Goal: Book appointment/travel/reservation: Book appointment/travel/reservation

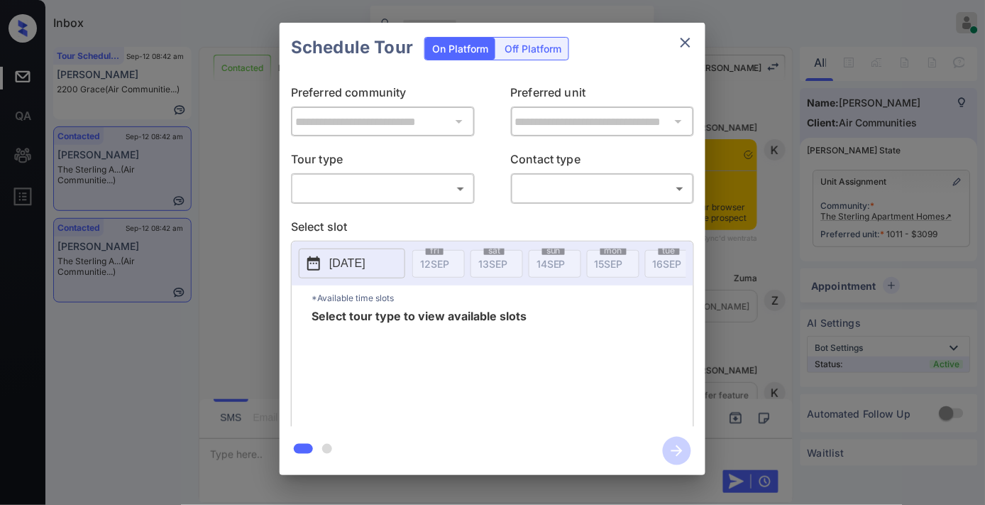
scroll to position [4689, 0]
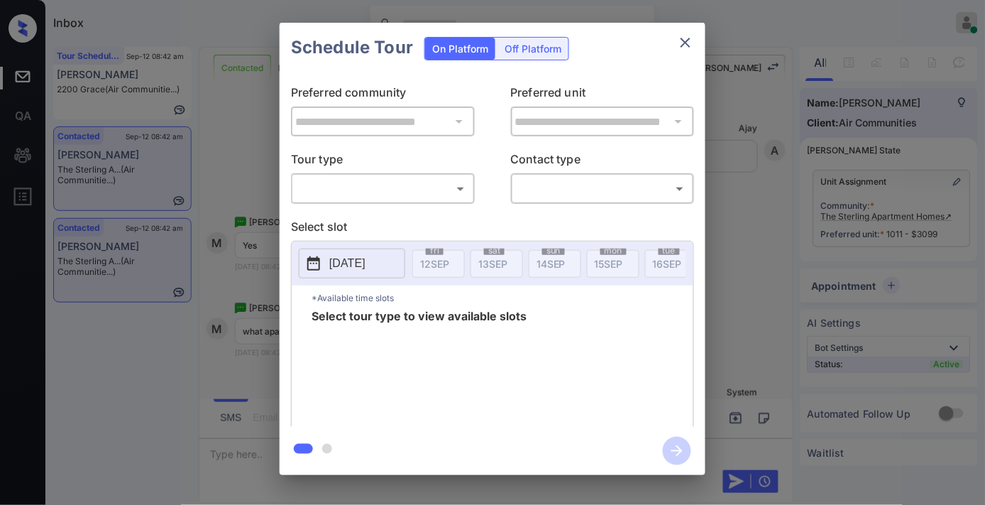
click at [697, 36] on button "close" at bounding box center [686, 42] width 28 height 28
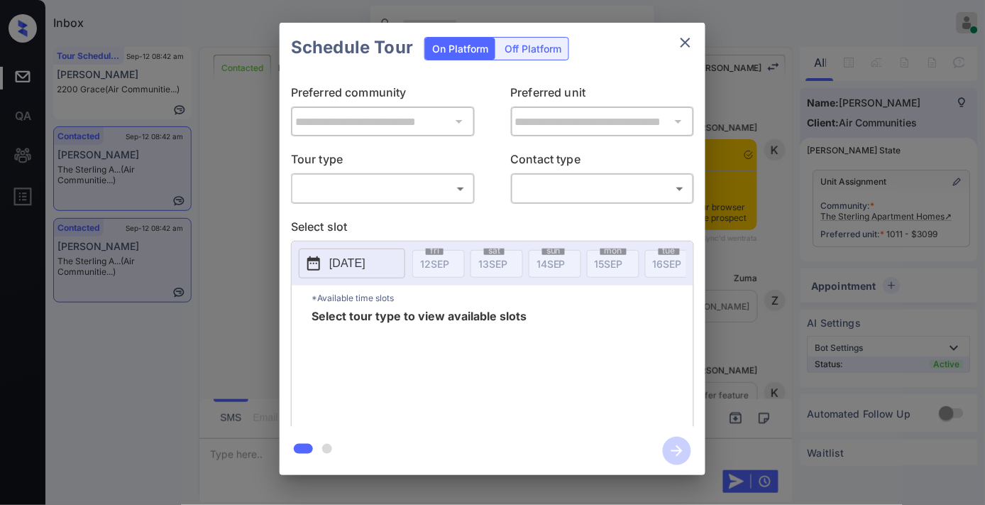
scroll to position [5335, 0]
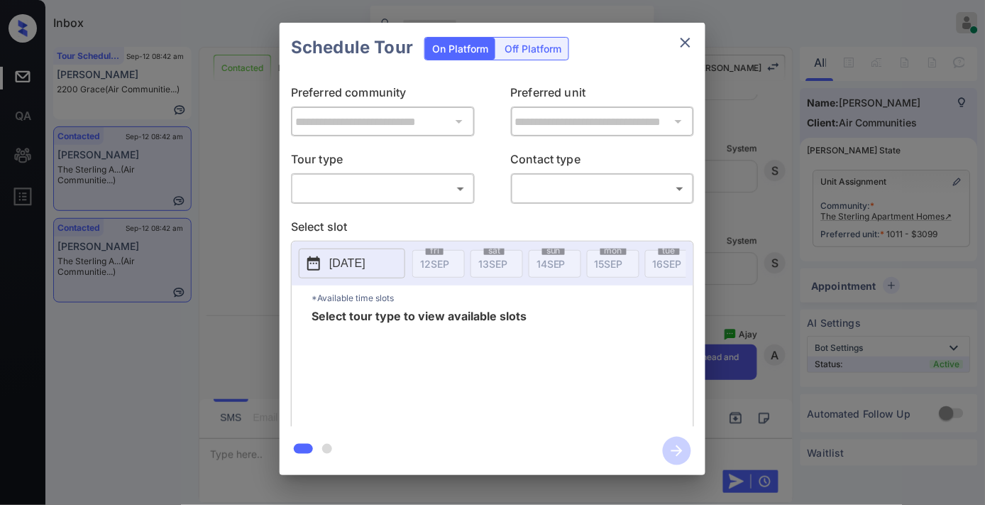
click at [387, 187] on body "Inbox Samantha Soliven Online Set yourself offline Set yourself on break Profil…" at bounding box center [492, 252] width 985 height 505
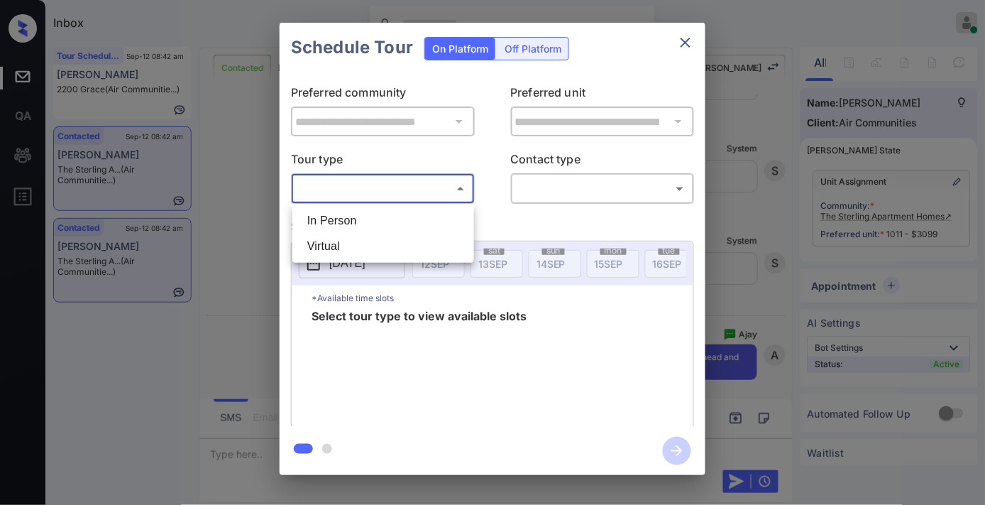
click at [384, 209] on li "In Person" at bounding box center [383, 221] width 175 height 26
type input "********"
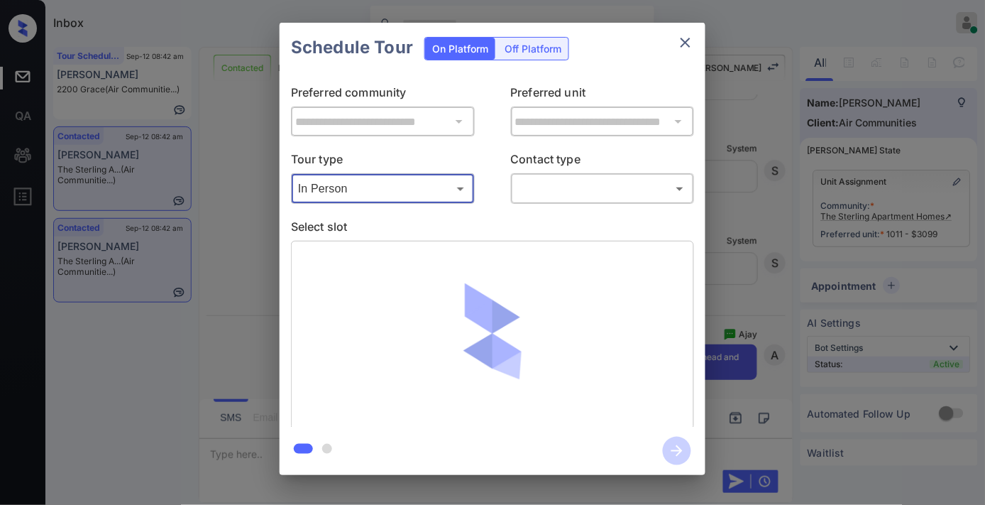
click at [569, 190] on body "Inbox Samantha Soliven Online Set yourself offline Set yourself on break Profil…" at bounding box center [492, 252] width 985 height 505
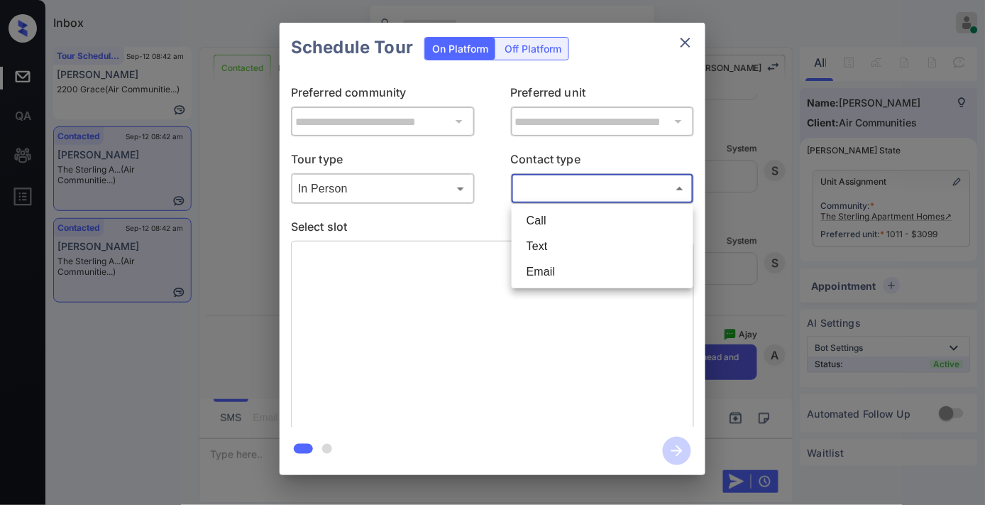
click at [557, 242] on li "Text" at bounding box center [602, 247] width 175 height 26
type input "****"
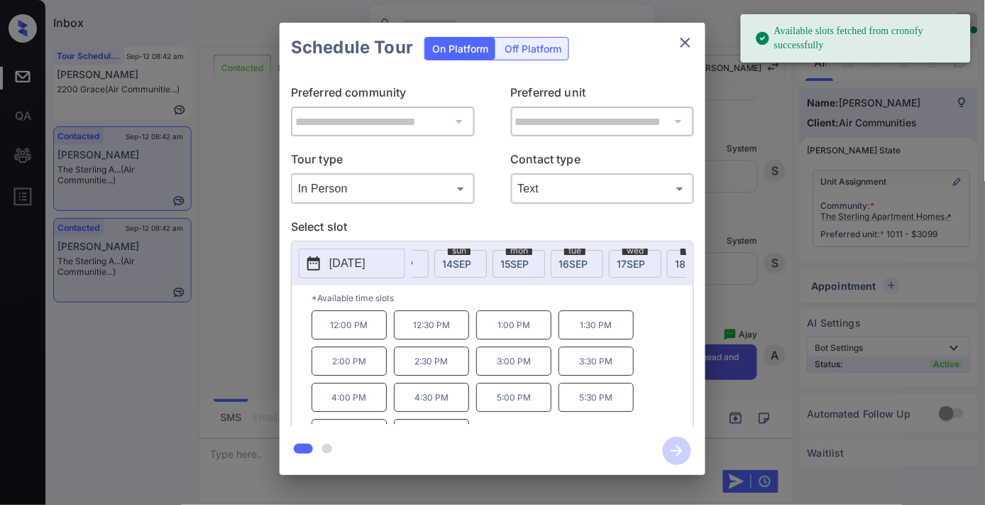
scroll to position [0, 126]
click at [643, 263] on div "thu 18 SEP" at bounding box center [662, 264] width 53 height 28
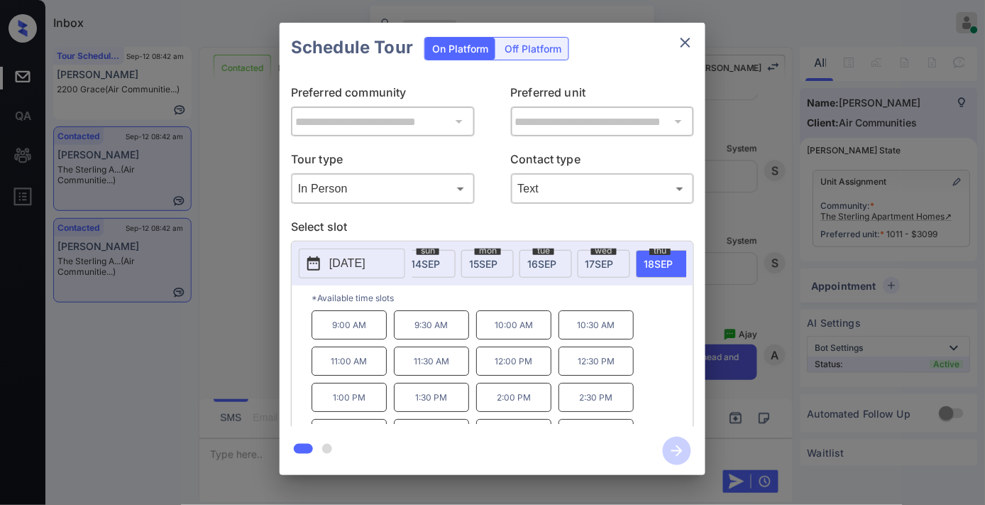
scroll to position [60, 0]
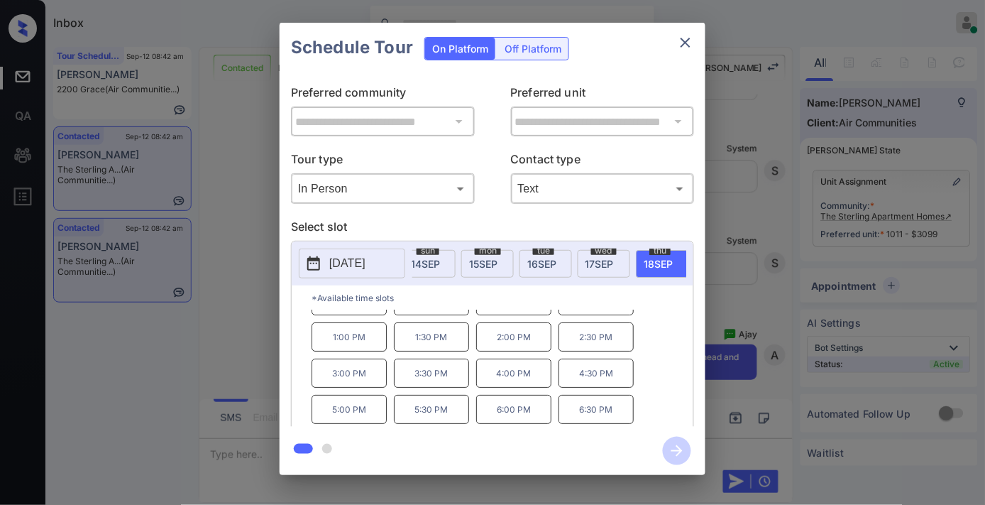
click at [369, 421] on p "5:00 PM" at bounding box center [349, 409] width 75 height 29
click at [680, 453] on icon "button" at bounding box center [677, 451] width 28 height 28
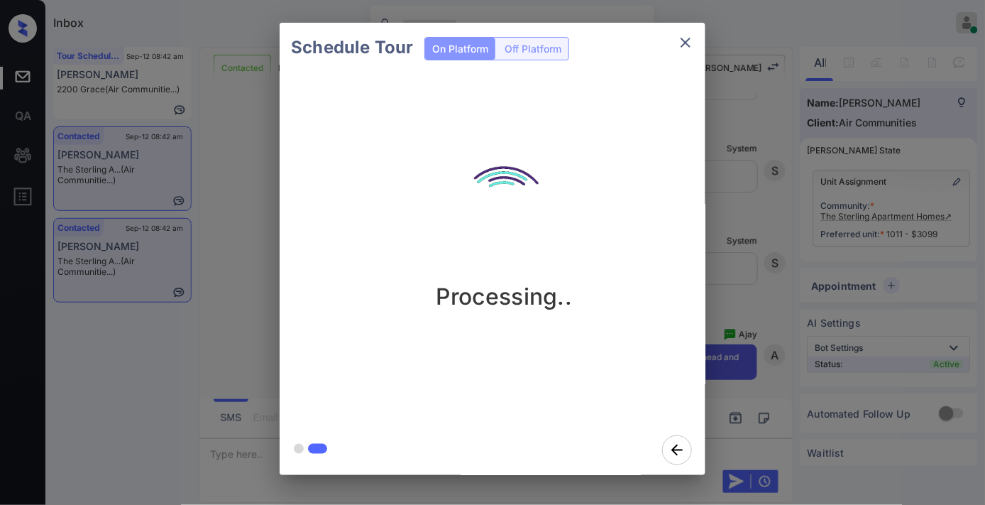
scroll to position [5661, 0]
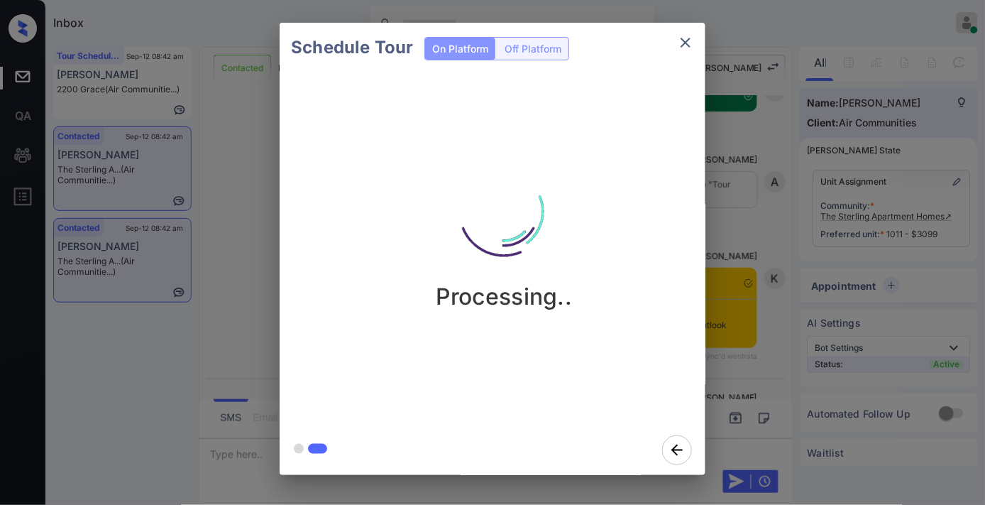
click at [684, 46] on icon "close" at bounding box center [685, 42] width 17 height 17
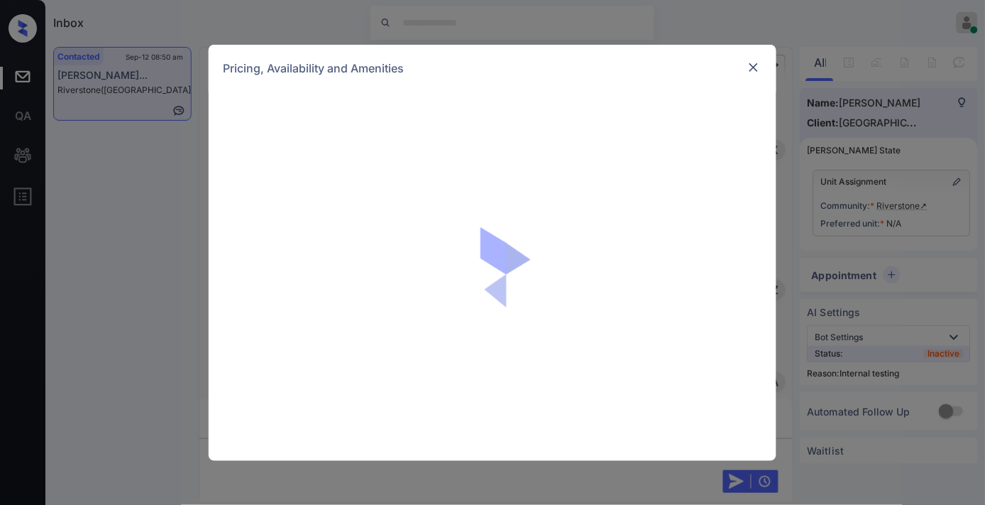
scroll to position [5424, 0]
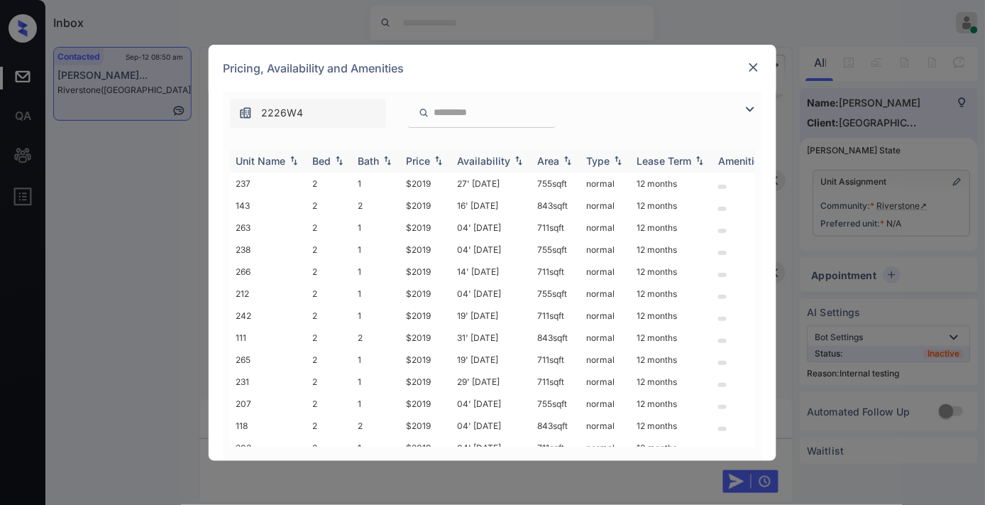
click at [423, 158] on div "Price" at bounding box center [418, 161] width 24 height 12
click at [434, 179] on td "$2019" at bounding box center [425, 183] width 51 height 22
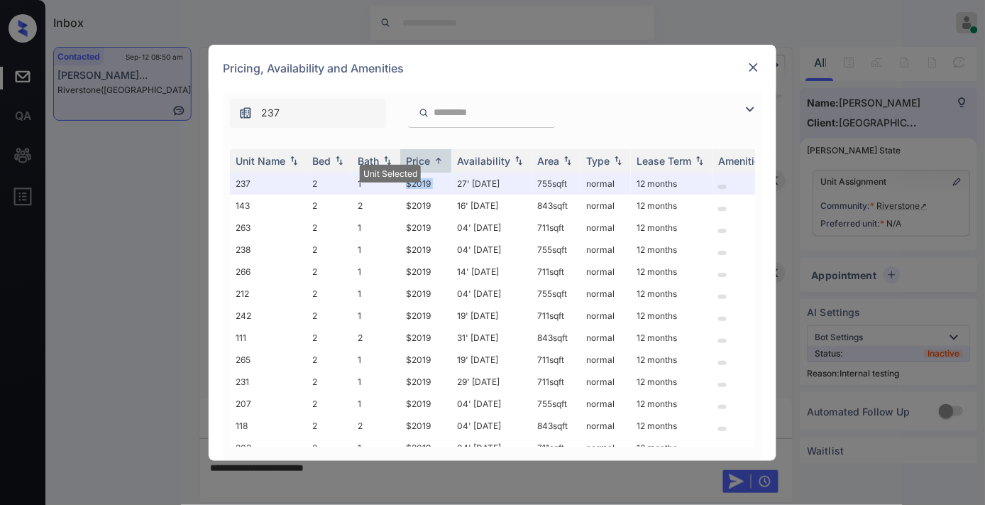
click at [753, 67] on img at bounding box center [754, 67] width 14 height 14
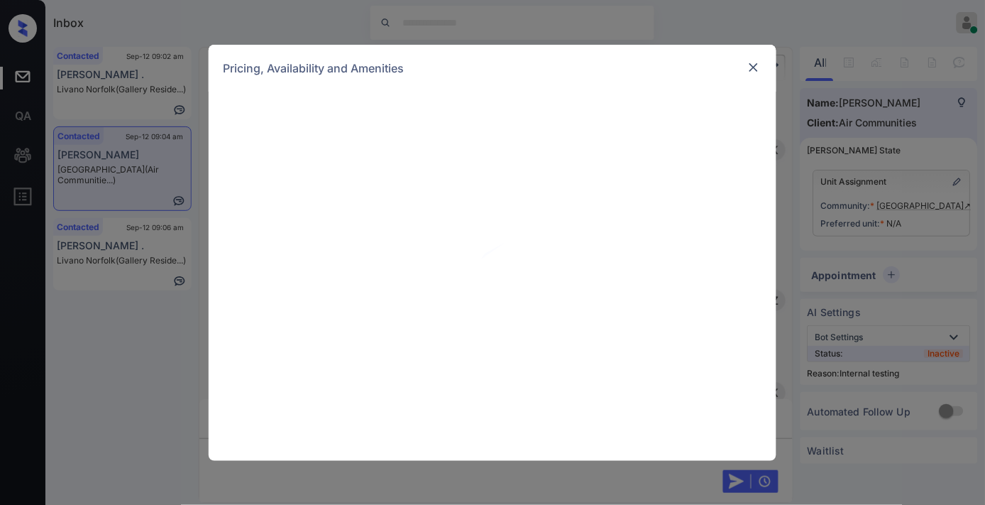
scroll to position [1819, 0]
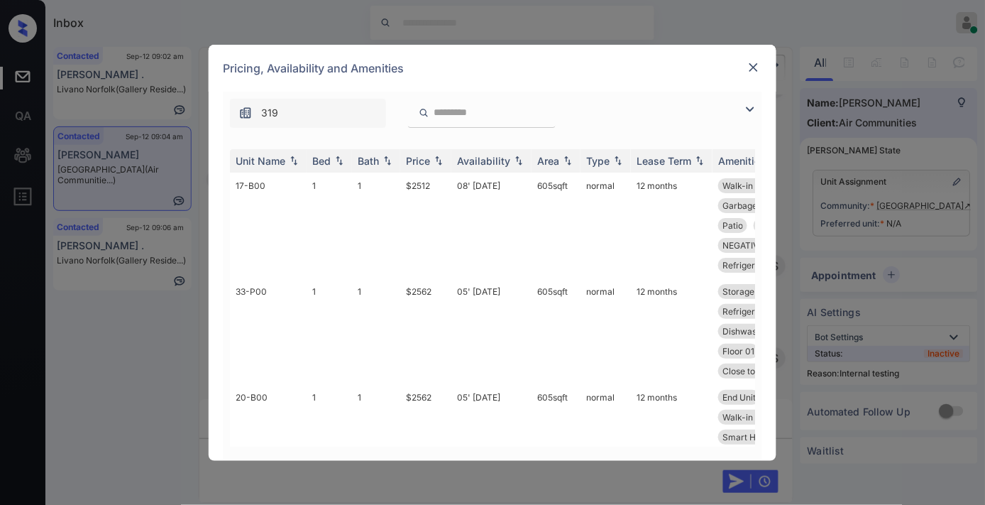
click at [420, 162] on div "Price" at bounding box center [418, 161] width 24 height 12
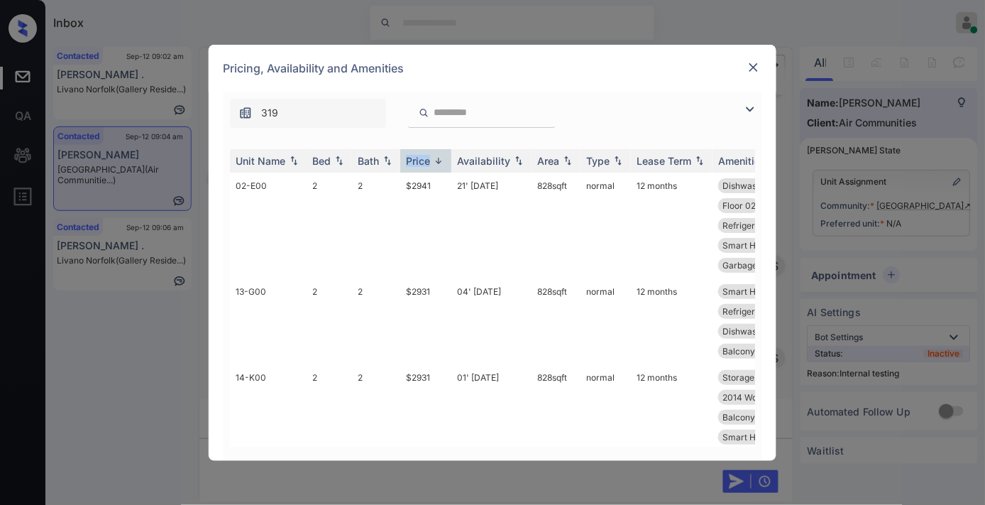
click at [420, 162] on div "Price" at bounding box center [418, 161] width 24 height 12
click at [749, 111] on img at bounding box center [750, 109] width 17 height 17
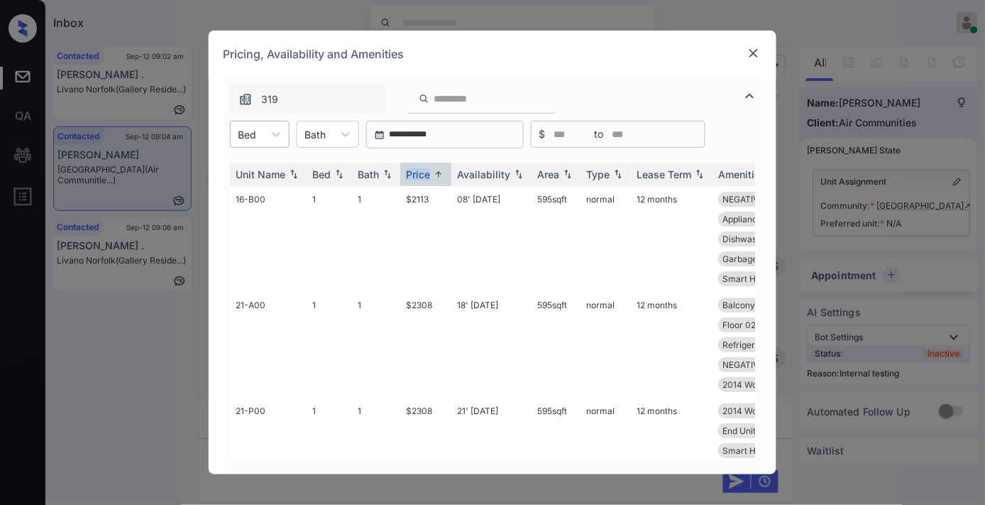
click at [239, 132] on input "text" at bounding box center [239, 134] width 3 height 12
click at [275, 197] on div "2" at bounding box center [260, 195] width 60 height 26
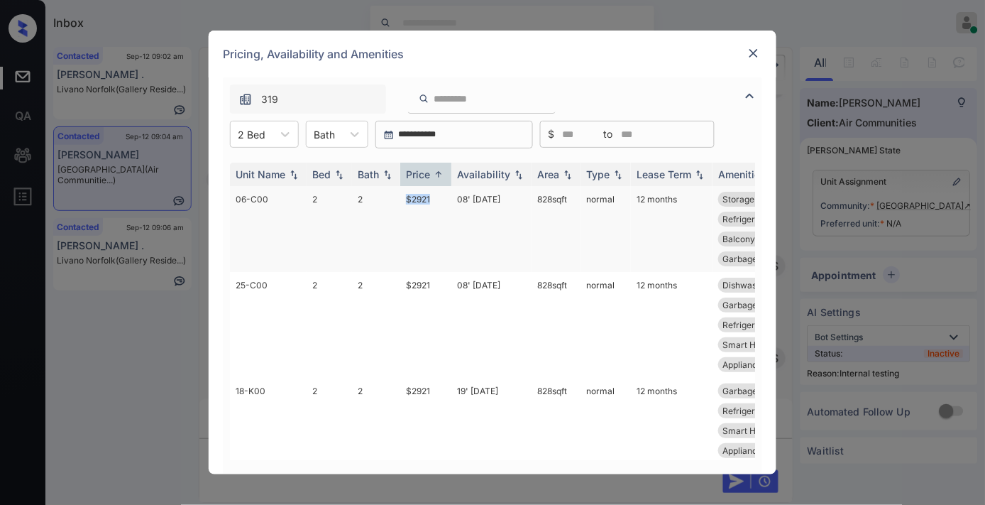
drag, startPoint x: 432, startPoint y: 194, endPoint x: 399, endPoint y: 200, distance: 33.1
click at [399, 200] on tr "06-C00 2 2 $2921 08' Aug 25 828 sqft normal 12 months Storage Exterio... Smart …" at bounding box center [601, 229] width 742 height 86
copy tr "$2921"
click at [747, 50] on img at bounding box center [754, 53] width 14 height 14
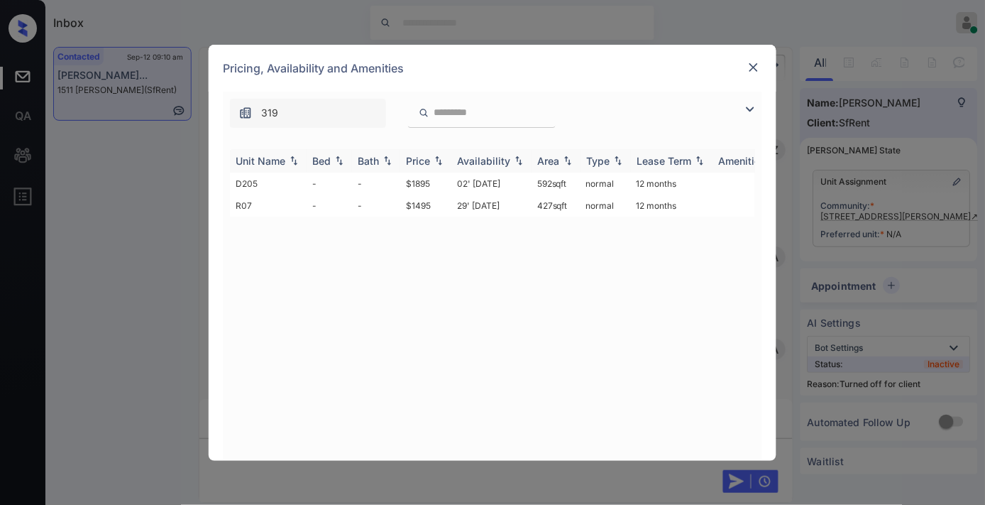
scroll to position [872, 0]
click at [426, 158] on div "Price" at bounding box center [418, 161] width 24 height 12
click at [420, 181] on td "$1895" at bounding box center [425, 183] width 51 height 22
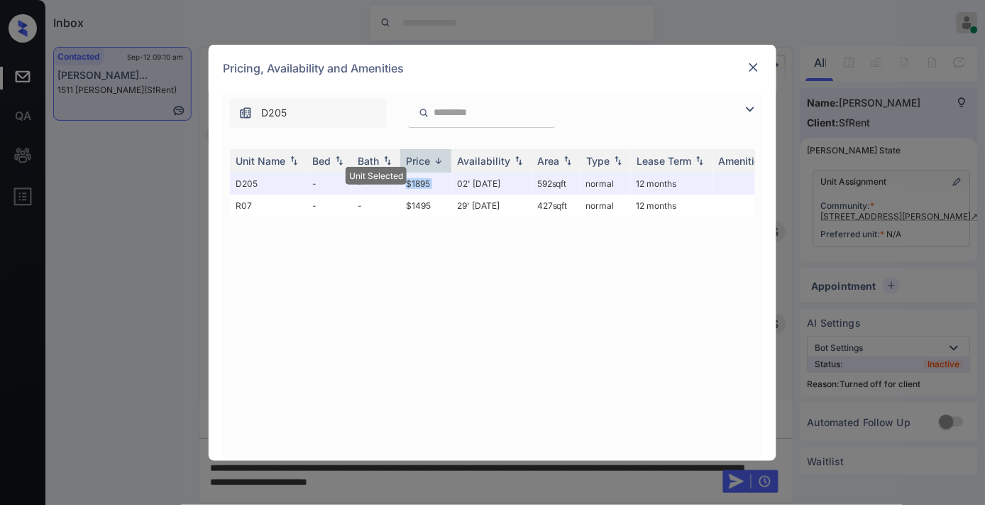
click at [757, 68] on img at bounding box center [754, 67] width 14 height 14
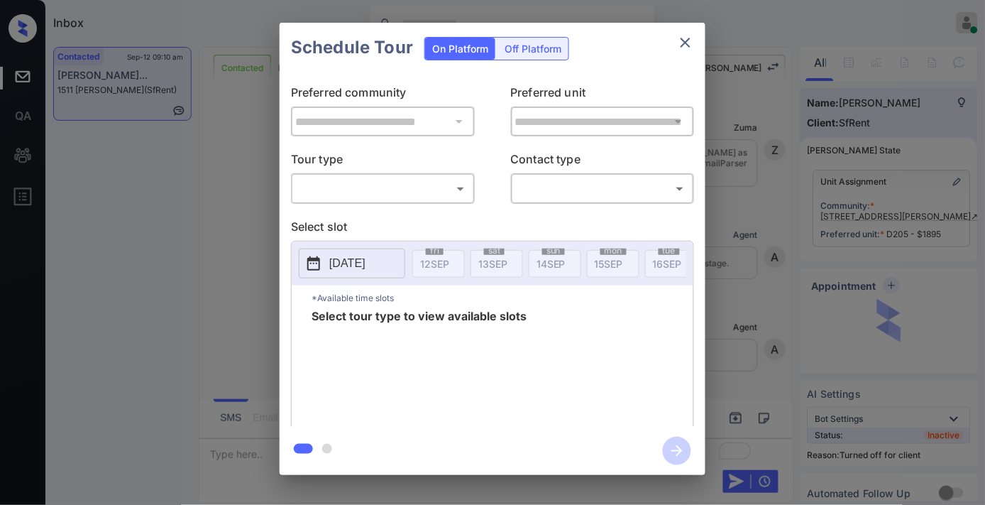
scroll to position [2455, 0]
click at [540, 60] on div "On Platform Off Platform" at bounding box center [496, 48] width 145 height 23
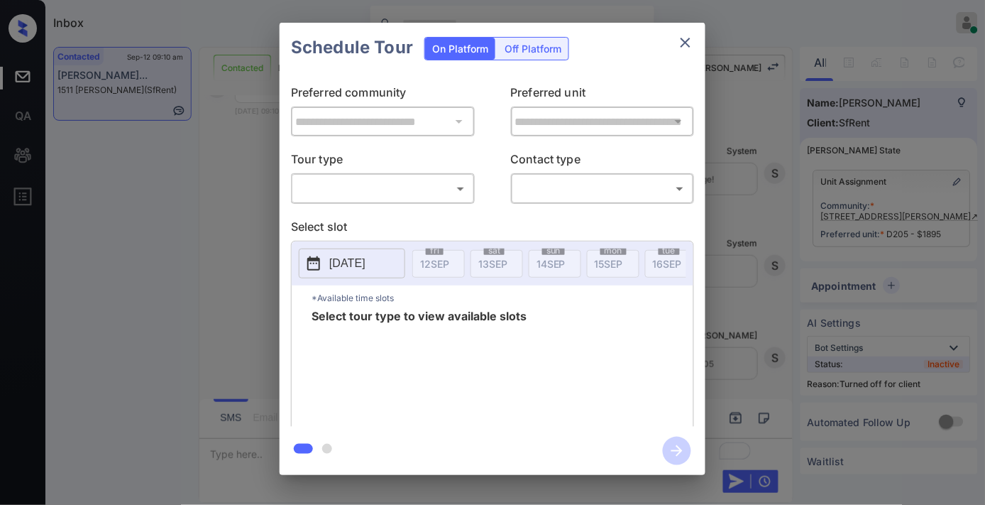
click at [540, 57] on div "Off Platform" at bounding box center [533, 49] width 71 height 22
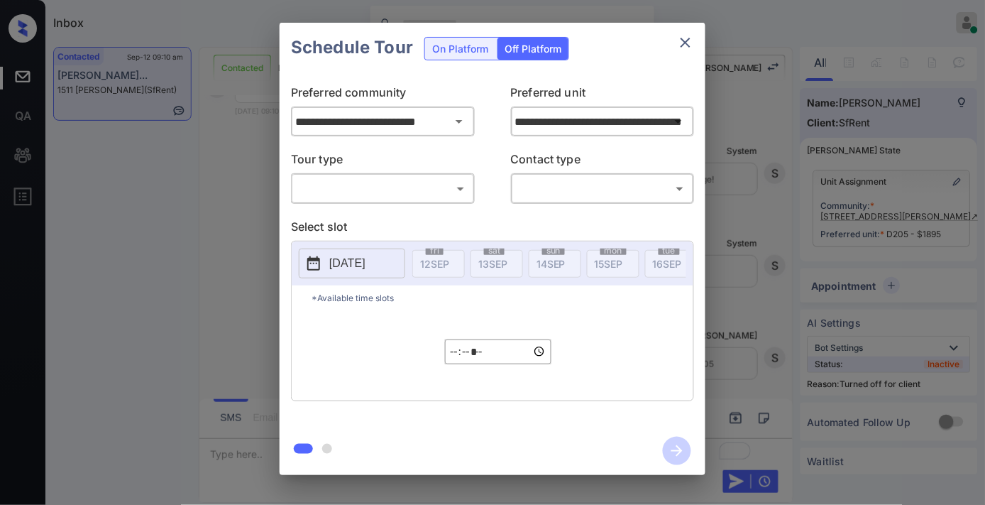
click at [426, 189] on body "Inbox [PERSON_NAME] Online Set yourself offline Set yourself on break Profile S…" at bounding box center [492, 252] width 985 height 505
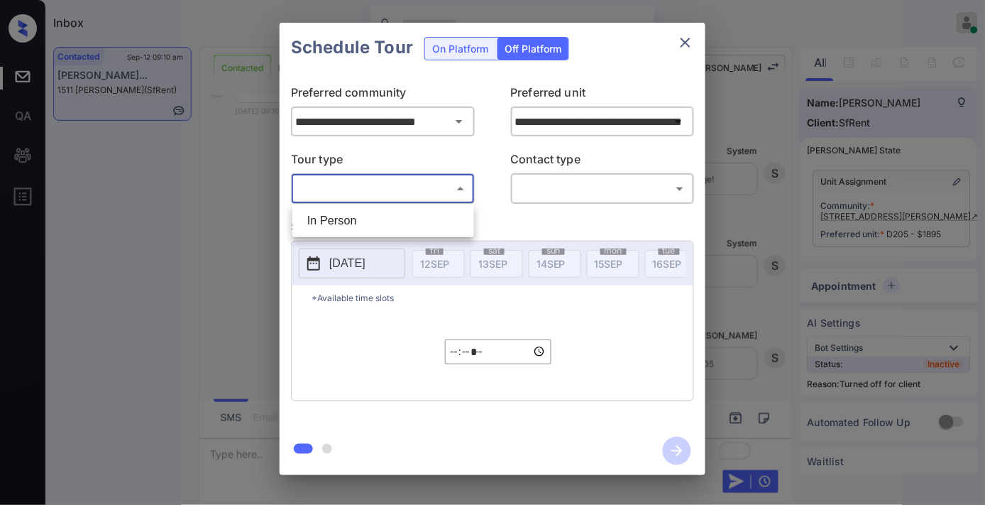
click at [412, 228] on li "In Person" at bounding box center [383, 221] width 175 height 26
type input "********"
click at [551, 194] on body "Inbox [PERSON_NAME] Online Set yourself offline Set yourself on break Profile S…" at bounding box center [492, 252] width 985 height 505
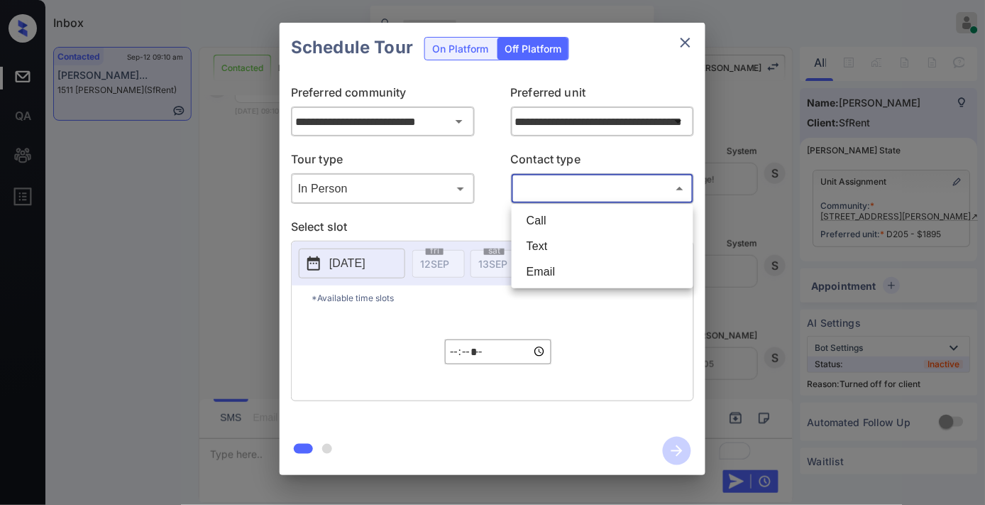
click at [552, 239] on li "Text" at bounding box center [602, 247] width 175 height 26
type input "****"
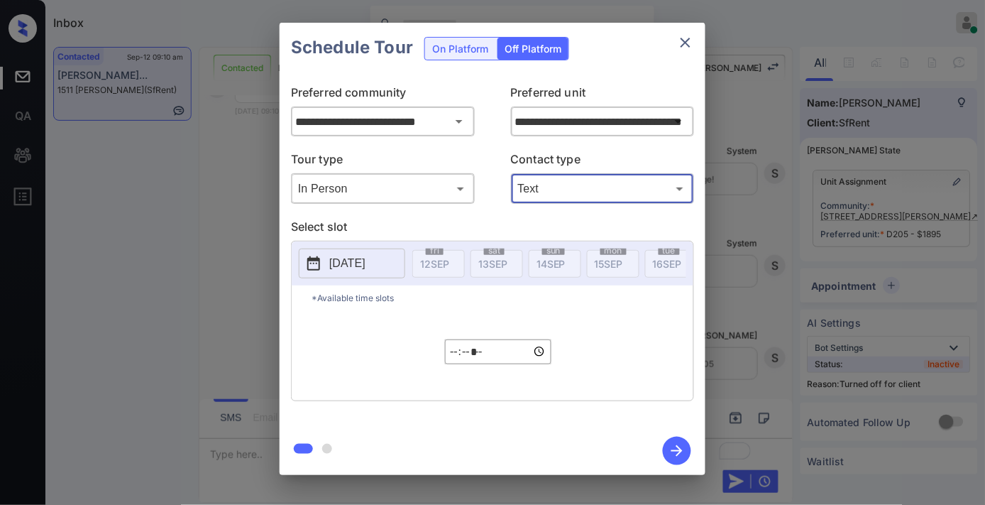
click at [346, 263] on p "[DATE]" at bounding box center [347, 263] width 36 height 17
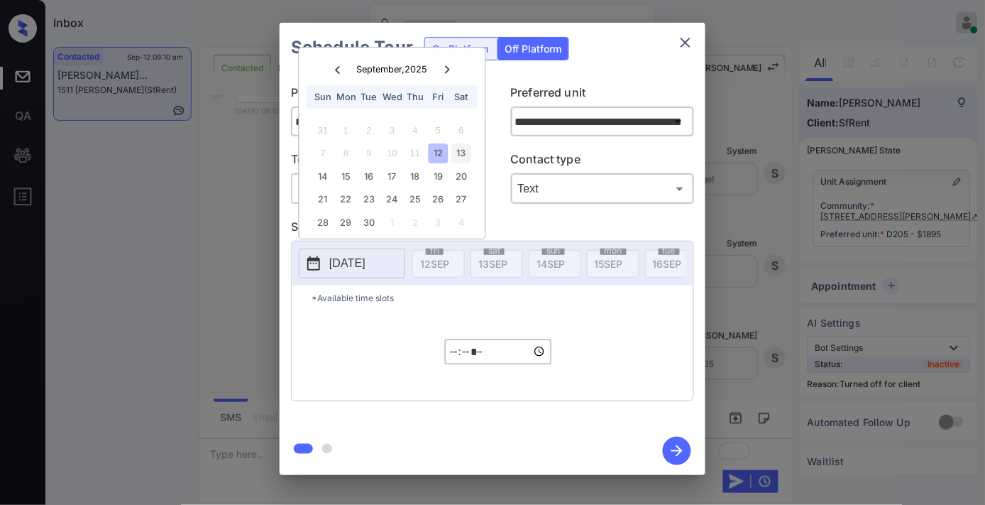
click at [466, 158] on div "13" at bounding box center [460, 153] width 19 height 19
click at [459, 357] on input "*****" at bounding box center [498, 351] width 106 height 25
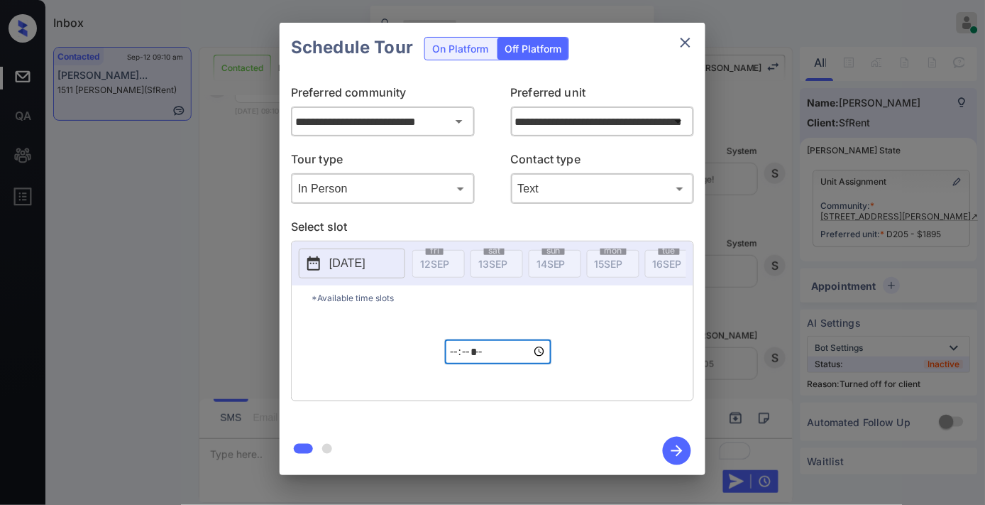
type input "*****"
click at [677, 445] on icon "button" at bounding box center [677, 451] width 28 height 28
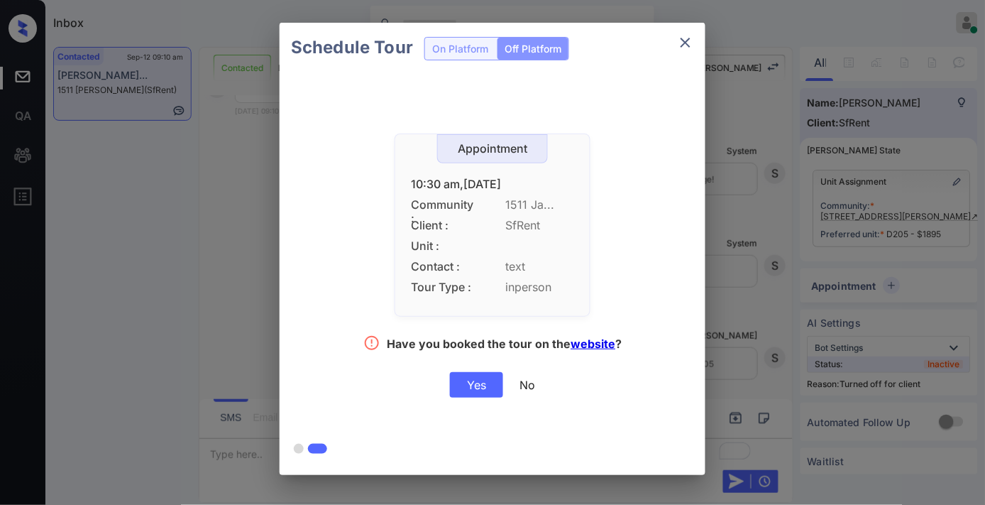
click at [456, 388] on div "Yes" at bounding box center [476, 385] width 53 height 26
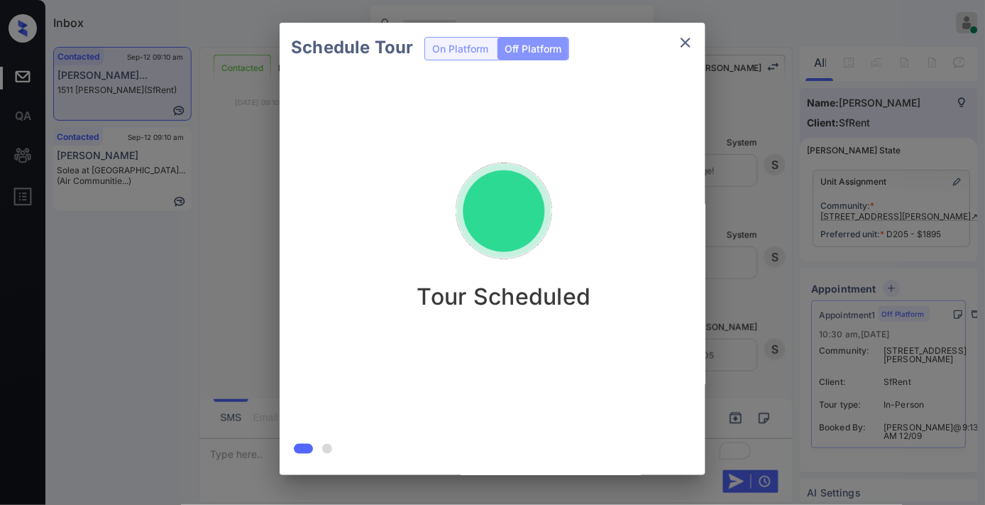
click at [684, 37] on icon "close" at bounding box center [685, 42] width 17 height 17
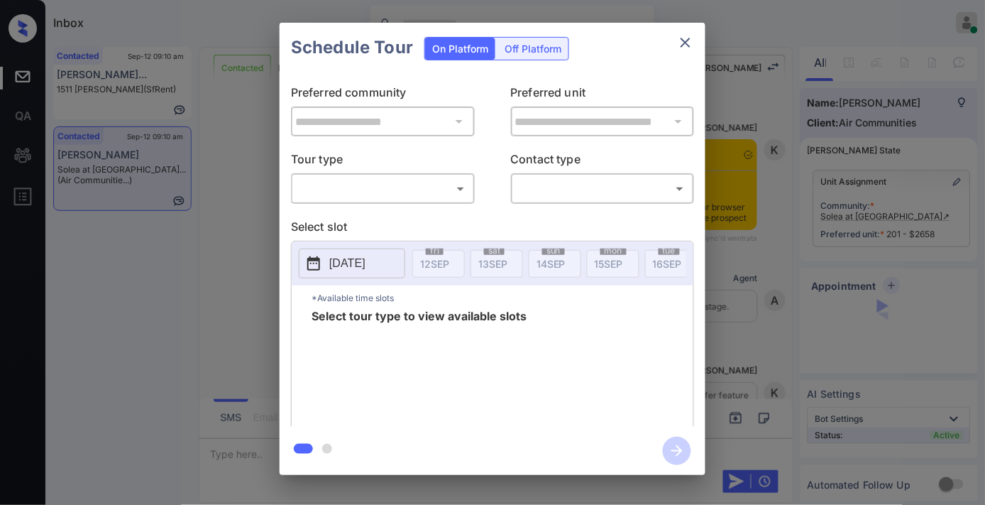
click at [388, 182] on body "Inbox Samantha Soliven Online Set yourself offline Set yourself on break Profil…" at bounding box center [492, 252] width 985 height 505
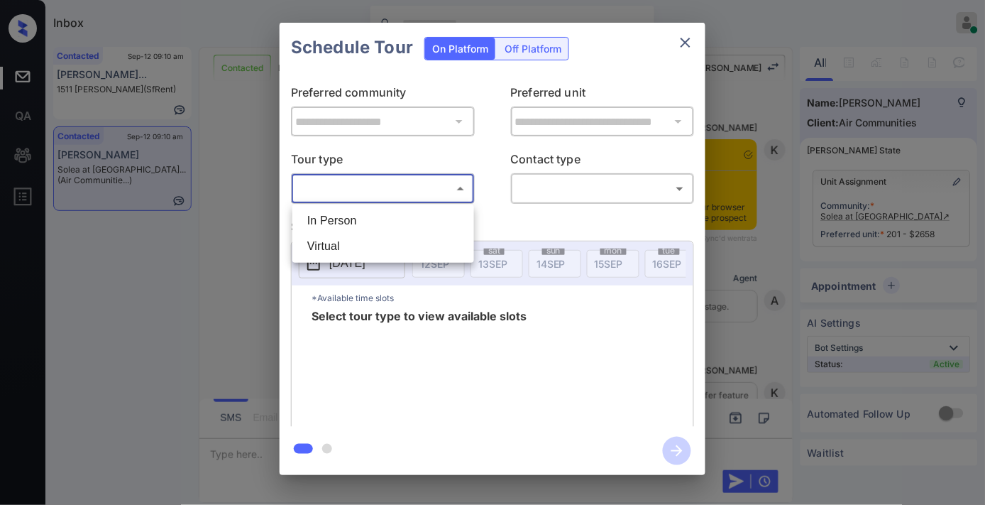
scroll to position [921, 0]
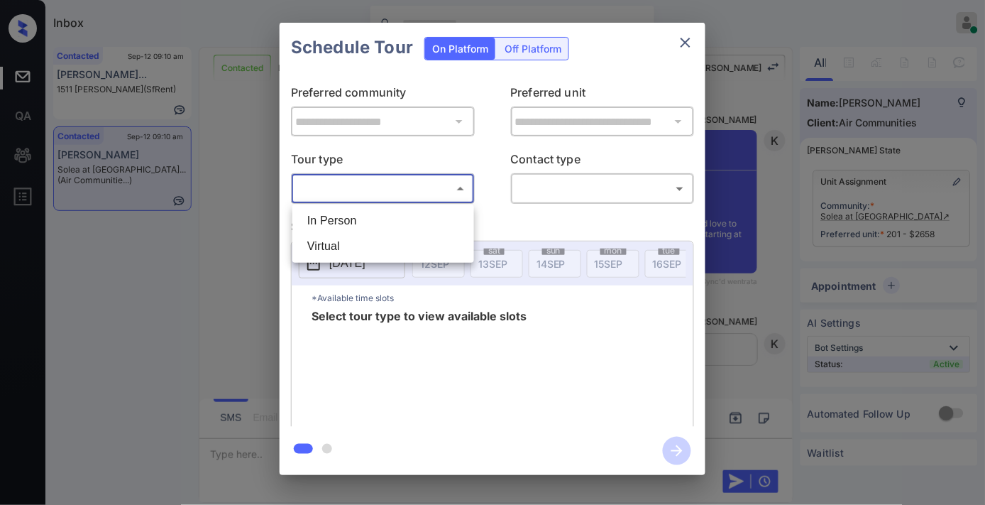
click at [386, 219] on li "In Person" at bounding box center [383, 221] width 175 height 26
type input "********"
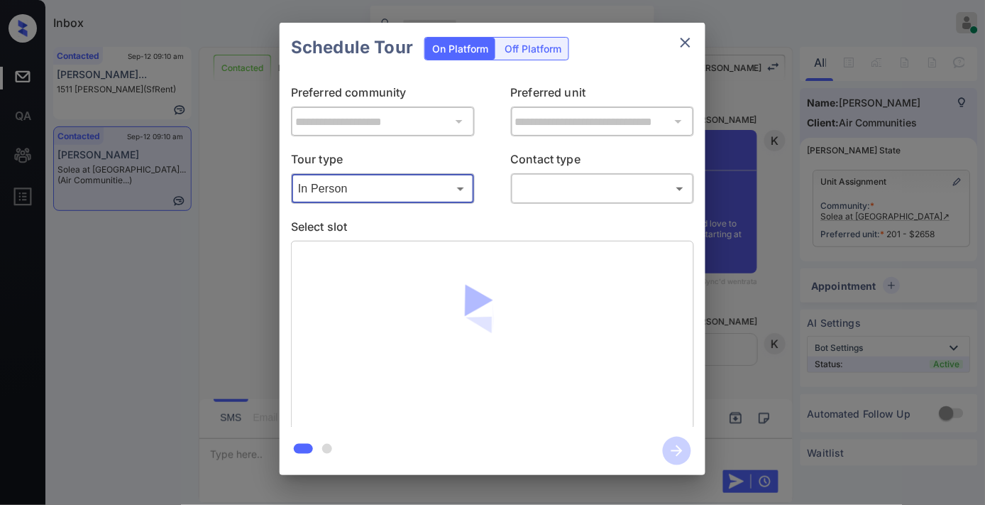
click at [580, 182] on body "Inbox Samantha Soliven Online Set yourself offline Set yourself on break Profil…" at bounding box center [492, 252] width 985 height 505
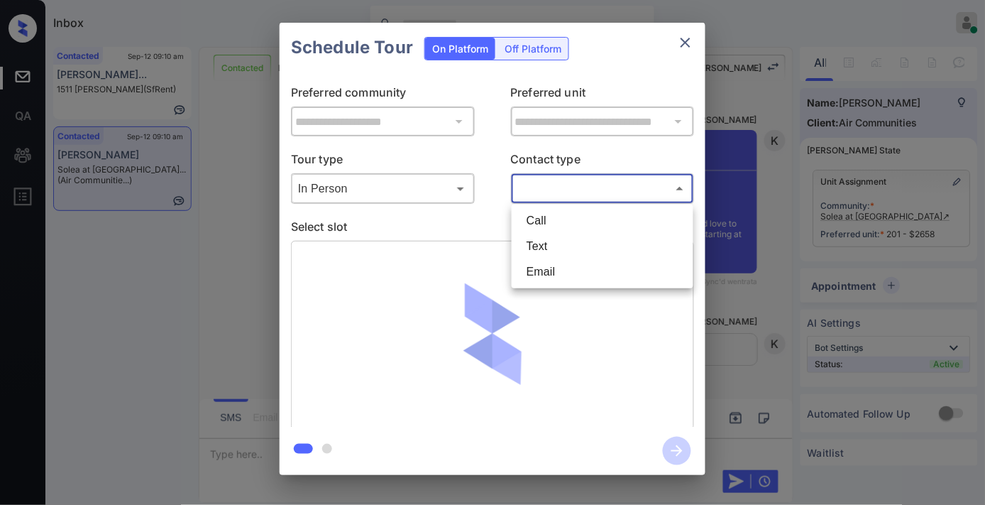
click at [554, 273] on li "Email" at bounding box center [602, 272] width 175 height 26
type input "*****"
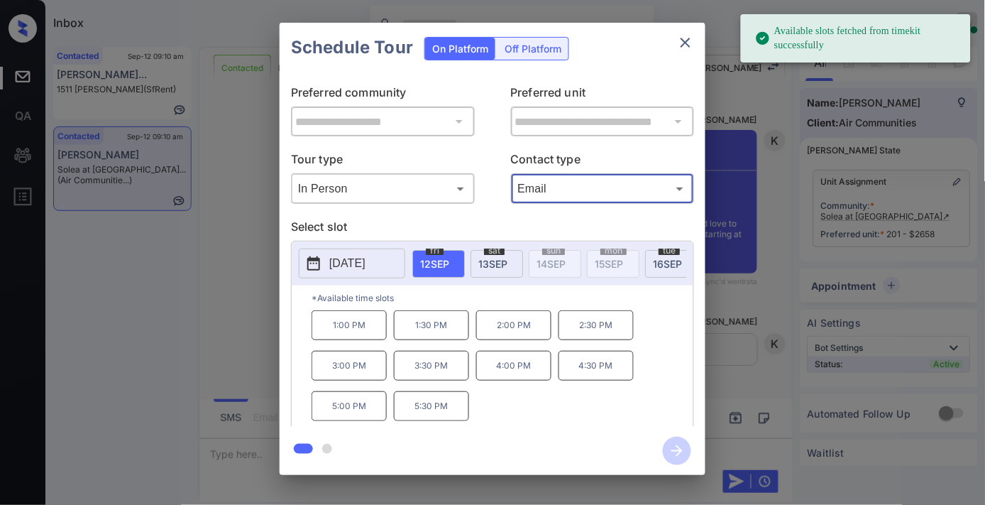
click at [505, 261] on span "13 SEP" at bounding box center [492, 264] width 29 height 12
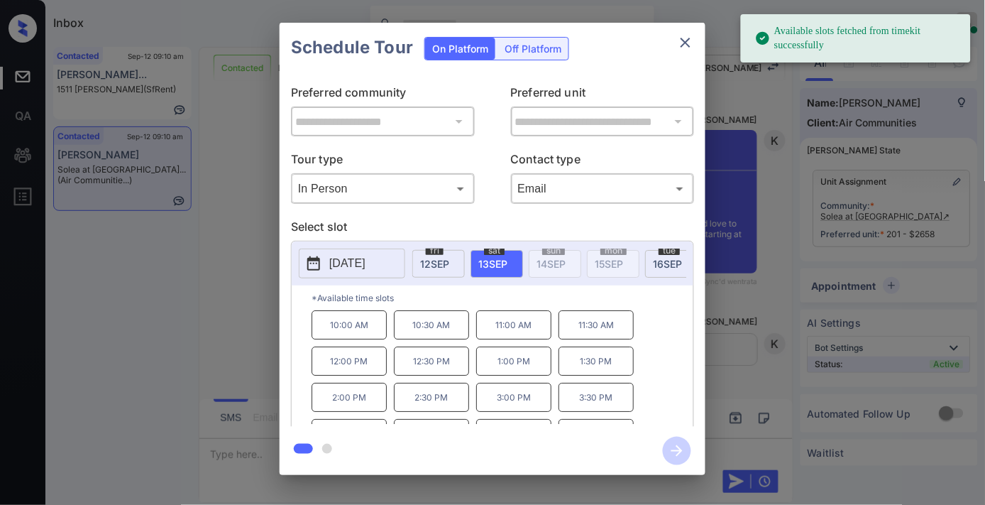
click at [598, 399] on p "3:30 PM" at bounding box center [596, 397] width 75 height 29
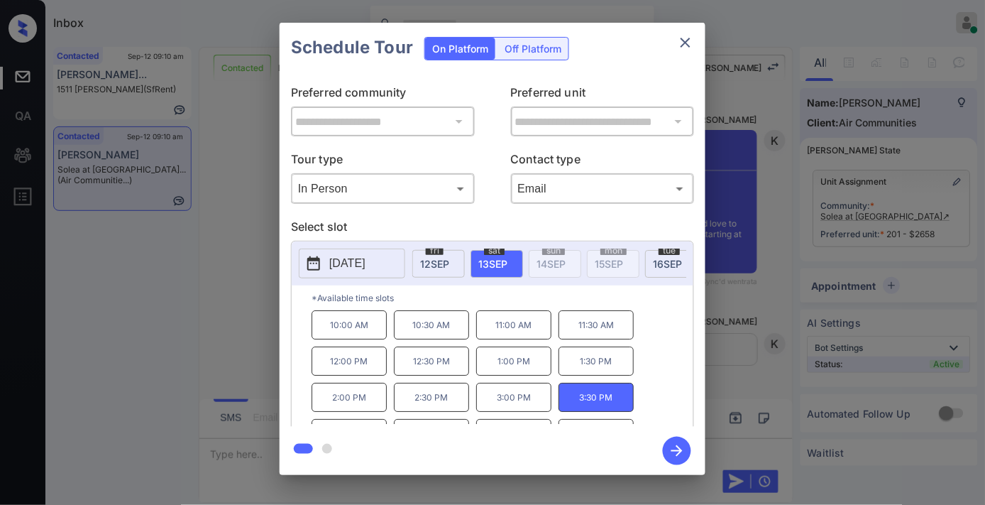
click at [686, 451] on icon "button" at bounding box center [677, 451] width 28 height 28
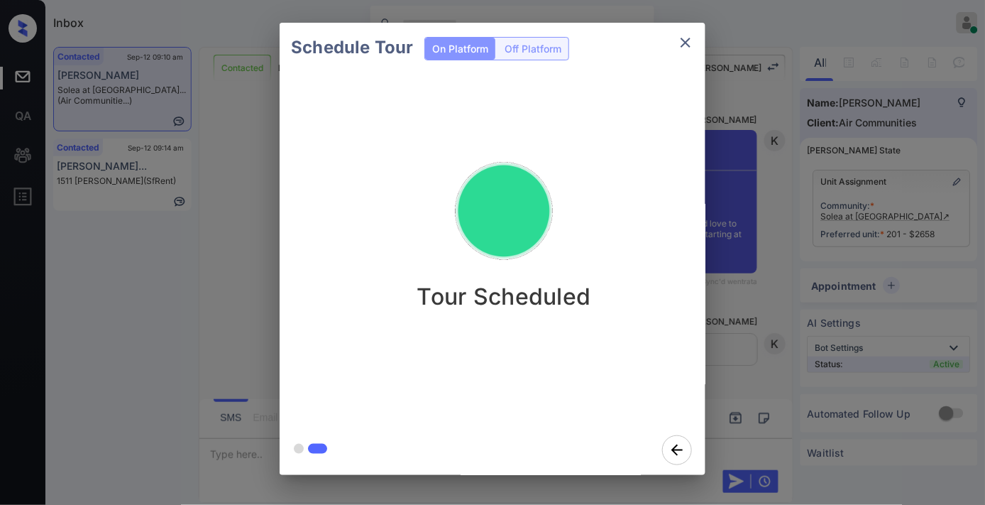
click at [690, 48] on icon "close" at bounding box center [685, 42] width 17 height 17
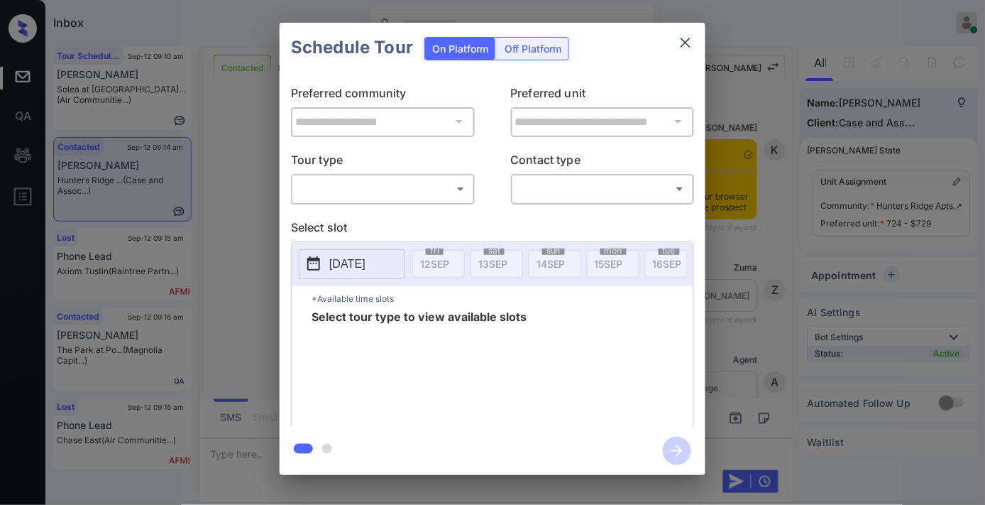
click at [409, 180] on body "Inbox [PERSON_NAME] Online Set yourself offline Set yourself on break Profile S…" at bounding box center [492, 252] width 985 height 505
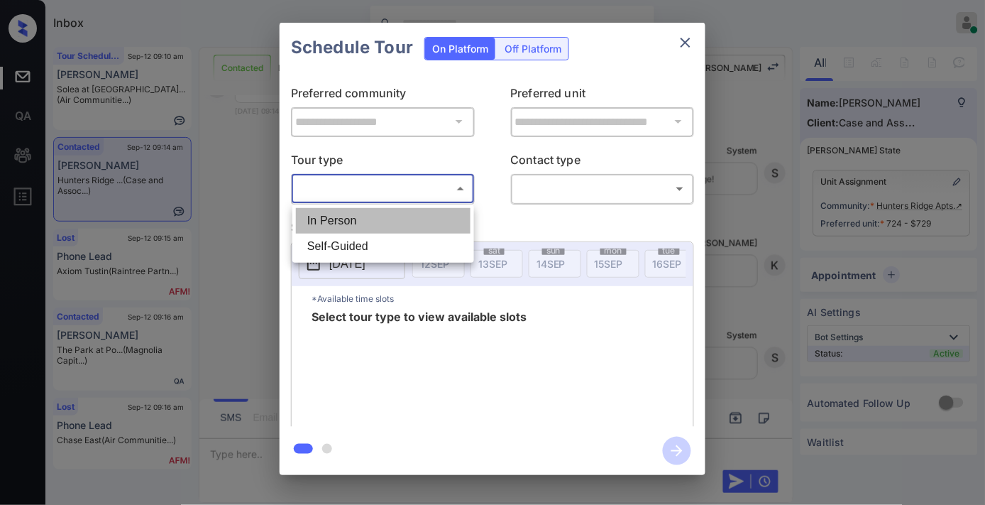
click at [393, 221] on li "In Person" at bounding box center [383, 221] width 175 height 26
type input "********"
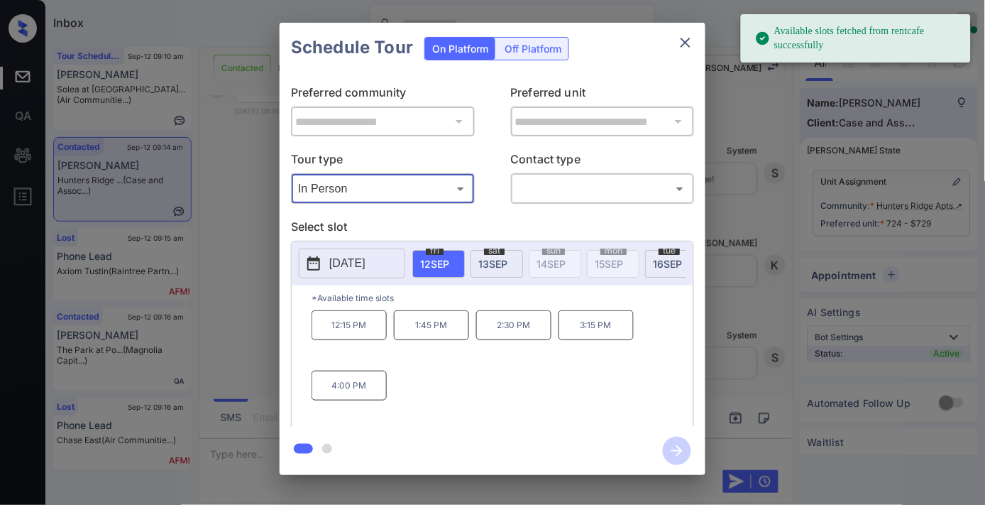
click at [372, 273] on button "[DATE]" at bounding box center [352, 263] width 106 height 30
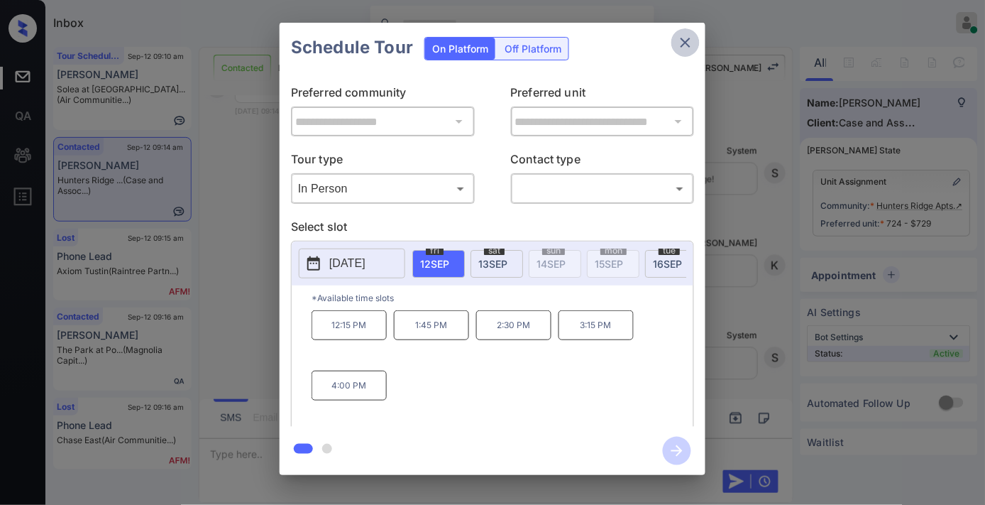
click at [689, 40] on icon "close" at bounding box center [685, 42] width 17 height 17
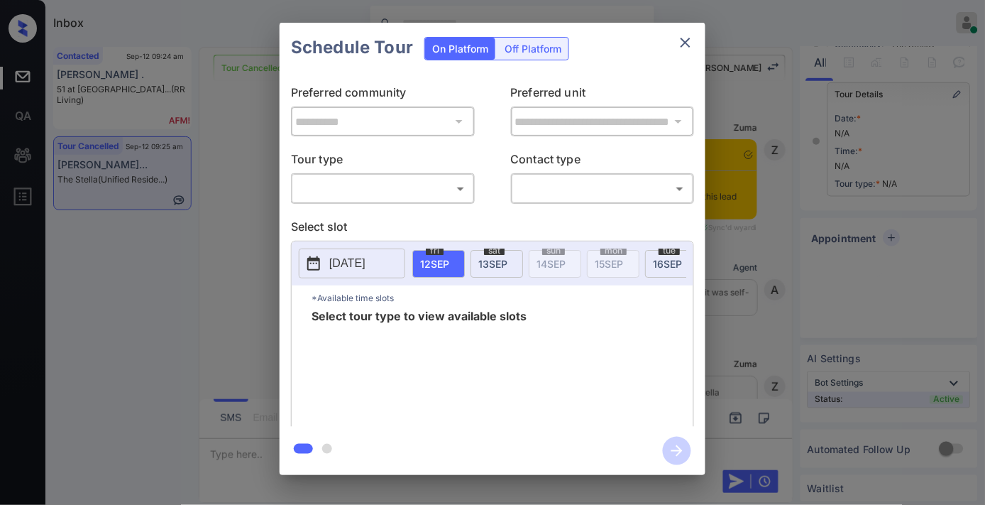
scroll to position [5558, 0]
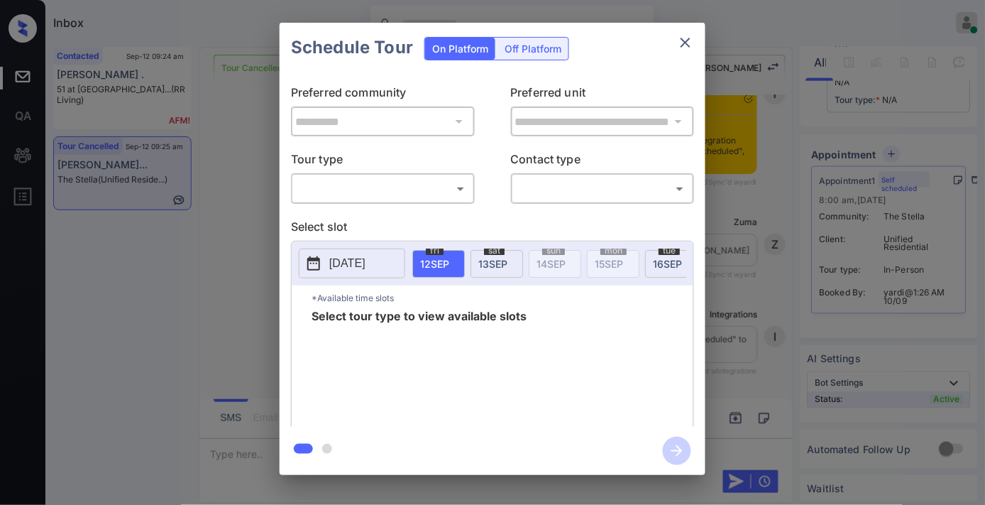
click at [449, 183] on body "Inbox [PERSON_NAME] Online Set yourself offline Set yourself on break Profile S…" at bounding box center [492, 252] width 985 height 505
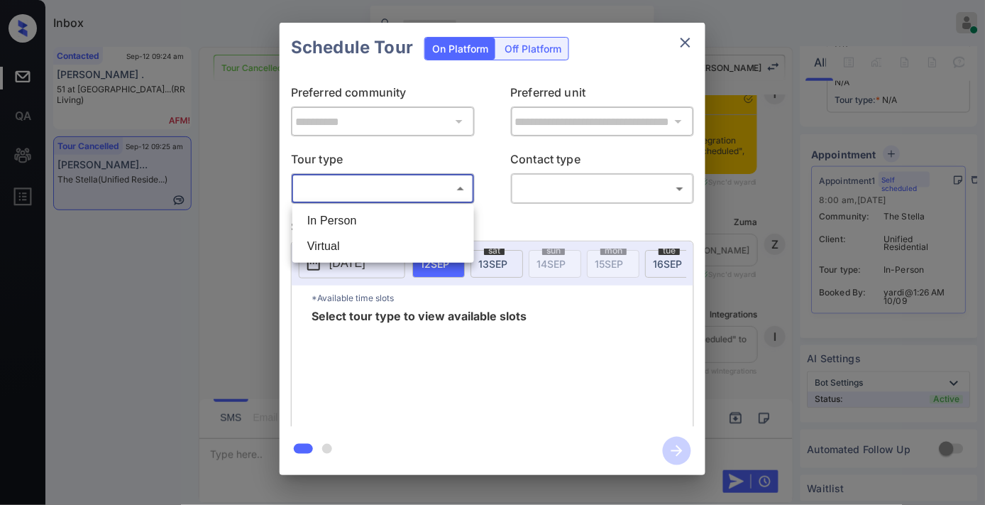
click at [417, 243] on li "Virtual" at bounding box center [383, 247] width 175 height 26
type input "*******"
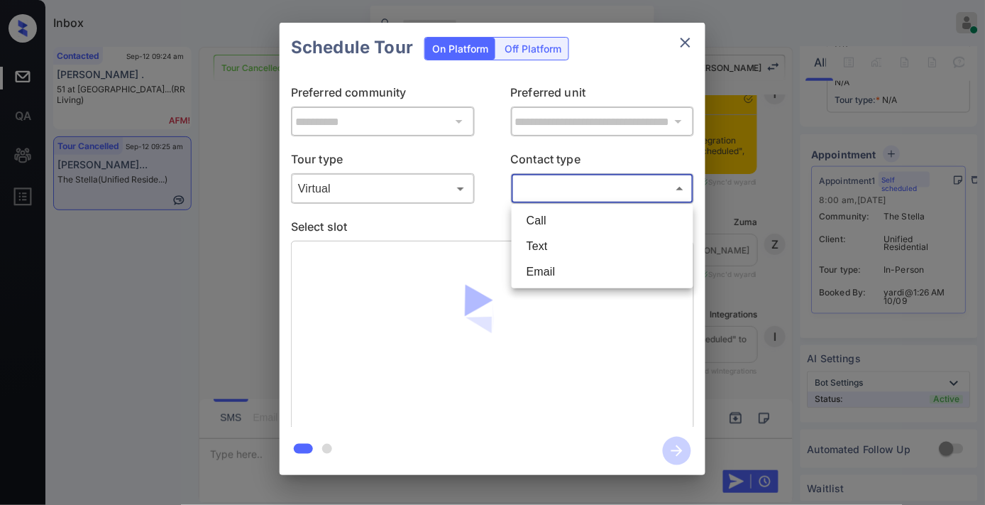
click at [568, 190] on body "Inbox [PERSON_NAME] Online Set yourself offline Set yourself on break Profile S…" at bounding box center [492, 252] width 985 height 505
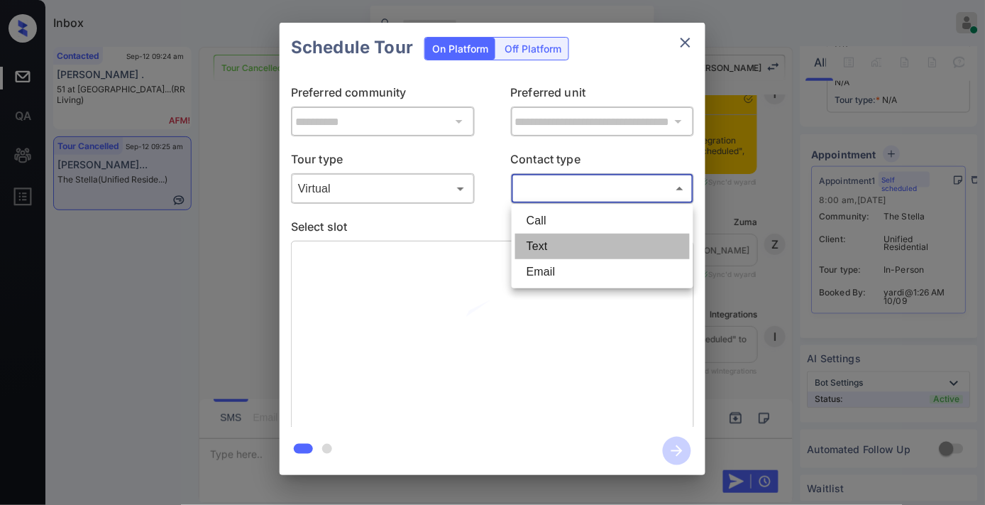
click at [575, 246] on li "Text" at bounding box center [602, 247] width 175 height 26
type input "****"
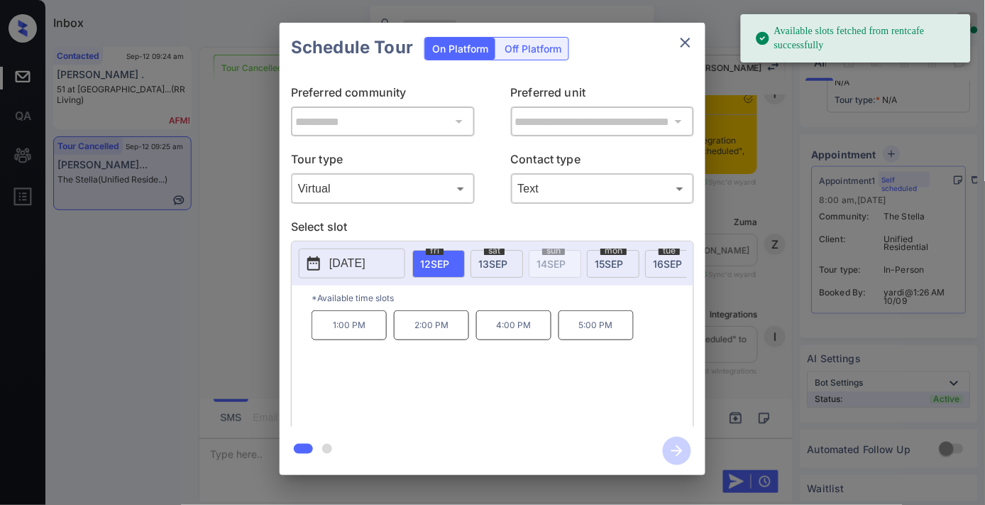
click at [415, 340] on p "2:00 PM" at bounding box center [431, 325] width 75 height 30
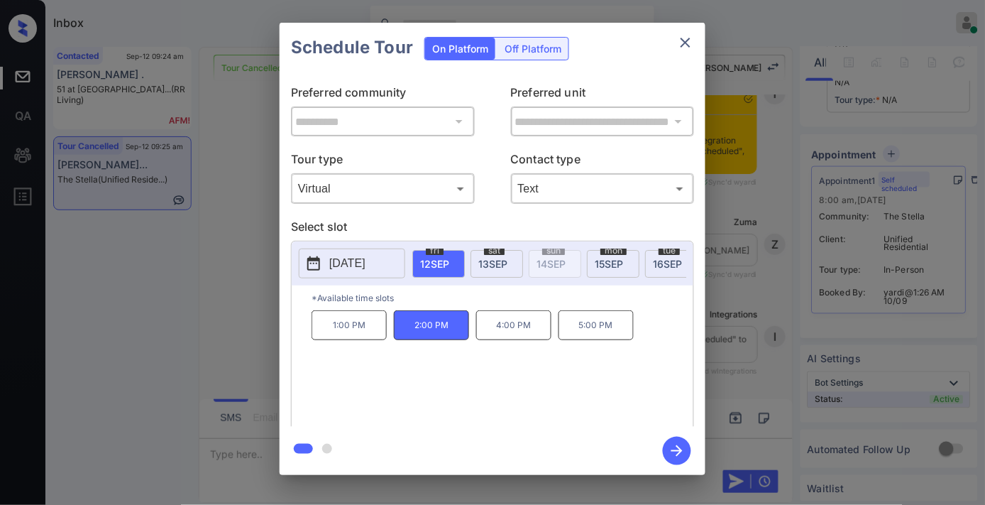
click at [671, 457] on icon "button" at bounding box center [677, 451] width 28 height 28
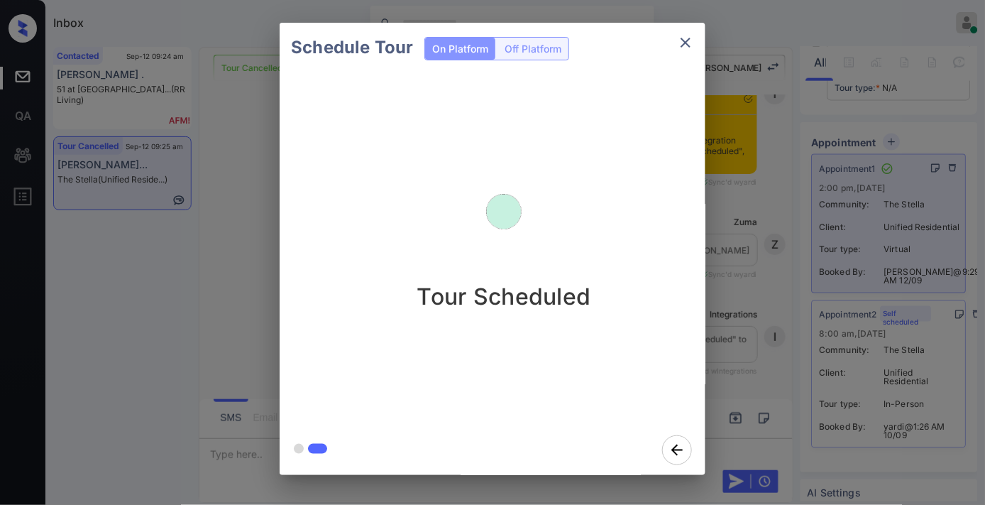
click at [684, 43] on icon "close" at bounding box center [685, 42] width 17 height 17
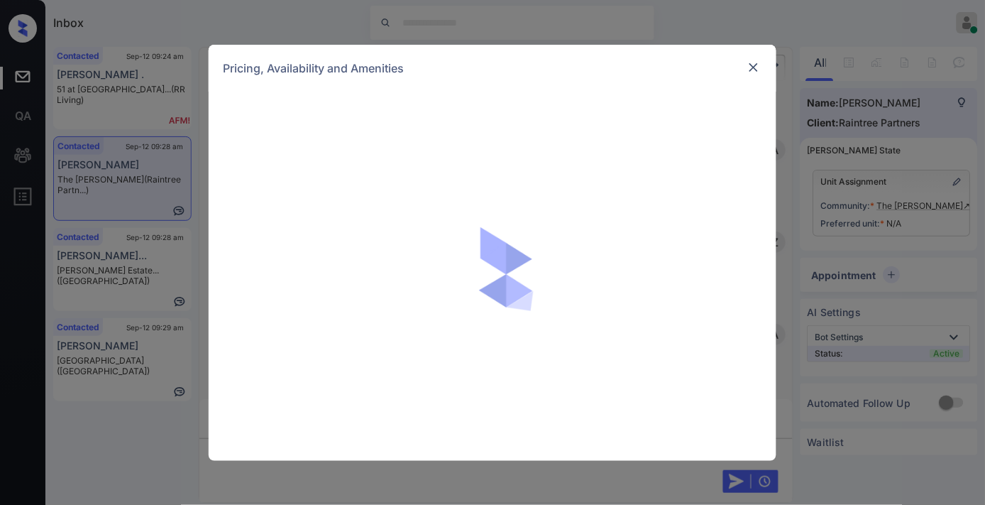
scroll to position [563, 0]
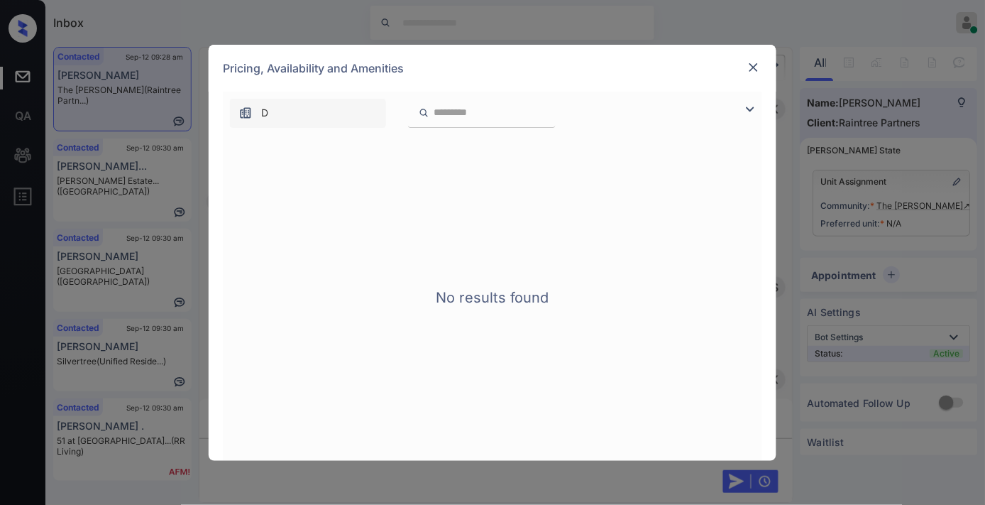
click at [757, 60] on img at bounding box center [754, 67] width 14 height 14
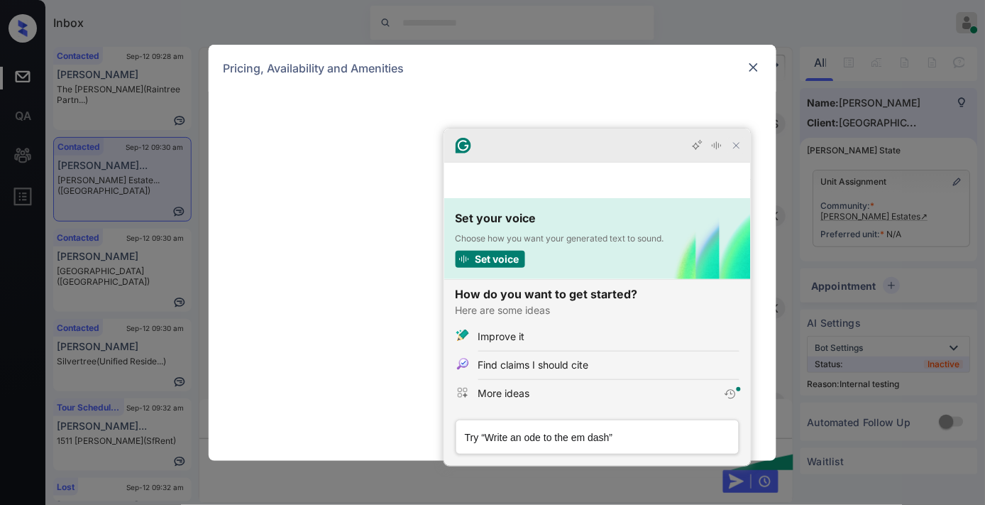
click at [728, 154] on icon "Close Grammarly Assistant" at bounding box center [736, 145] width 17 height 17
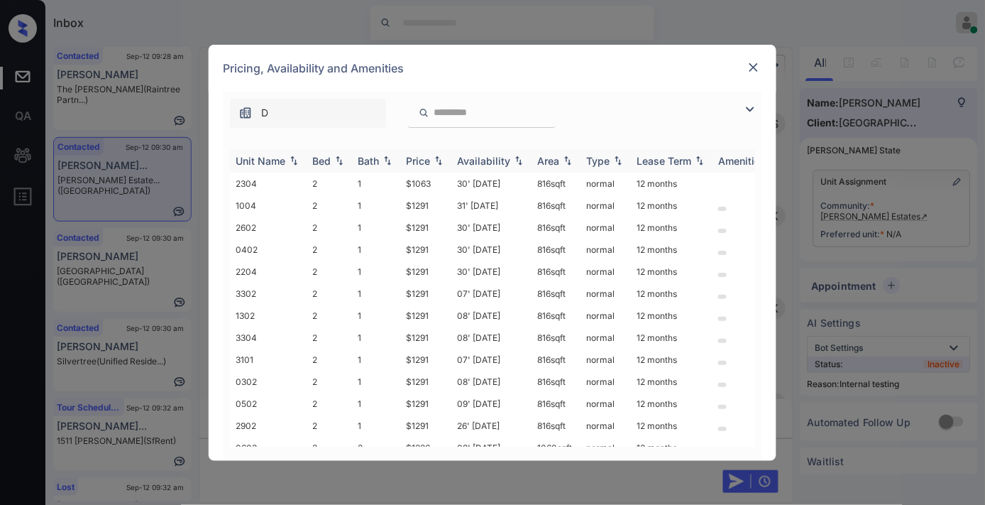
click at [426, 160] on div "Price" at bounding box center [418, 161] width 24 height 12
drag, startPoint x: 439, startPoint y: 185, endPoint x: 394, endPoint y: 182, distance: 44.8
click at [394, 182] on tr "2304 2 1 $1063 30' [DATE] 816 sqft normal 12 months" at bounding box center [601, 183] width 742 height 22
copy tr "$1063"
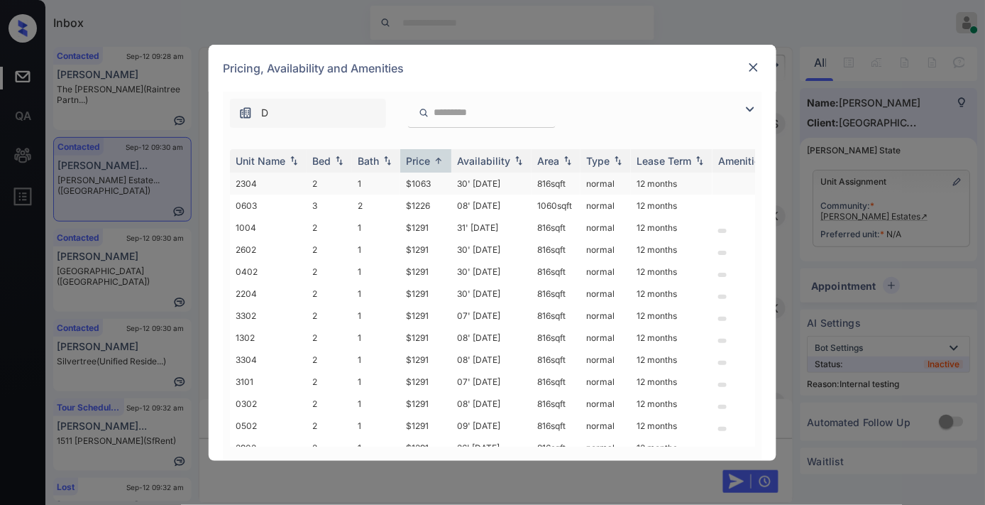
click at [459, 182] on td "30' May 25" at bounding box center [491, 183] width 80 height 22
drag, startPoint x: 459, startPoint y: 182, endPoint x: 697, endPoint y: 106, distance: 249.6
click at [462, 182] on td "30' May 25" at bounding box center [491, 183] width 80 height 22
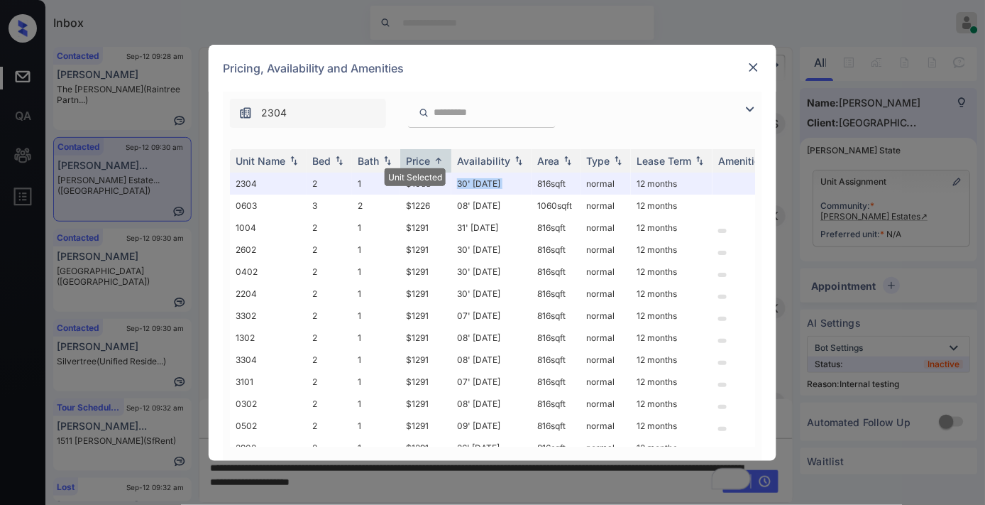
click at [752, 68] on img at bounding box center [754, 67] width 14 height 14
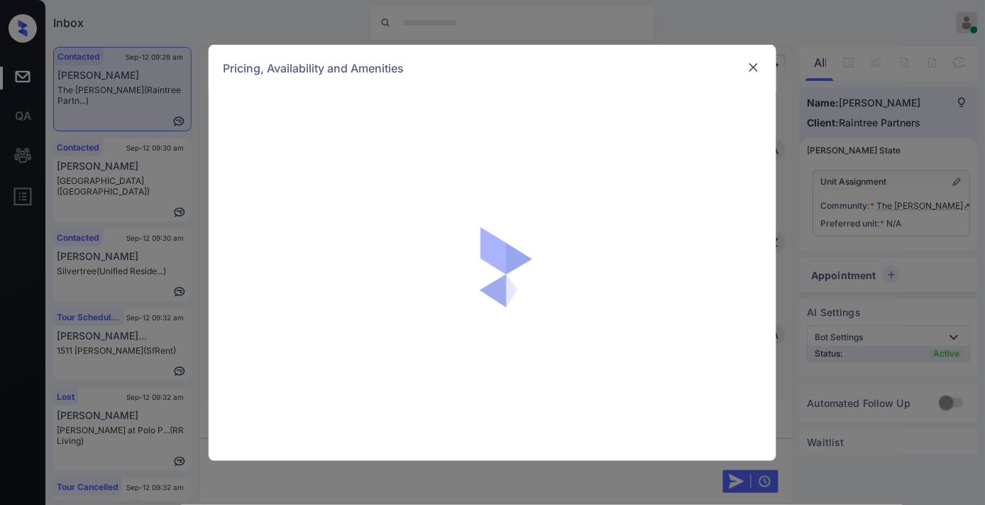
scroll to position [416, 0]
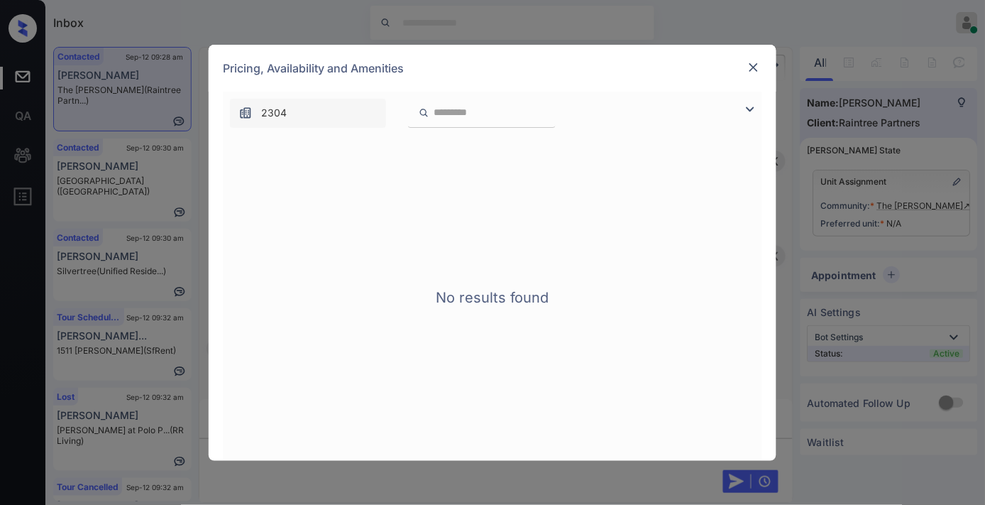
click at [753, 66] on img at bounding box center [754, 67] width 14 height 14
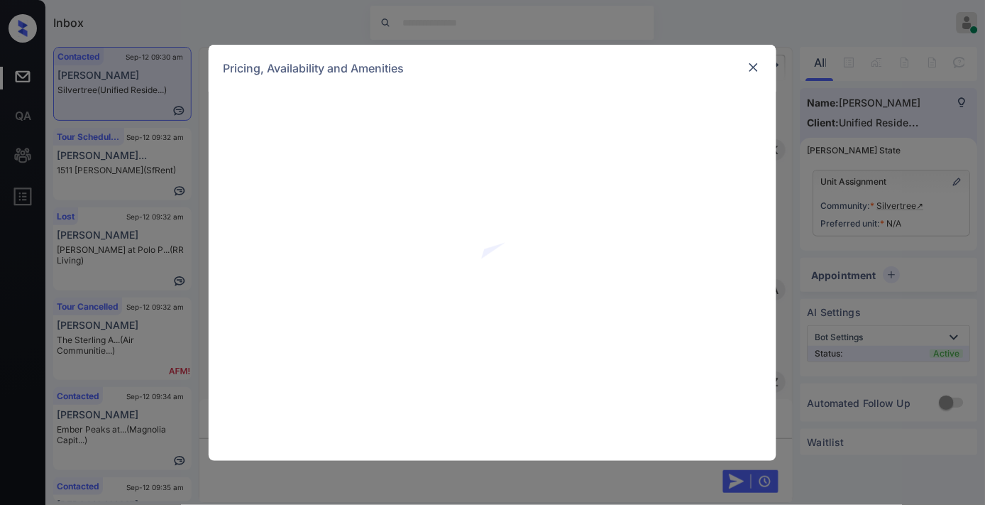
scroll to position [2469, 0]
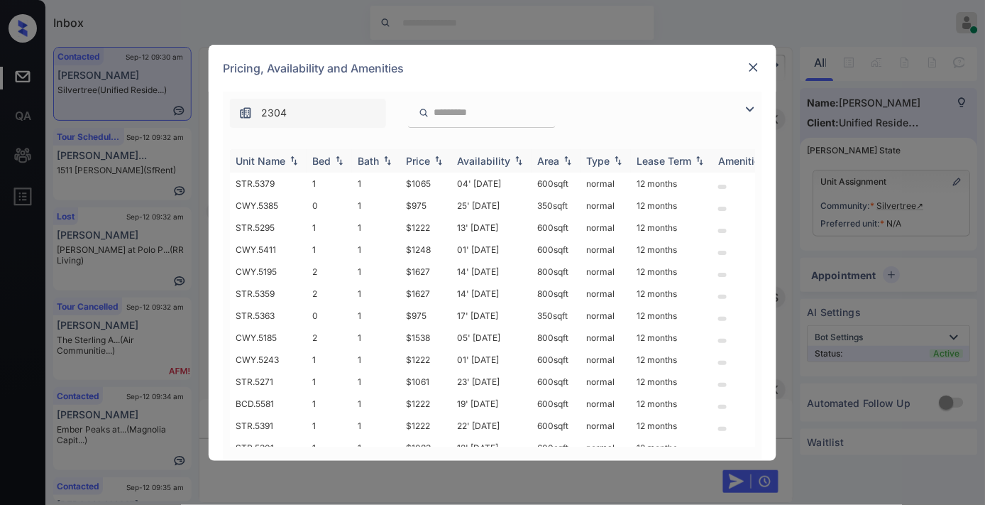
click at [433, 158] on img at bounding box center [439, 160] width 14 height 10
click at [433, 158] on img at bounding box center [439, 160] width 14 height 11
click at [416, 226] on td "$1061" at bounding box center [425, 228] width 51 height 22
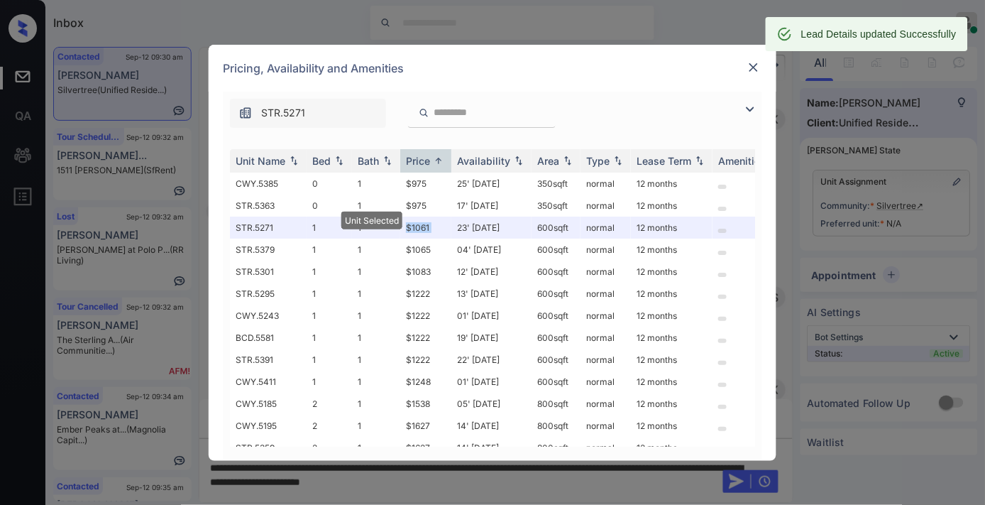
click at [755, 66] on img at bounding box center [754, 67] width 14 height 14
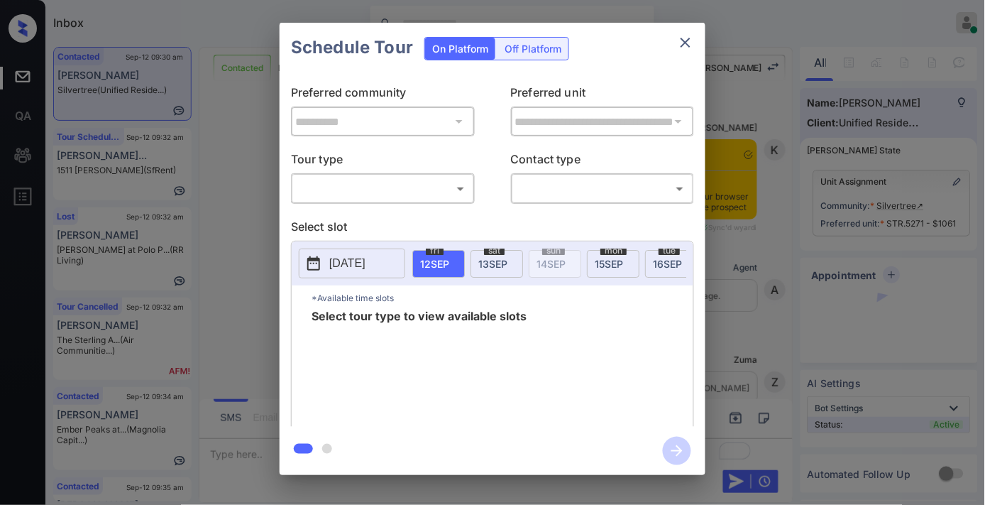
scroll to position [2799, 0]
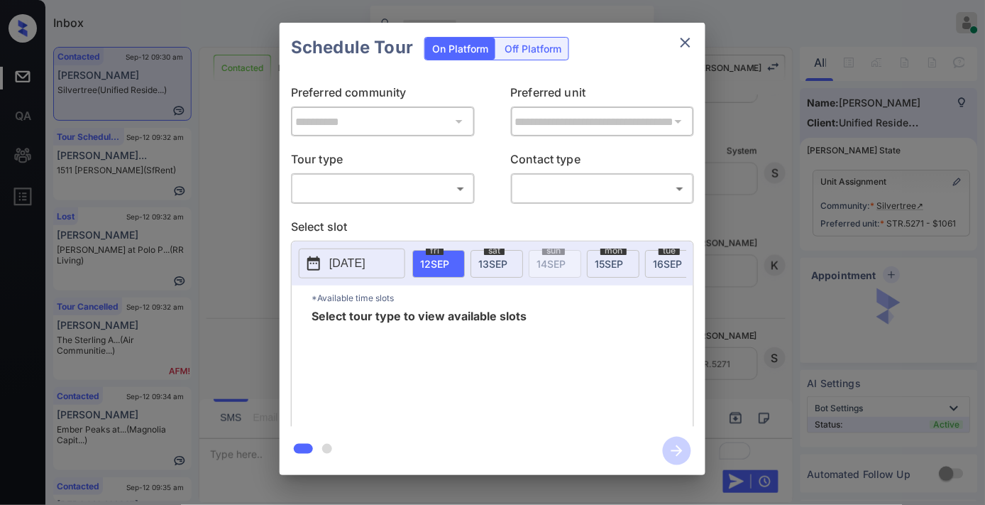
click at [410, 181] on body "Inbox [PERSON_NAME] Online Set yourself offline Set yourself on break Profile S…" at bounding box center [492, 252] width 985 height 505
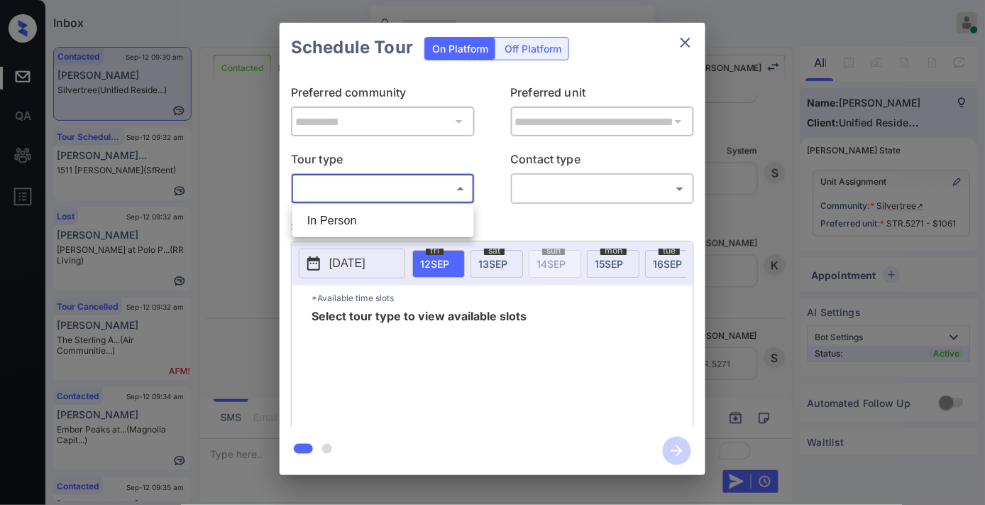
click at [388, 215] on li "In Person" at bounding box center [383, 221] width 175 height 26
type input "********"
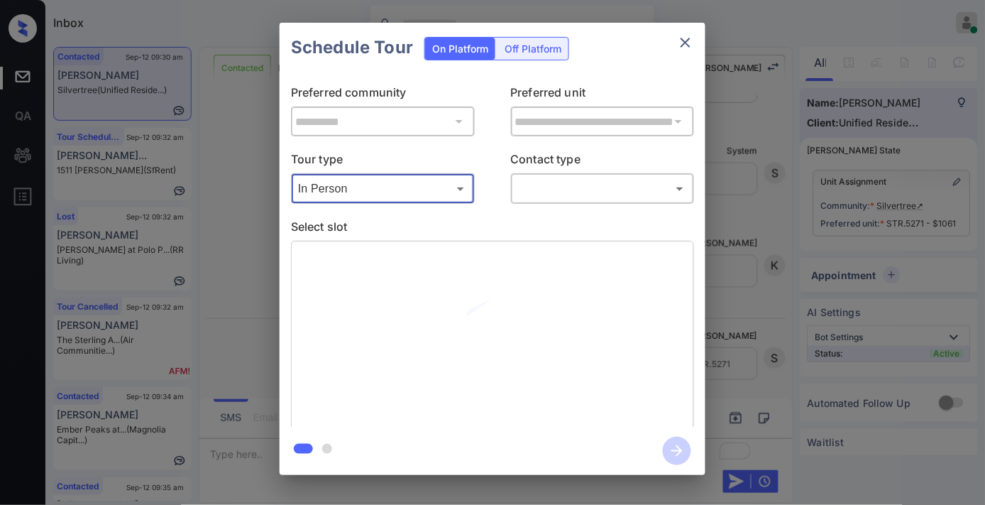
click at [542, 189] on body "Inbox [PERSON_NAME] Online Set yourself offline Set yourself on break Profile S…" at bounding box center [492, 252] width 985 height 505
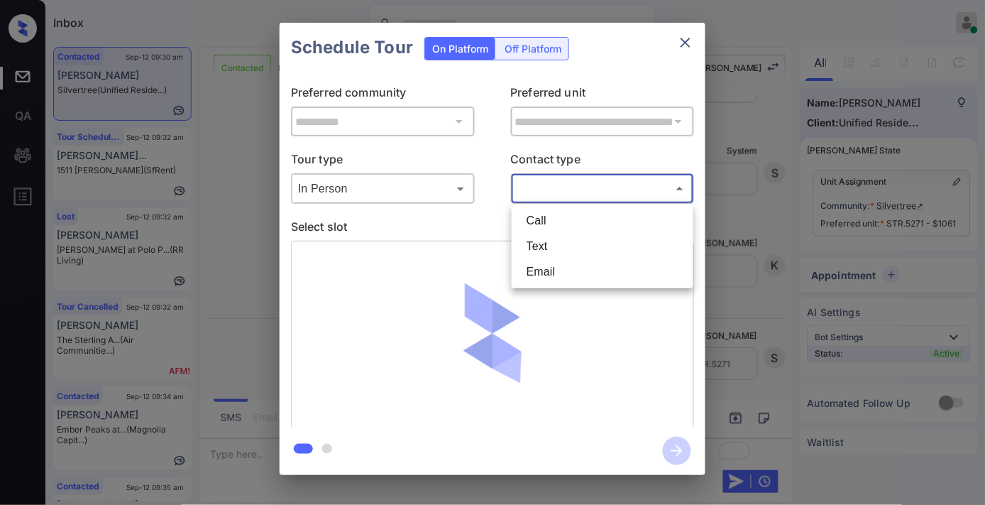
click at [541, 251] on li "Text" at bounding box center [602, 247] width 175 height 26
type input "****"
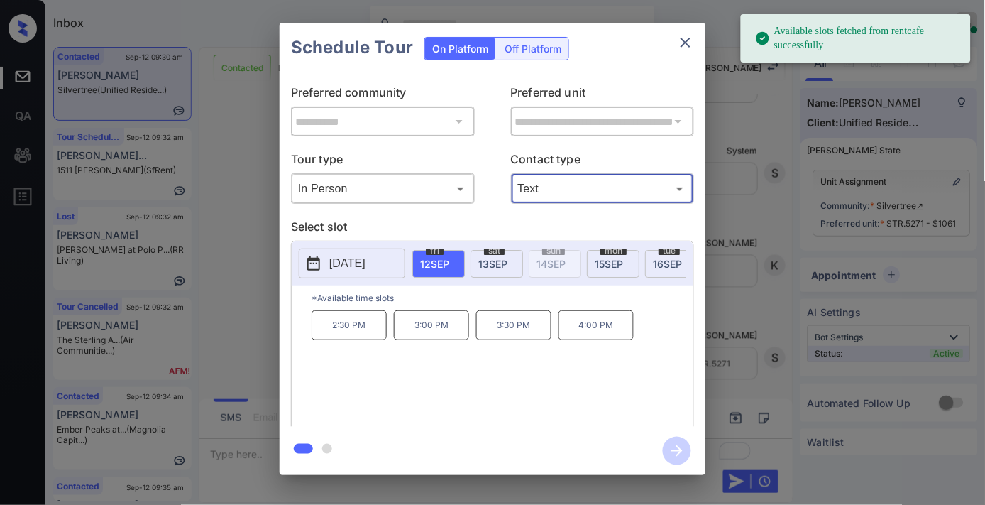
click at [491, 263] on span "13 SEP" at bounding box center [492, 264] width 29 height 12
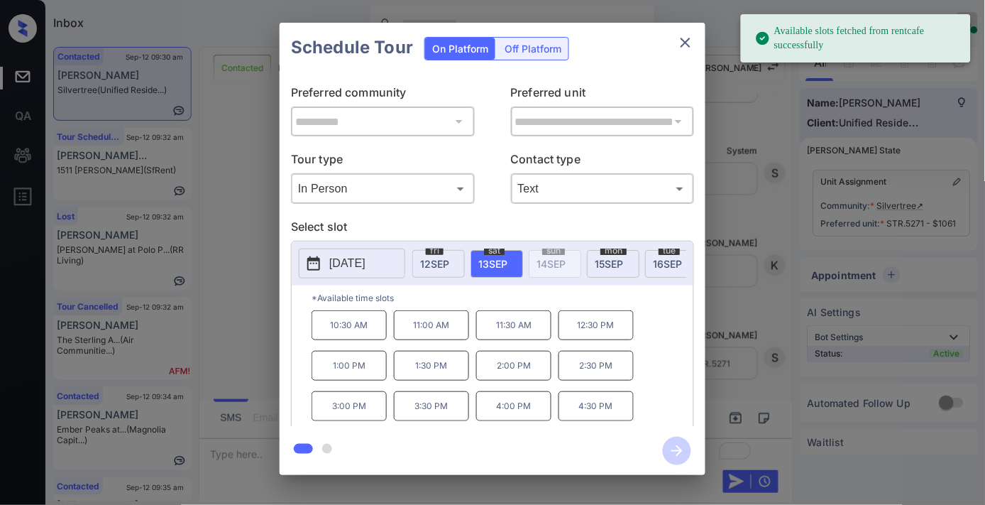
click at [429, 371] on p "1:30 PM" at bounding box center [431, 366] width 75 height 30
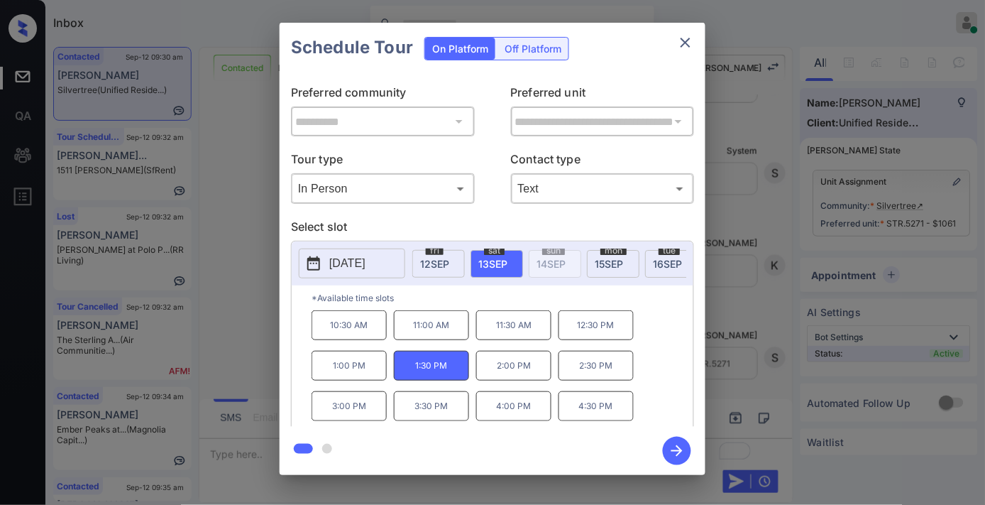
click at [675, 453] on icon "button" at bounding box center [677, 451] width 28 height 28
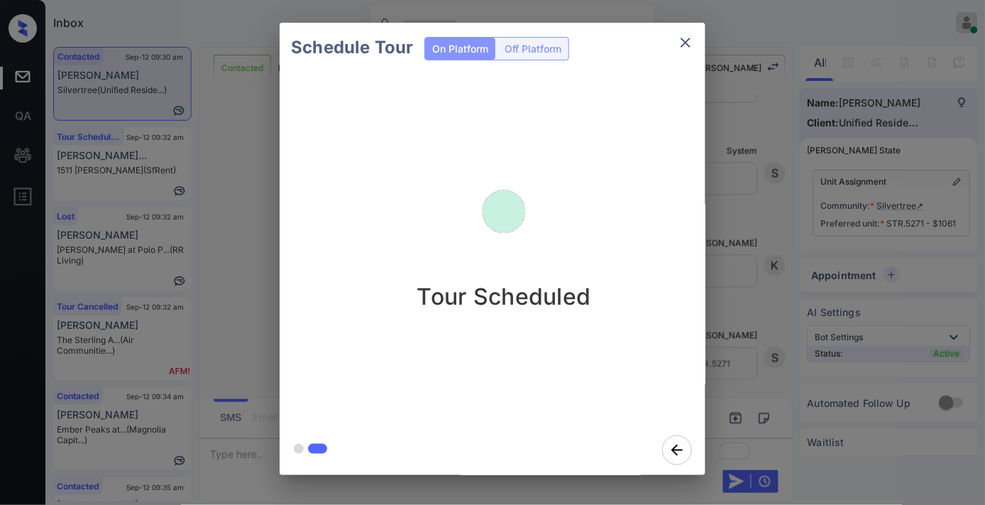
click at [690, 51] on button "close" at bounding box center [686, 42] width 28 height 28
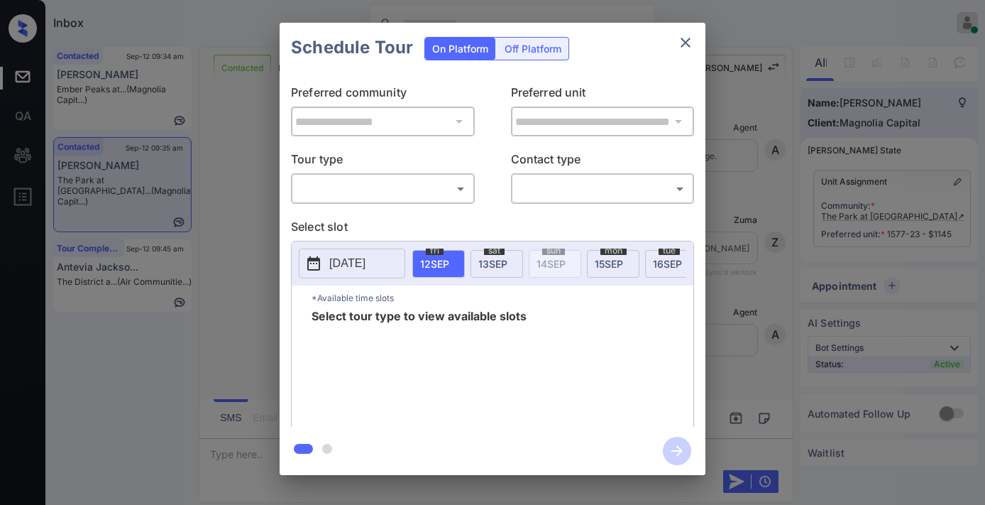
click at [443, 185] on body "Inbox [PERSON_NAME] Online Set yourself offline Set yourself on break Profile S…" at bounding box center [492, 252] width 985 height 505
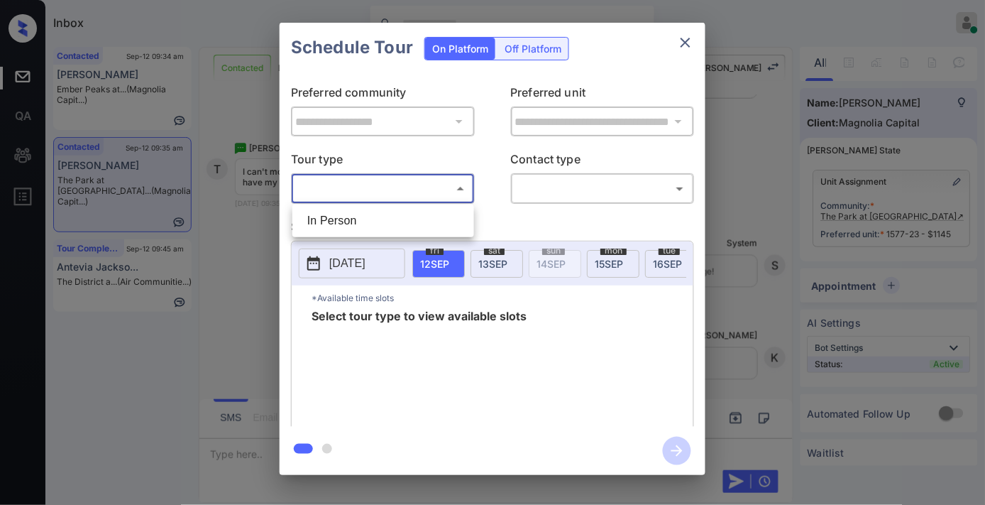
click at [430, 212] on li "In Person" at bounding box center [383, 221] width 175 height 26
type input "********"
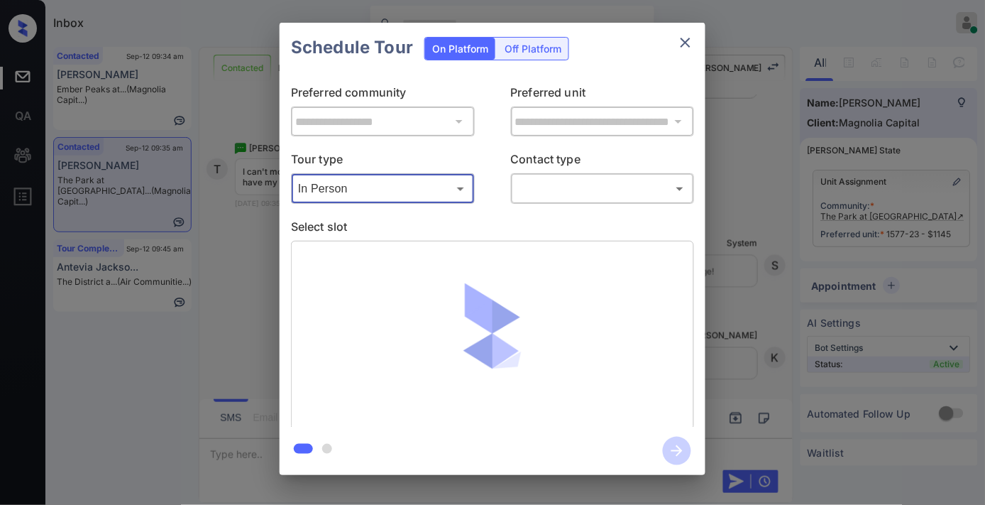
click at [591, 201] on div "​ ​" at bounding box center [603, 188] width 184 height 31
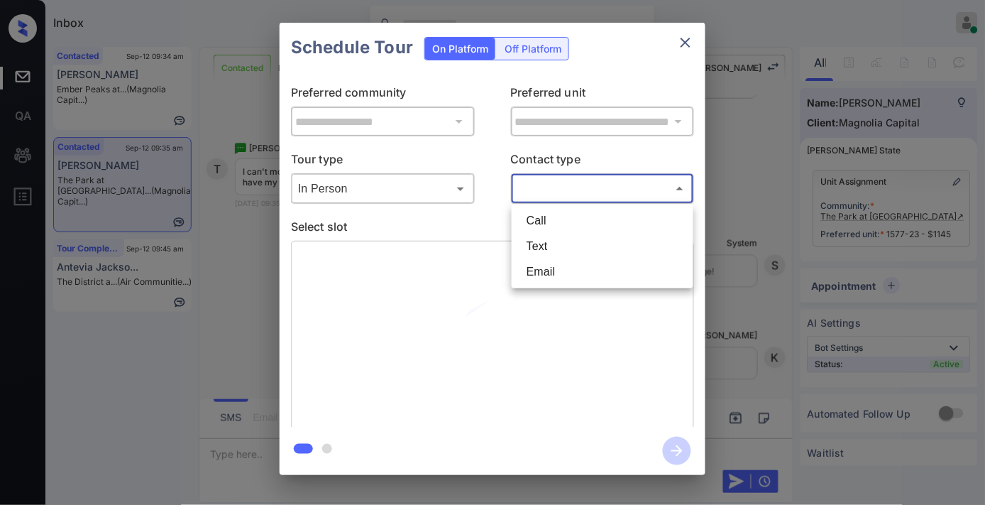
click at [591, 183] on body "Inbox [PERSON_NAME] Online Set yourself offline Set yourself on break Profile S…" at bounding box center [492, 252] width 985 height 505
click at [579, 244] on li "Text" at bounding box center [602, 247] width 175 height 26
type input "****"
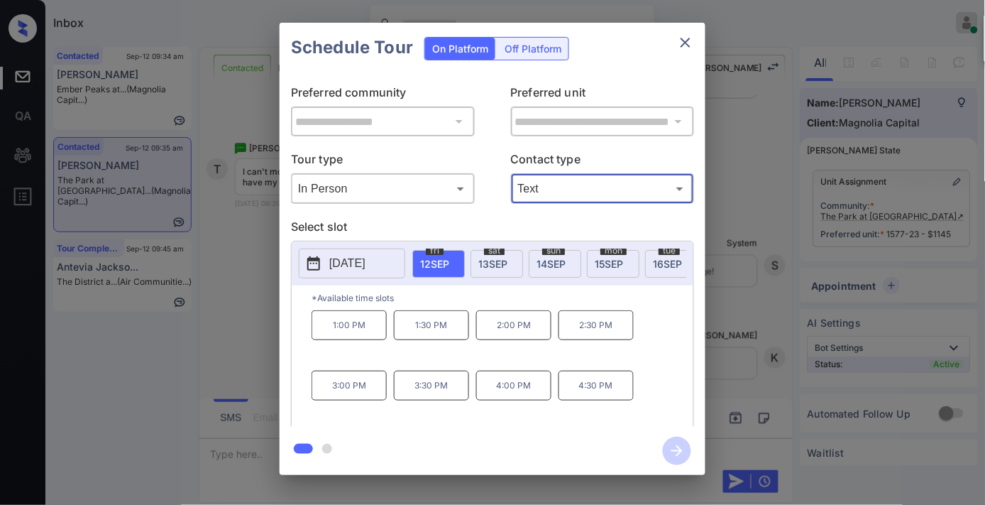
click at [358, 251] on button "2025-09-12" at bounding box center [352, 263] width 106 height 30
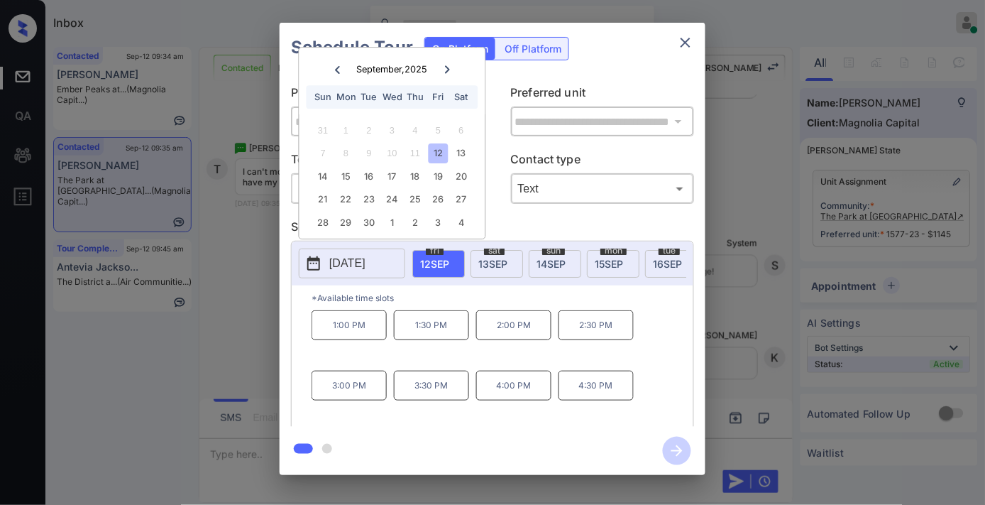
click at [366, 270] on p "2025-09-12" at bounding box center [347, 263] width 36 height 17
click at [388, 202] on div "24" at bounding box center [392, 199] width 19 height 19
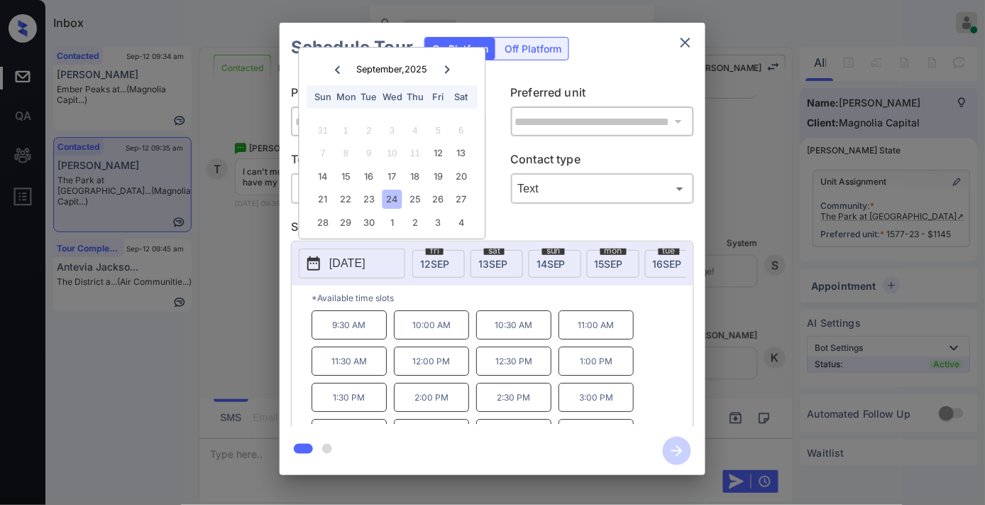
click at [443, 367] on p "12:00 PM" at bounding box center [431, 360] width 75 height 29
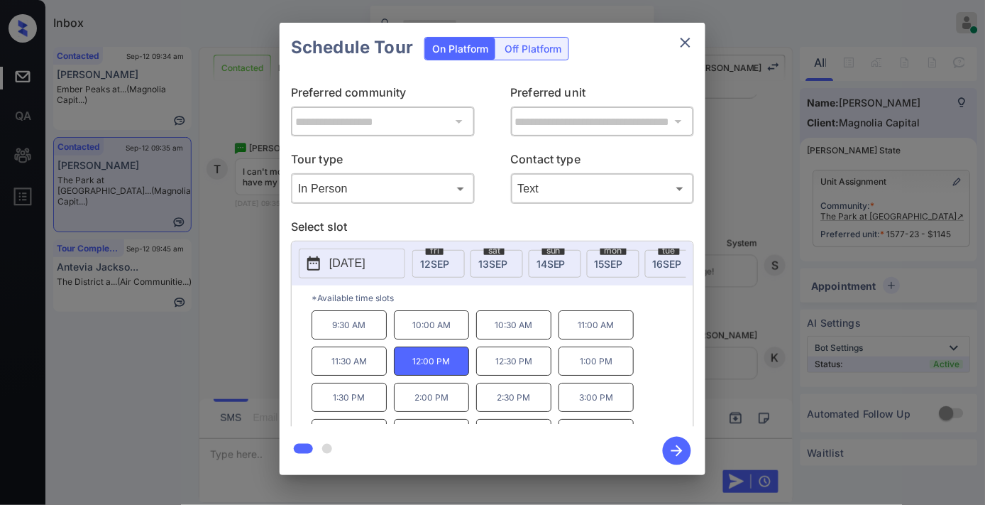
click at [689, 451] on icon "button" at bounding box center [677, 451] width 28 height 28
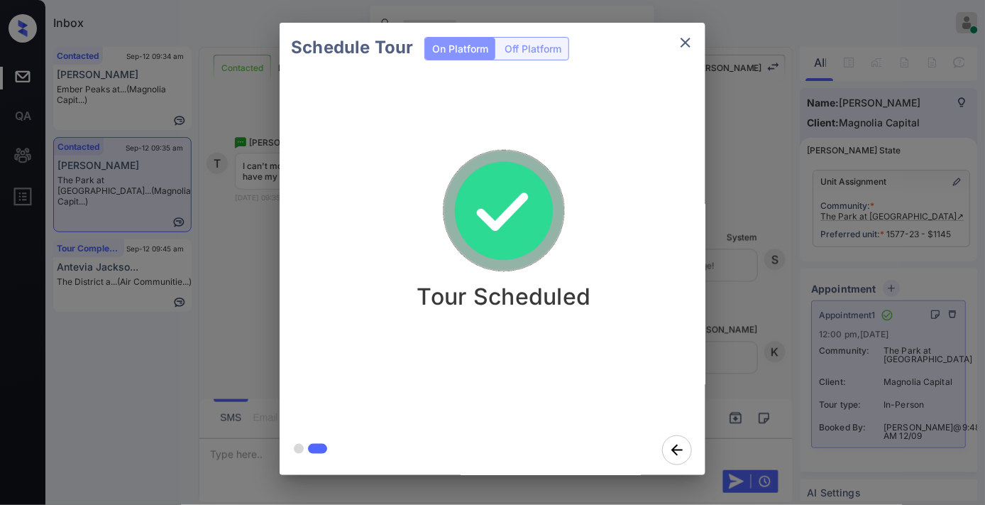
scroll to position [2984, 0]
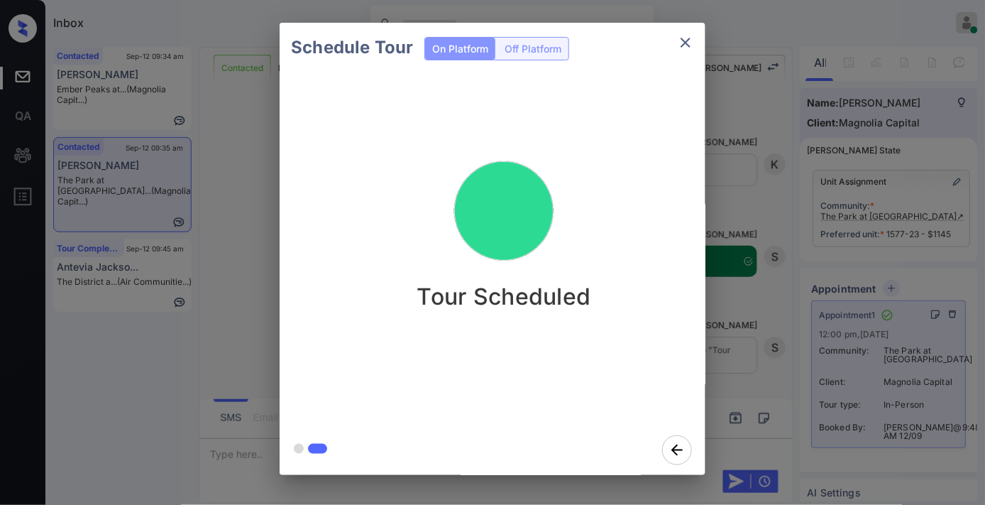
click at [676, 43] on button "close" at bounding box center [686, 42] width 28 height 28
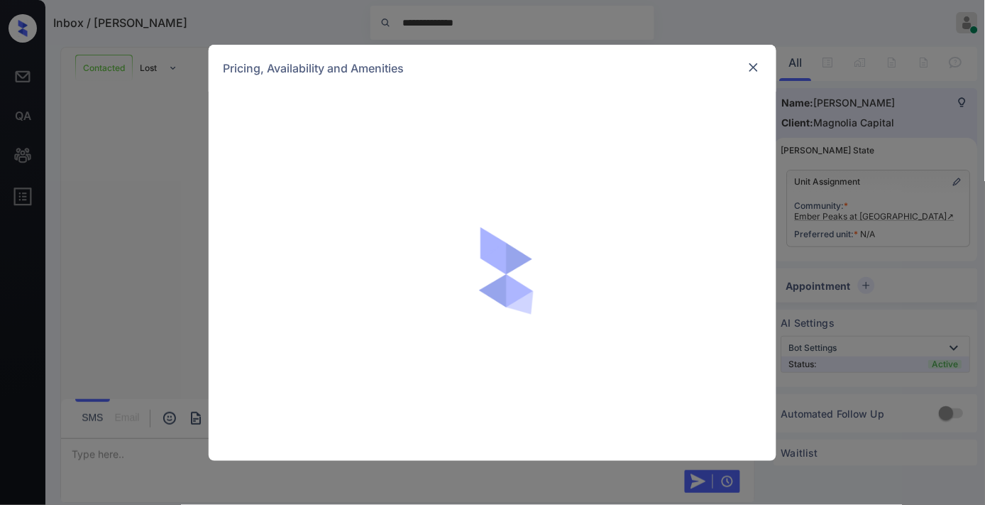
scroll to position [1983, 0]
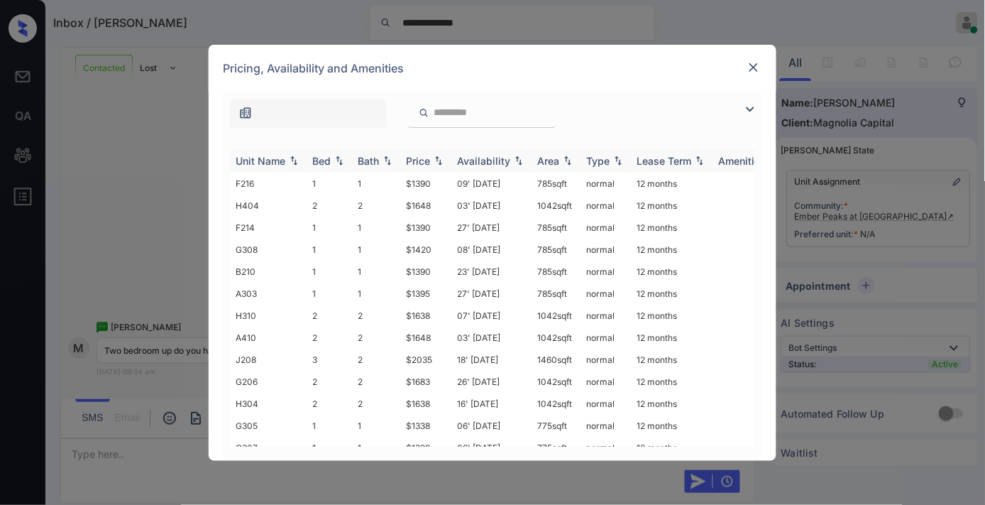
click at [426, 164] on div "Price" at bounding box center [418, 161] width 24 height 12
click at [427, 164] on div "Price" at bounding box center [418, 161] width 24 height 12
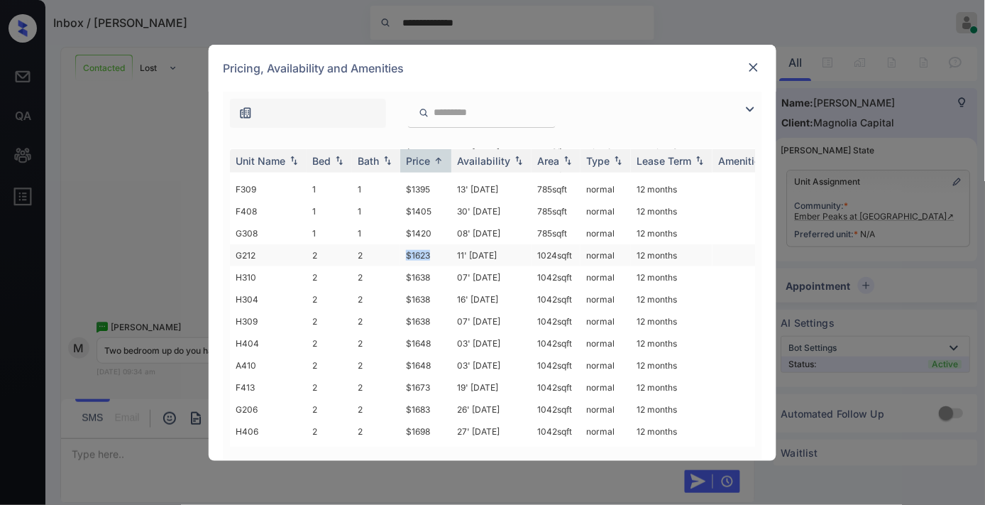
drag, startPoint x: 437, startPoint y: 248, endPoint x: 388, endPoint y: 241, distance: 50.2
click at [388, 244] on tr "G212 2 2 $1623 11' [DATE] sqft normal 12 months" at bounding box center [601, 255] width 742 height 22
copy tr "$1623"
click at [466, 245] on td "11' [DATE]" at bounding box center [491, 255] width 80 height 22
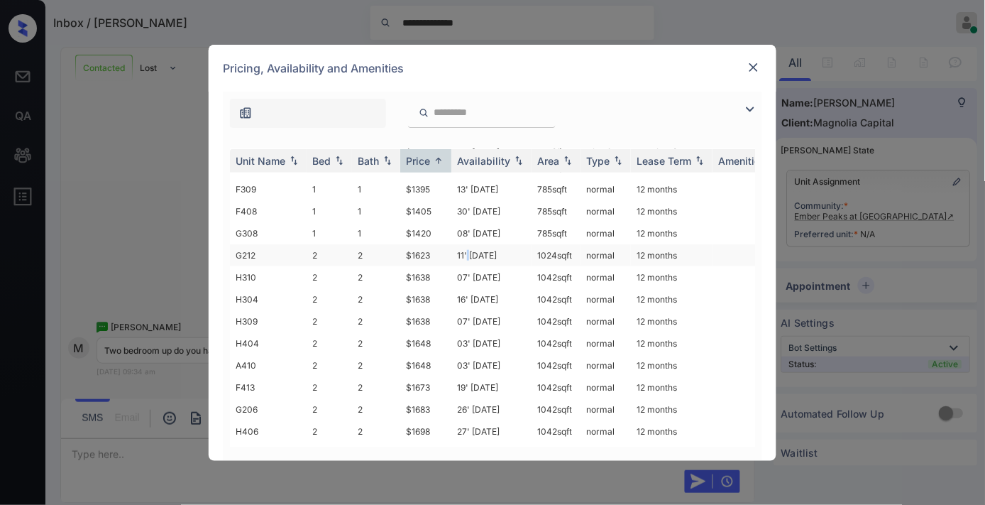
click at [466, 245] on td "11' [DATE]" at bounding box center [491, 255] width 80 height 22
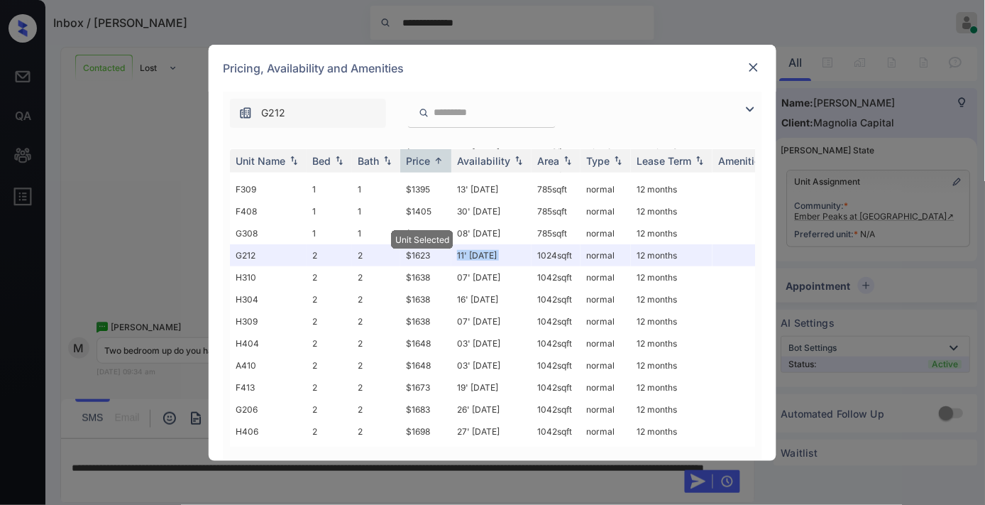
click at [755, 72] on img at bounding box center [754, 67] width 14 height 14
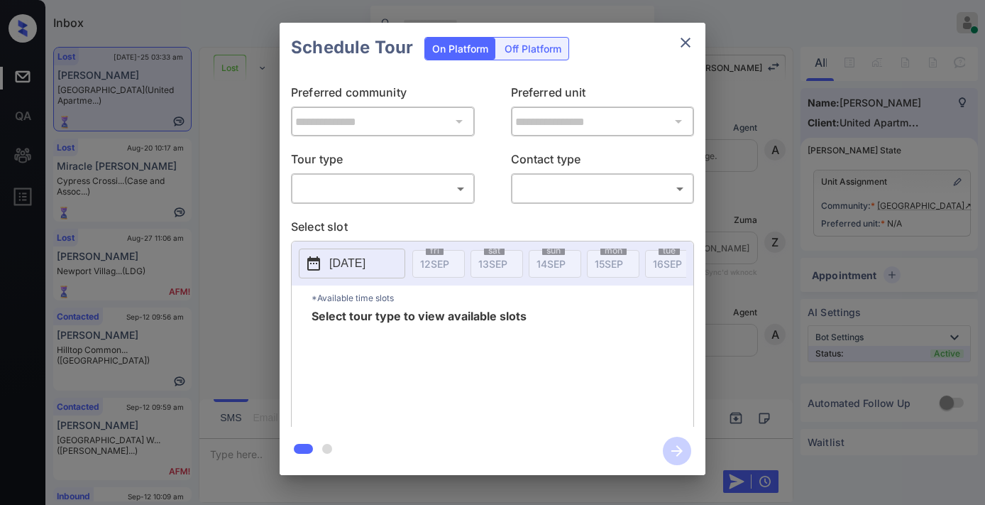
click at [464, 183] on body "Inbox Samantha Soliven Online Set yourself offline Set yourself on break Profil…" at bounding box center [492, 252] width 985 height 505
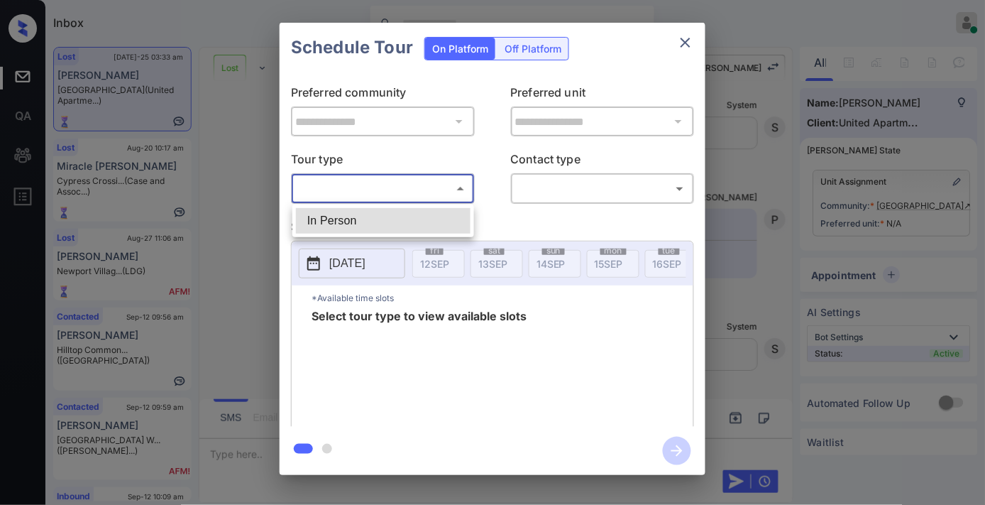
click at [424, 214] on li "In Person" at bounding box center [383, 221] width 175 height 26
type input "********"
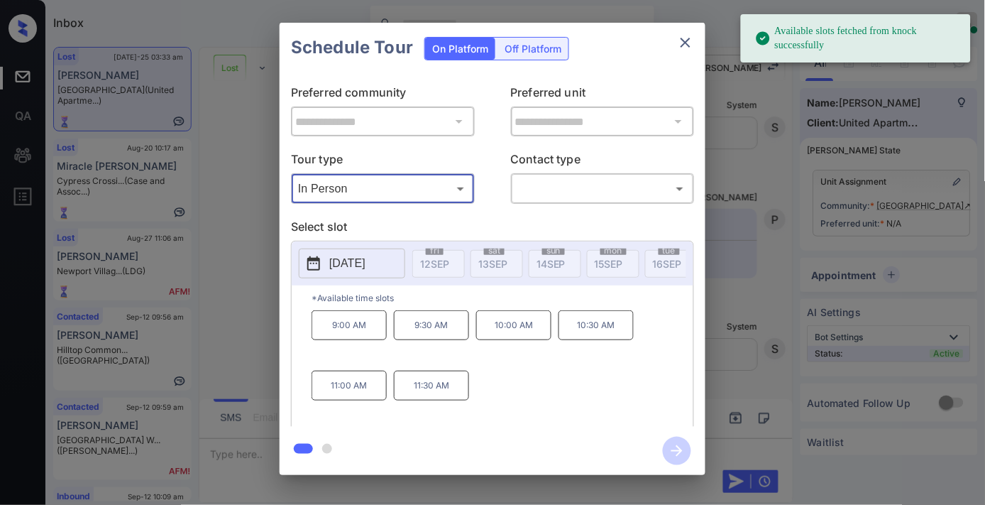
click at [366, 259] on p "2025-10-07" at bounding box center [347, 263] width 36 height 17
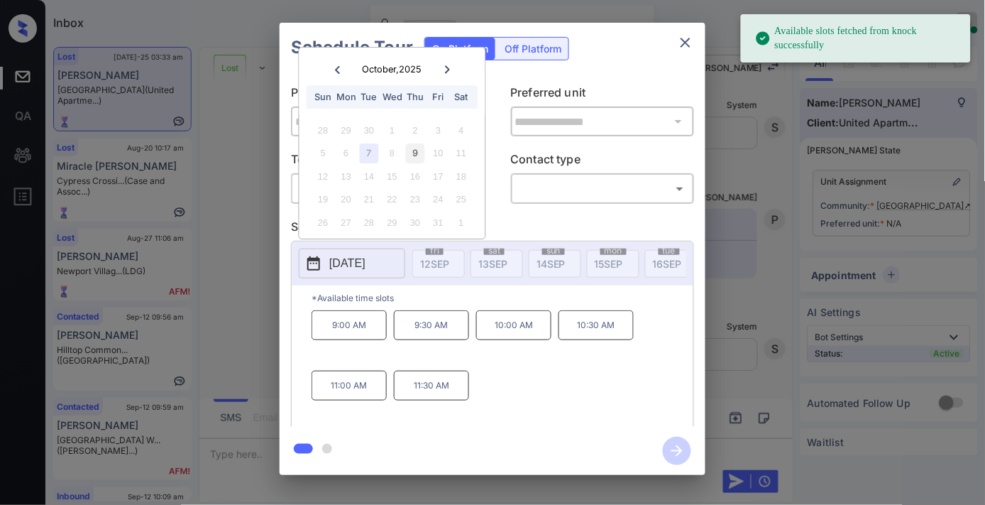
click at [407, 144] on div "9" at bounding box center [415, 153] width 19 height 19
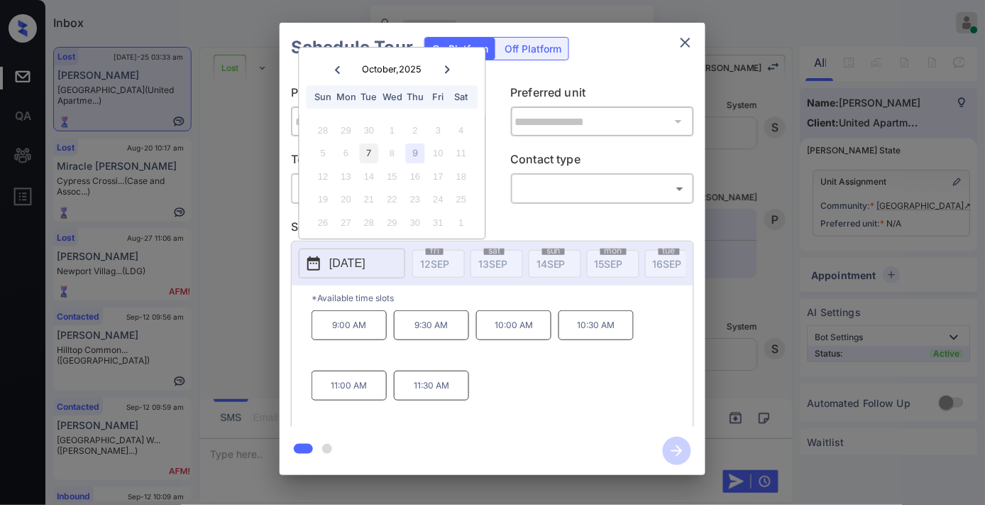
click at [363, 158] on div "7" at bounding box center [369, 153] width 19 height 19
click at [415, 158] on div "9" at bounding box center [415, 153] width 19 height 19
click at [684, 43] on icon "close" at bounding box center [685, 42] width 17 height 17
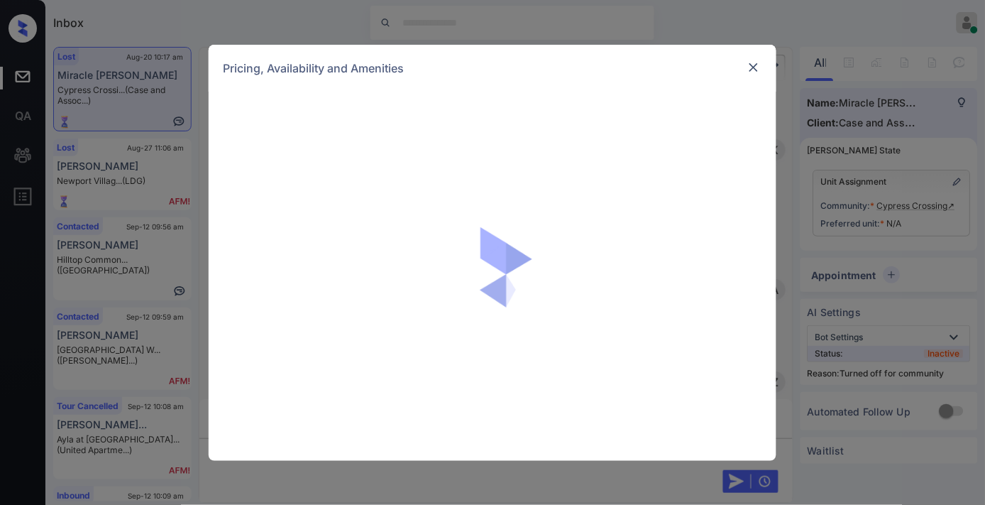
scroll to position [16437, 0]
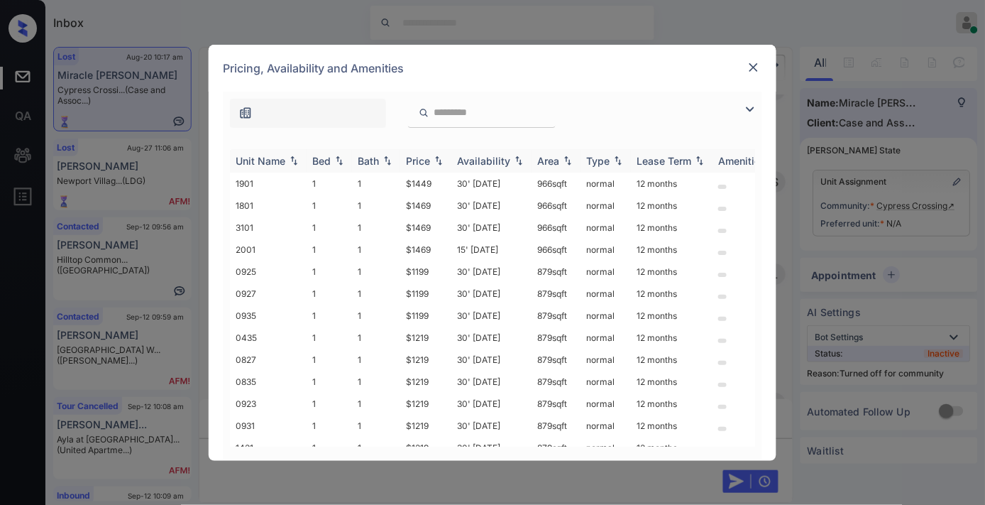
click at [322, 159] on div "Bed" at bounding box center [321, 161] width 18 height 12
click at [750, 67] on img at bounding box center [754, 67] width 14 height 14
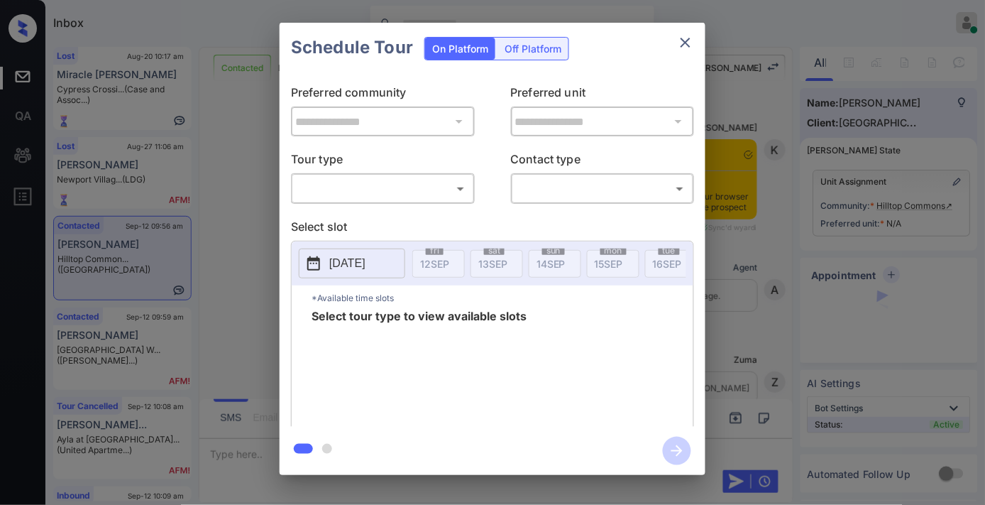
click at [424, 187] on body "Inbox [PERSON_NAME] Online Set yourself offline Set yourself on break Profile S…" at bounding box center [492, 252] width 985 height 505
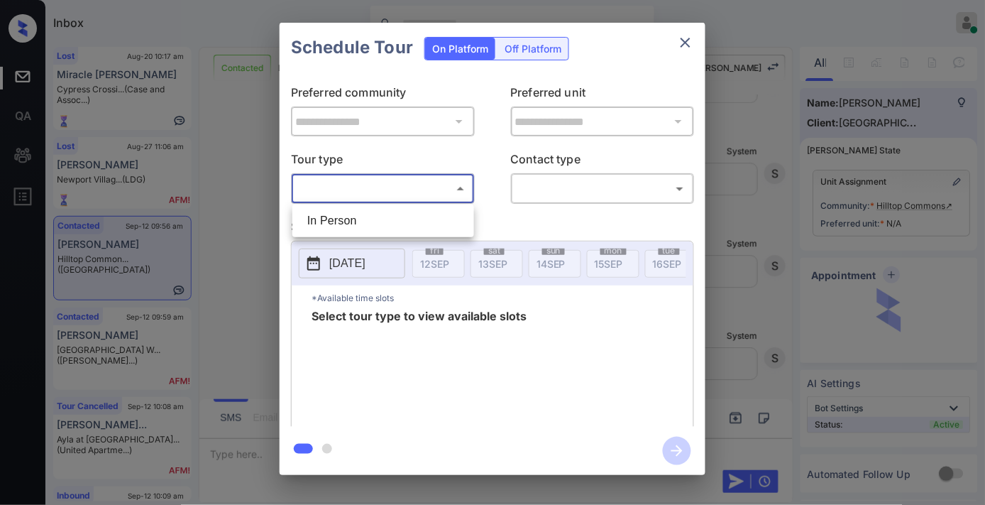
click at [398, 215] on li "In Person" at bounding box center [383, 221] width 175 height 26
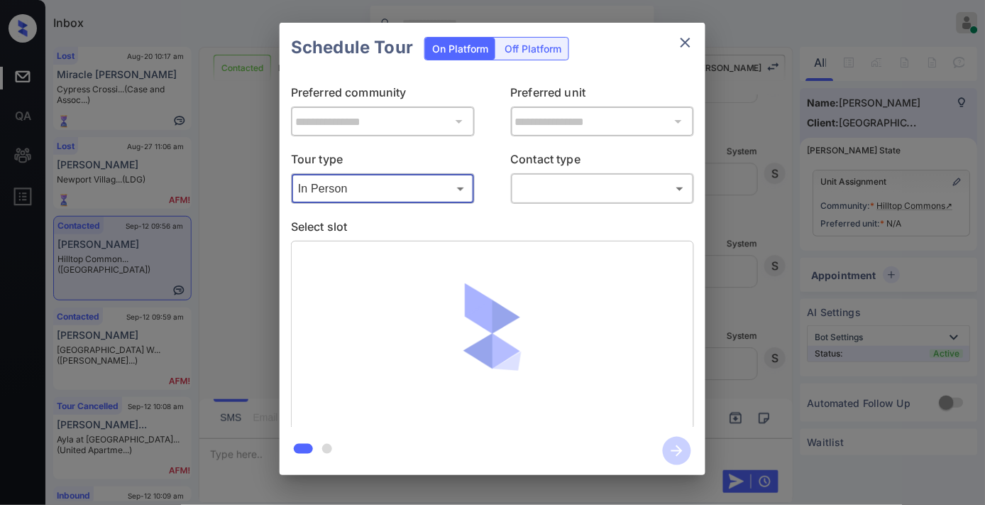
type input "********"
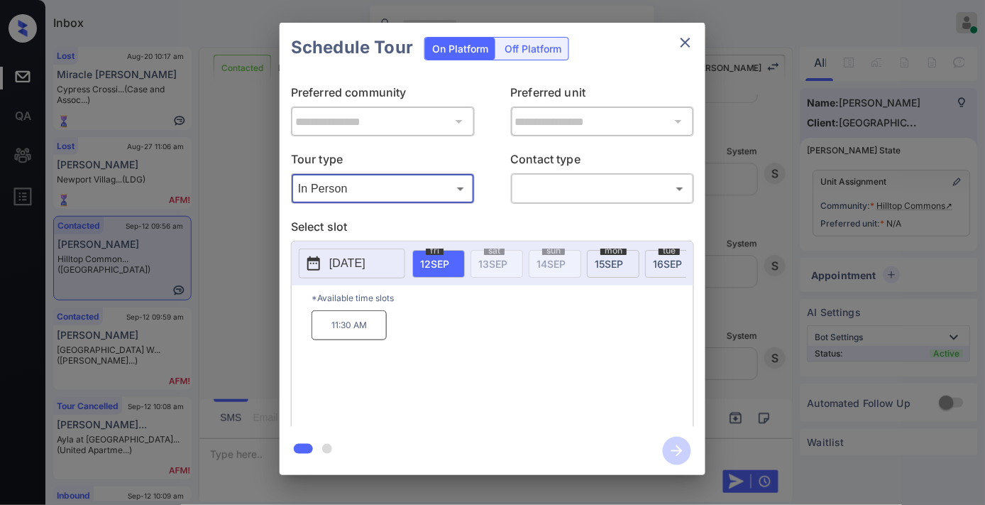
click at [363, 261] on p "[DATE]" at bounding box center [347, 263] width 36 height 17
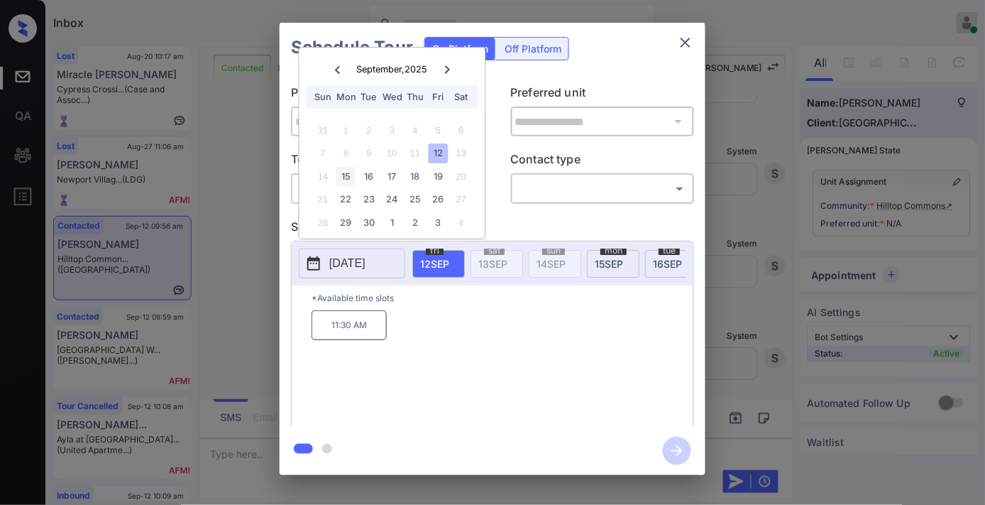
click at [341, 180] on div "15" at bounding box center [345, 176] width 19 height 19
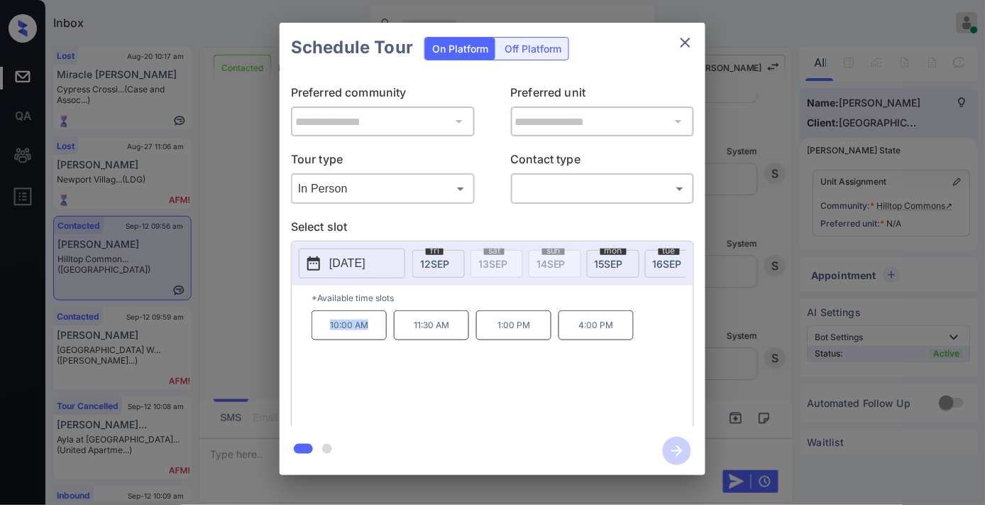
drag, startPoint x: 378, startPoint y: 334, endPoint x: 318, endPoint y: 329, distance: 60.6
click at [314, 329] on p "10:00 AM" at bounding box center [349, 325] width 75 height 30
copy p "10:00 AM"
click at [356, 268] on p "2025-09-15" at bounding box center [347, 263] width 36 height 17
click at [694, 38] on button "close" at bounding box center [686, 42] width 28 height 28
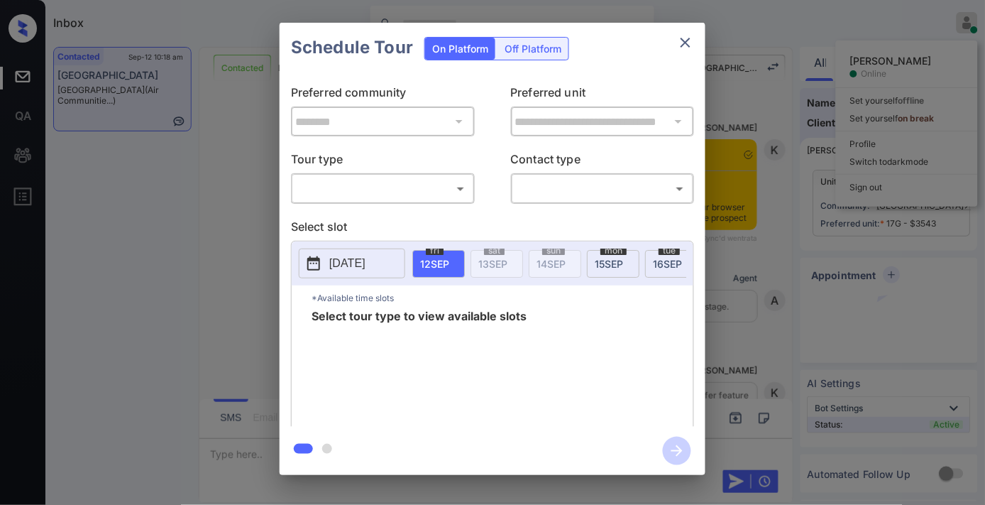
scroll to position [3906, 0]
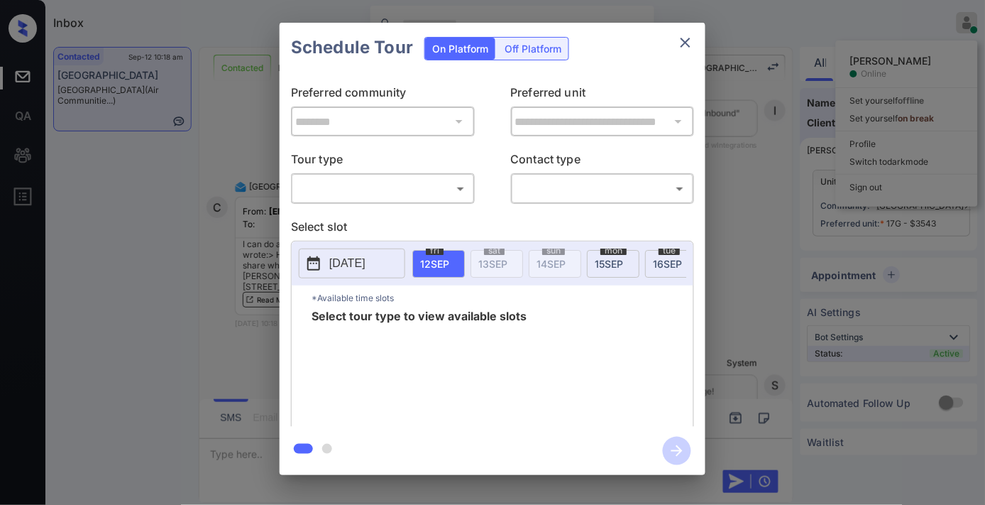
click at [438, 199] on body "Inbox [PERSON_NAME] Online Set yourself offline Set yourself on break Profile S…" at bounding box center [492, 252] width 985 height 505
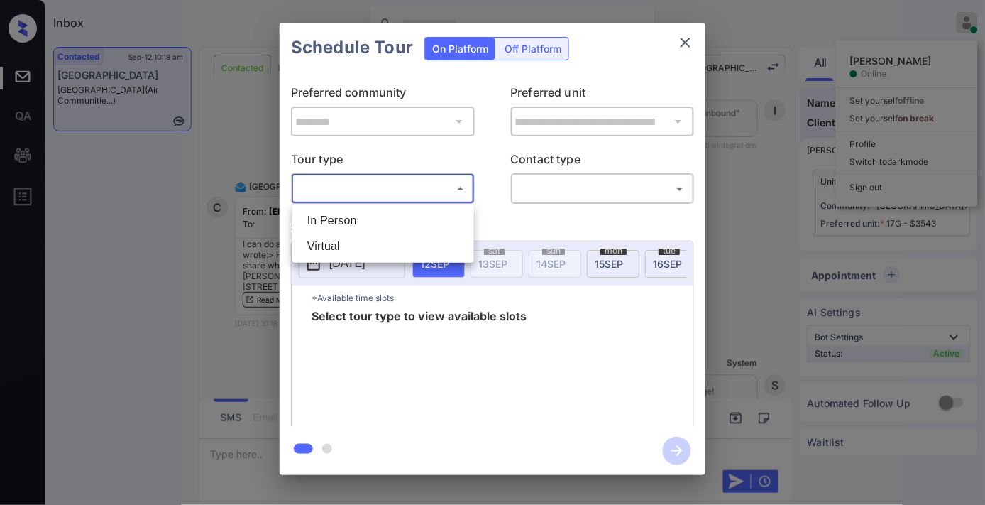
click at [387, 221] on li "In Person" at bounding box center [383, 221] width 175 height 26
type input "********"
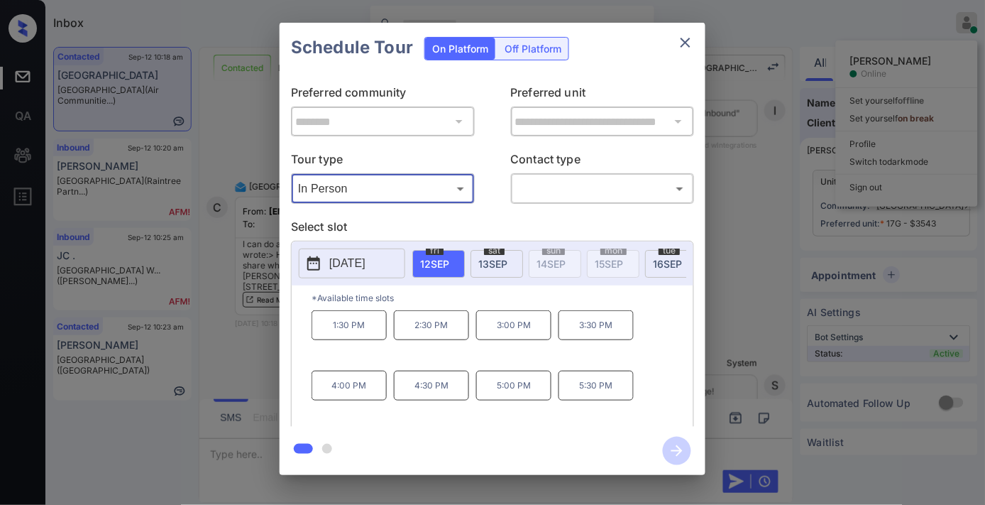
click at [356, 268] on p "[DATE]" at bounding box center [347, 263] width 36 height 17
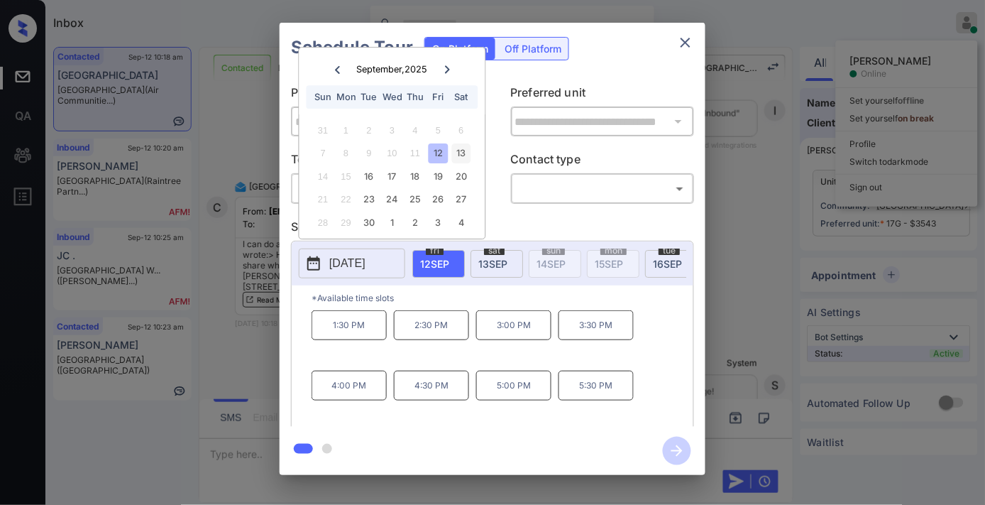
click at [461, 153] on div "13" at bounding box center [460, 153] width 19 height 19
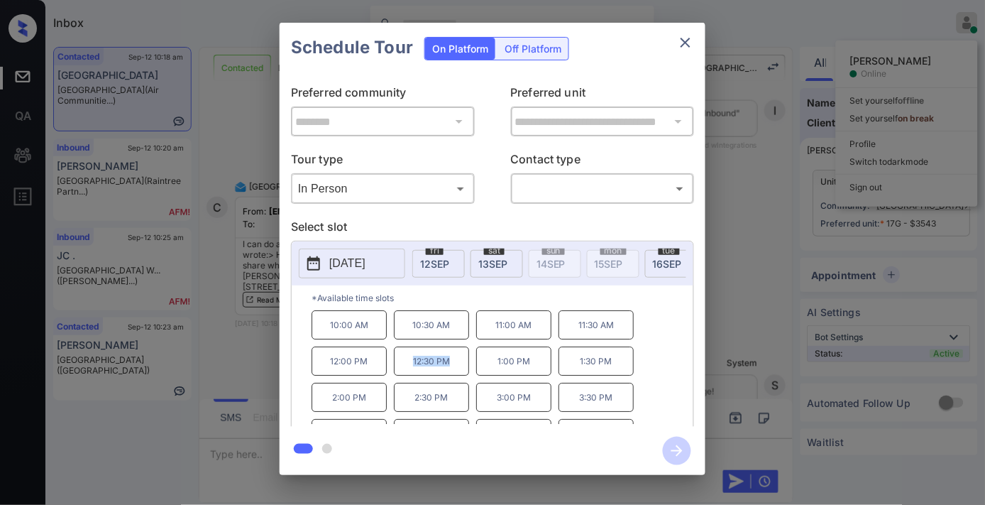
drag, startPoint x: 459, startPoint y: 369, endPoint x: 409, endPoint y: 369, distance: 49.7
click at [409, 369] on p "12:30 PM" at bounding box center [431, 360] width 75 height 29
copy p "12:30 PM"
click at [694, 44] on button "close" at bounding box center [686, 42] width 28 height 28
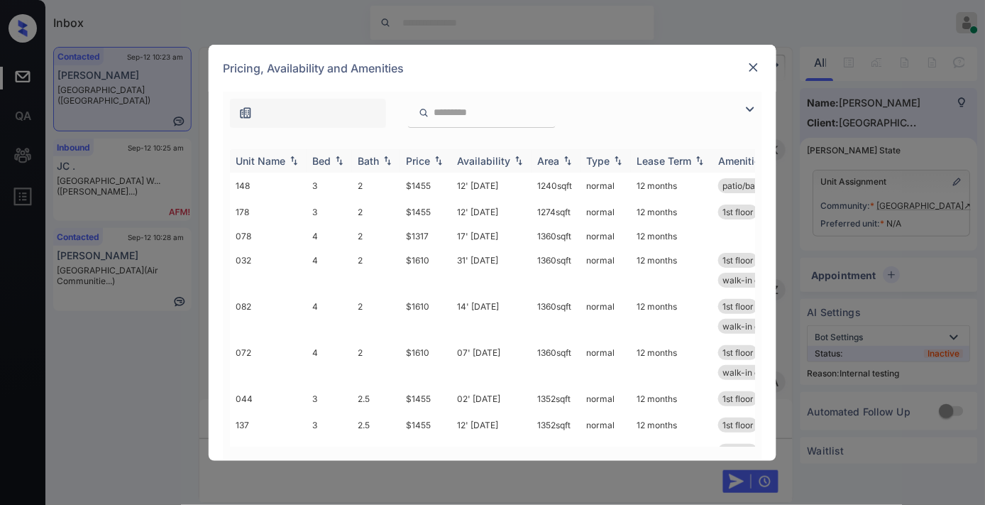
scroll to position [1306, 0]
click at [427, 159] on div "Price" at bounding box center [418, 161] width 24 height 12
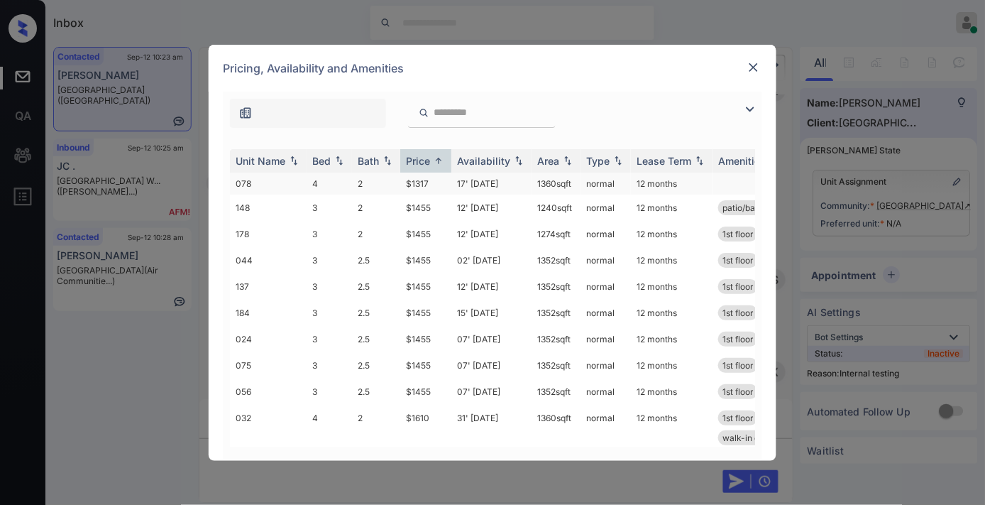
click at [430, 185] on td "$1317" at bounding box center [425, 183] width 51 height 22
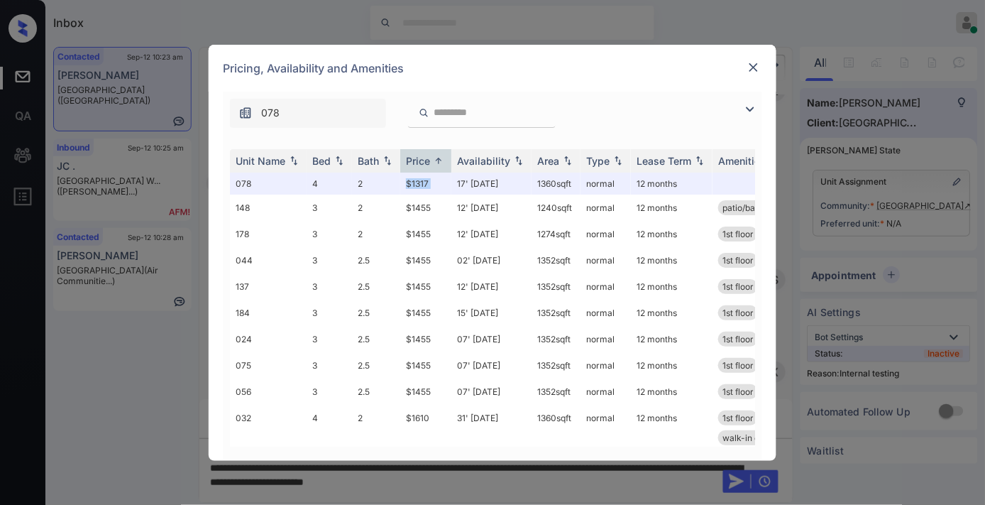
click at [753, 64] on img at bounding box center [754, 67] width 14 height 14
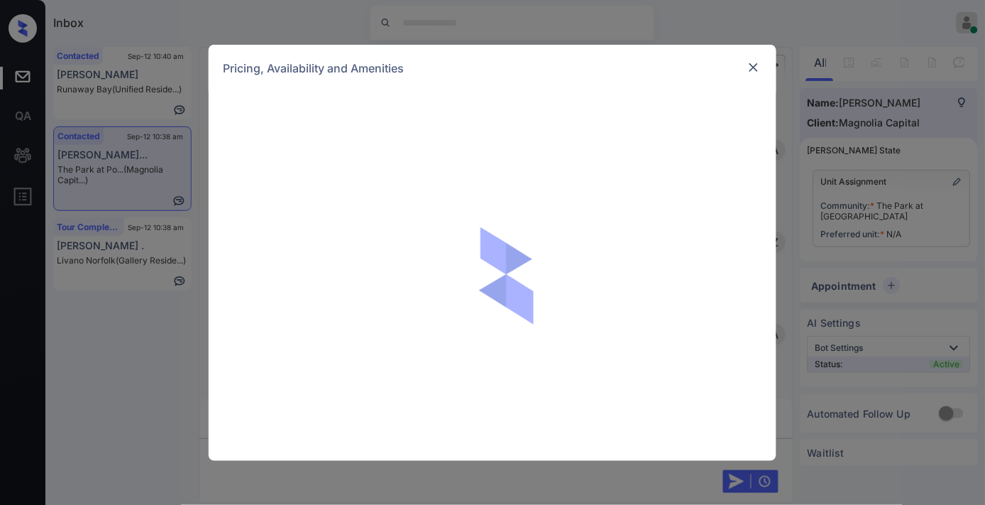
scroll to position [706, 0]
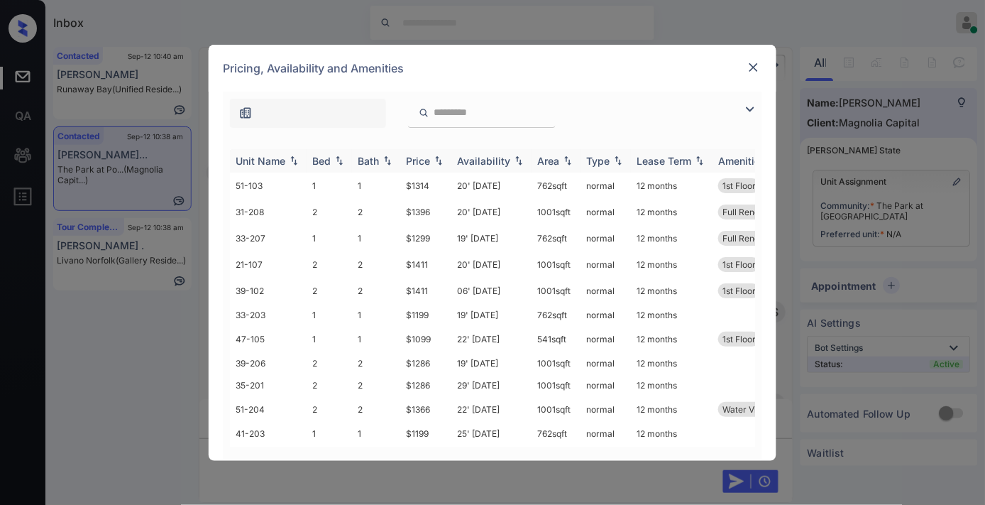
click at [438, 161] on img at bounding box center [439, 160] width 14 height 10
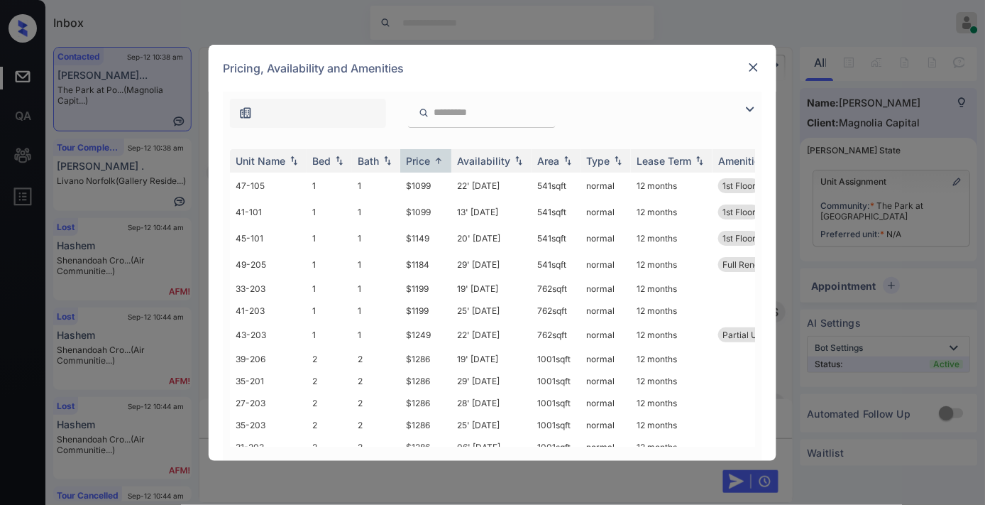
click at [760, 67] on img at bounding box center [754, 67] width 14 height 14
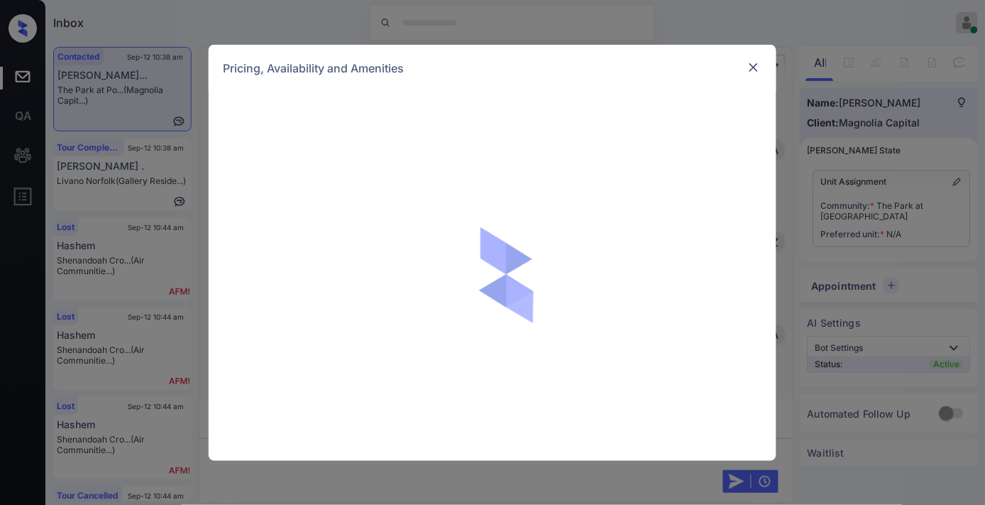
scroll to position [863, 0]
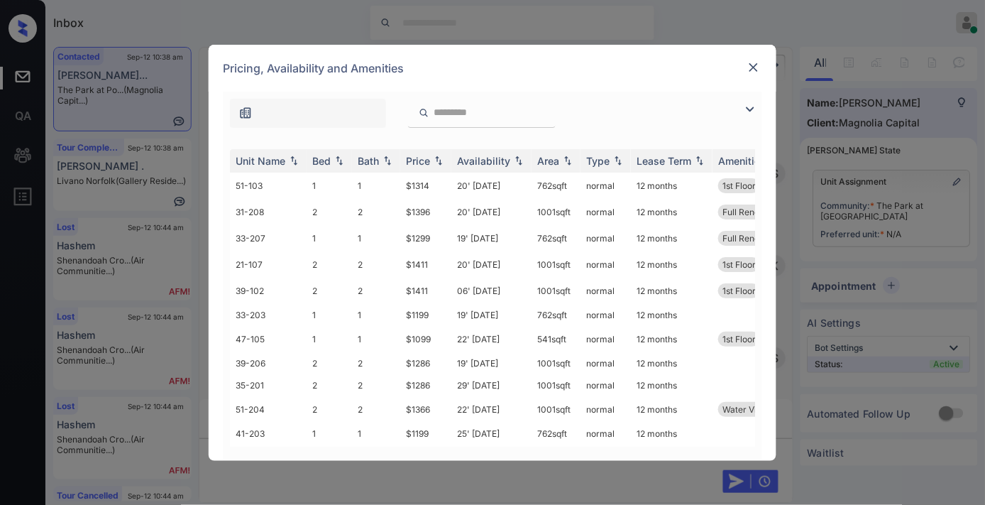
click at [424, 131] on div "**********" at bounding box center [492, 276] width 539 height 369
click at [424, 155] on div "Price" at bounding box center [418, 161] width 24 height 12
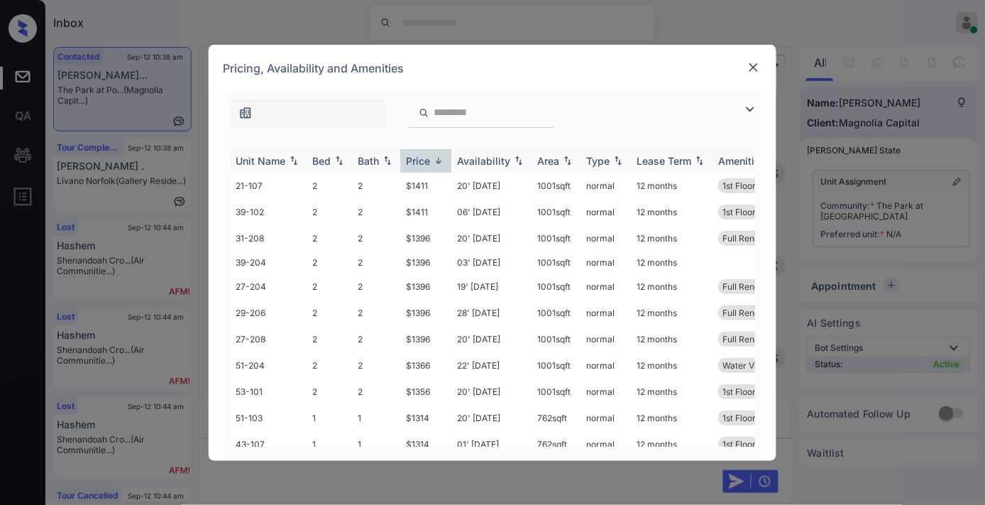
click at [424, 158] on div "Price" at bounding box center [418, 161] width 24 height 12
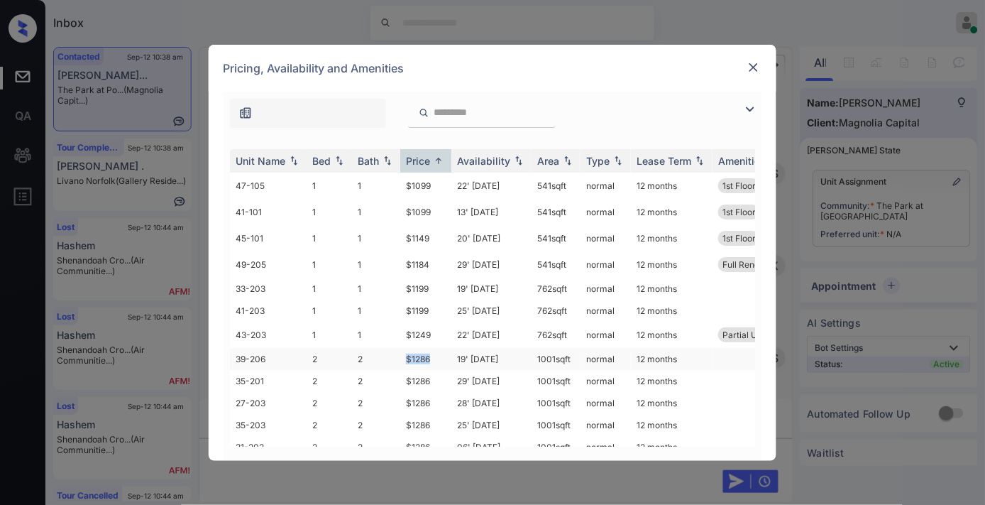
drag, startPoint x: 433, startPoint y: 351, endPoint x: 388, endPoint y: 352, distance: 44.7
click at [388, 352] on tr "39-206 2 2 $1286 19' [DATE] sqft normal 12 months" at bounding box center [601, 359] width 742 height 22
copy tr "$1286"
click at [480, 355] on td "19' [DATE]" at bounding box center [491, 359] width 80 height 22
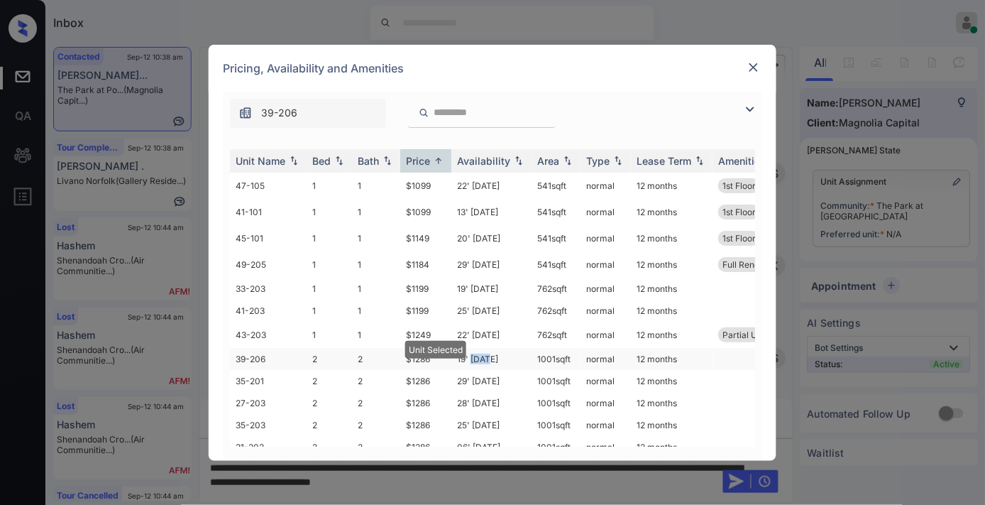
click at [480, 355] on td "19' [DATE]" at bounding box center [491, 359] width 80 height 22
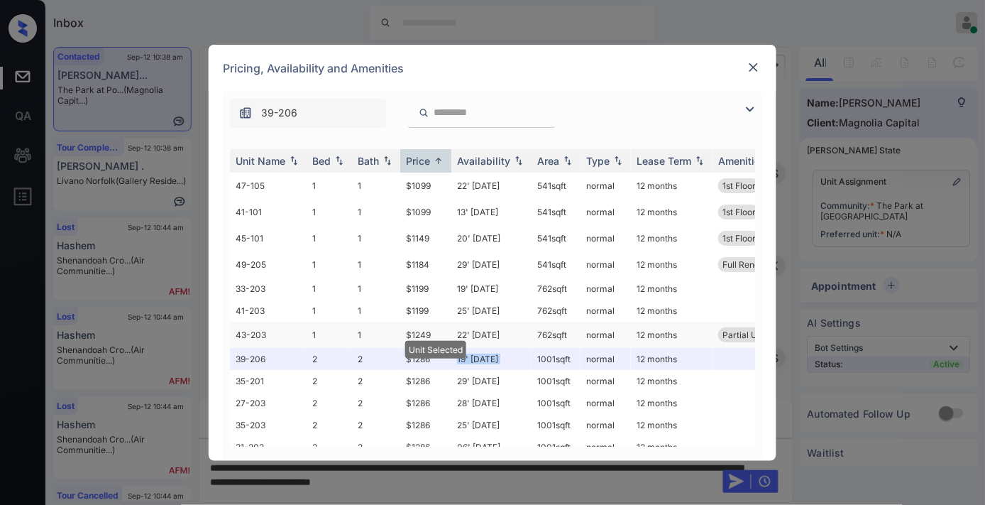
scroll to position [79, 0]
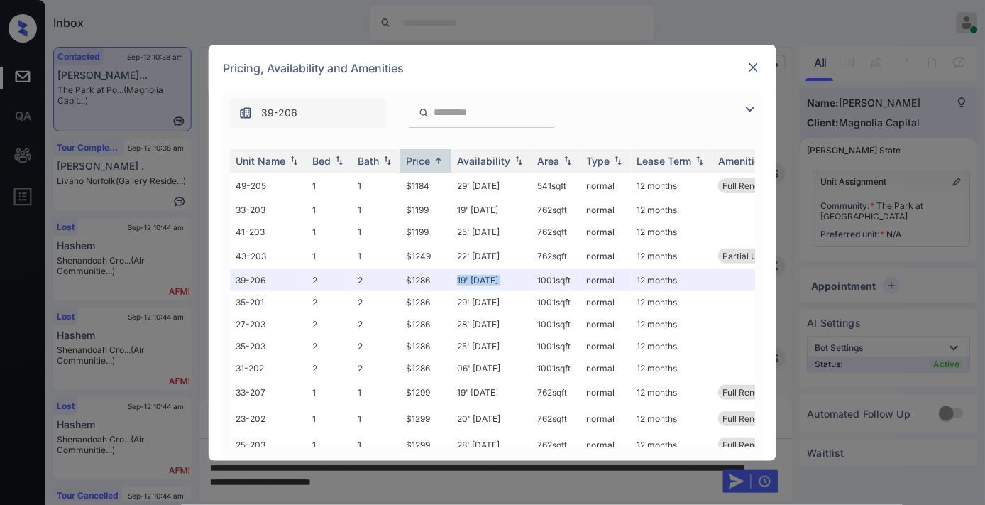
click at [755, 62] on img at bounding box center [754, 67] width 14 height 14
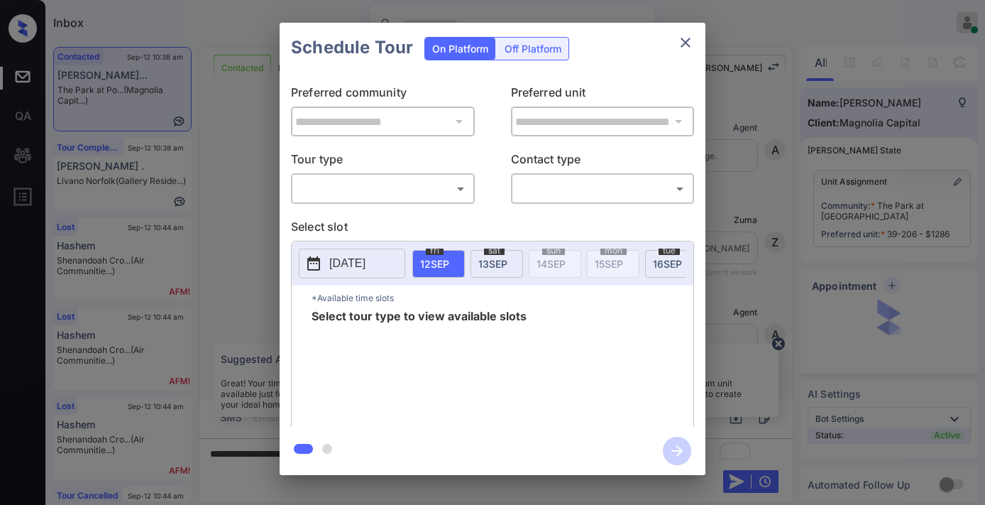
click at [414, 187] on body "Inbox [PERSON_NAME] Online Set yourself offline Set yourself on break Profile S…" at bounding box center [492, 252] width 985 height 505
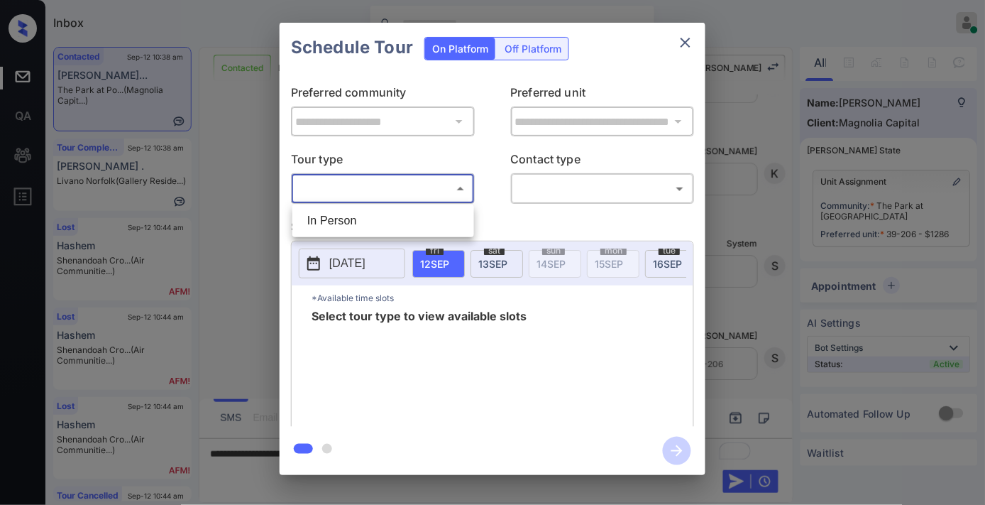
click at [409, 211] on li "In Person" at bounding box center [383, 221] width 175 height 26
type input "********"
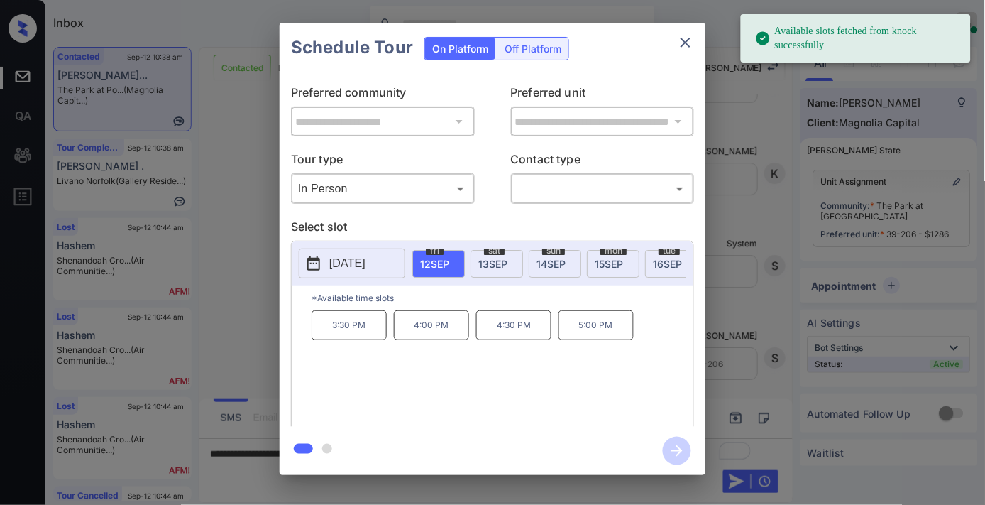
click at [358, 261] on p "[DATE]" at bounding box center [347, 263] width 36 height 17
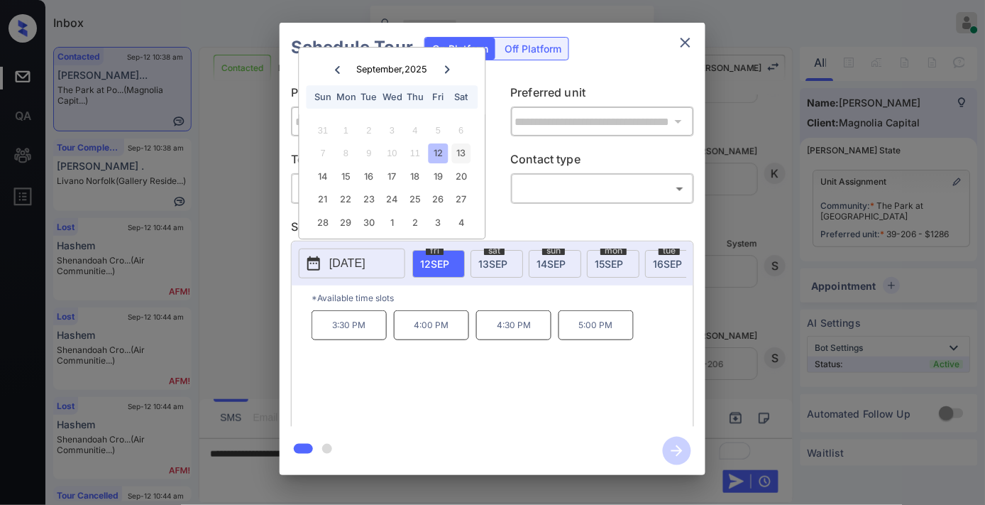
click at [462, 150] on div "13" at bounding box center [460, 153] width 19 height 19
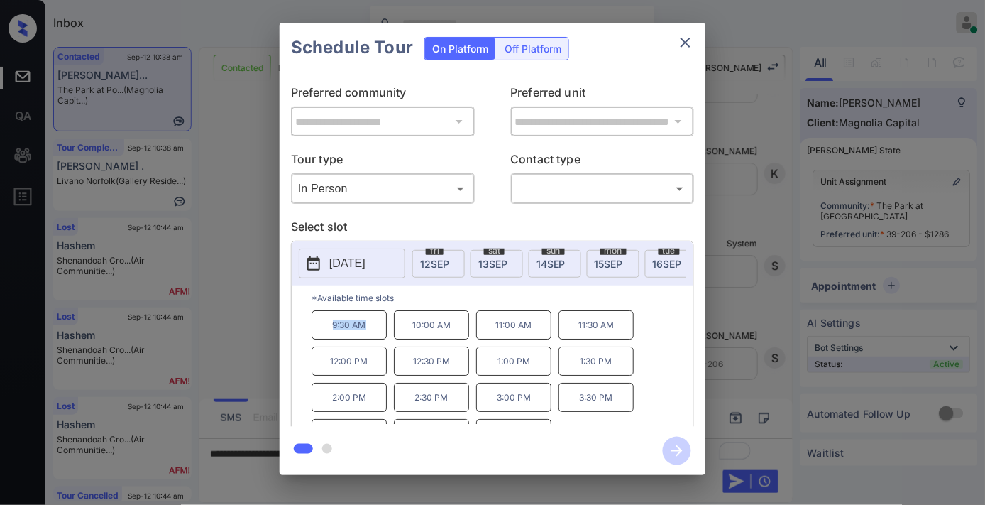
drag, startPoint x: 379, startPoint y: 341, endPoint x: 324, endPoint y: 329, distance: 56.8
click at [324, 329] on p "9:30 AM" at bounding box center [349, 324] width 75 height 29
copy p "9:30 AM"
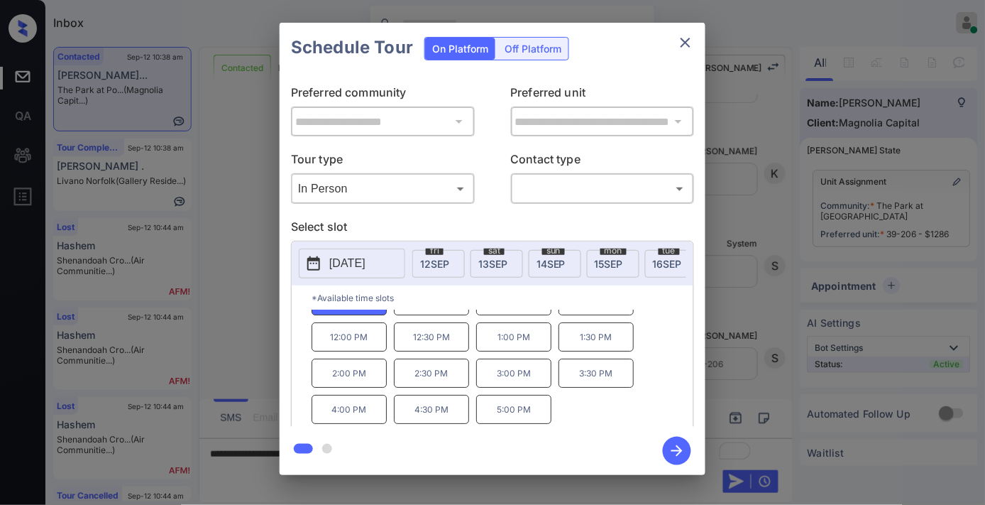
click at [686, 35] on icon "close" at bounding box center [685, 42] width 17 height 17
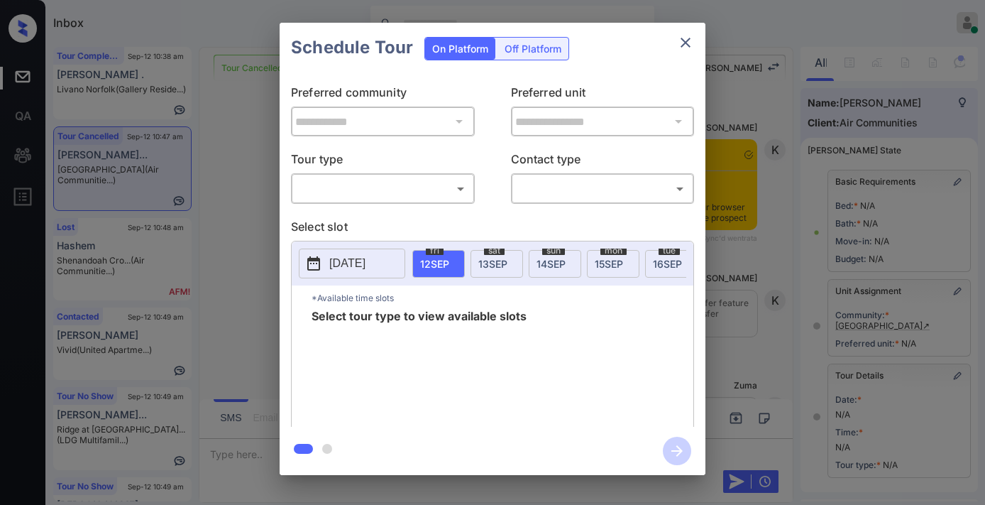
click at [384, 185] on body "Inbox [PERSON_NAME] Online Set yourself offline Set yourself on break Profile S…" at bounding box center [492, 252] width 985 height 505
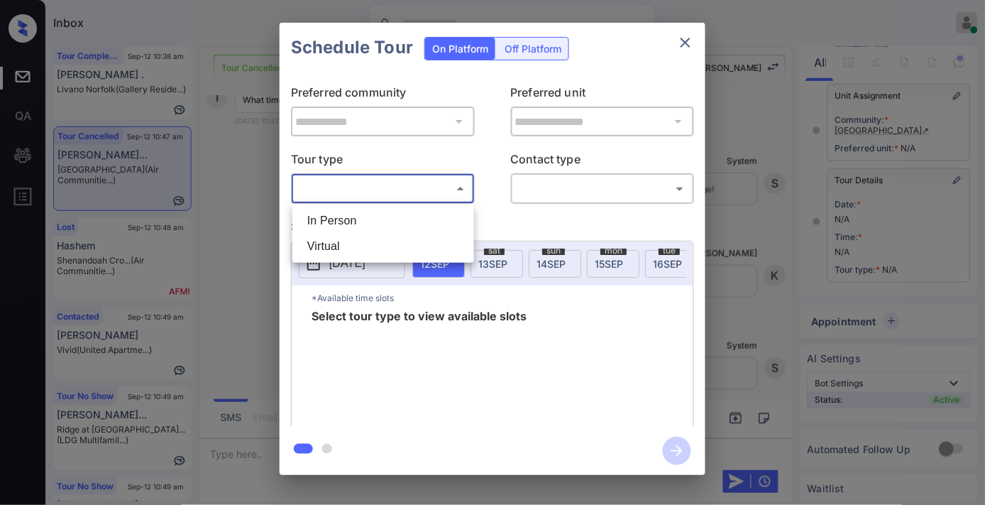
click at [378, 215] on li "In Person" at bounding box center [383, 221] width 175 height 26
type input "********"
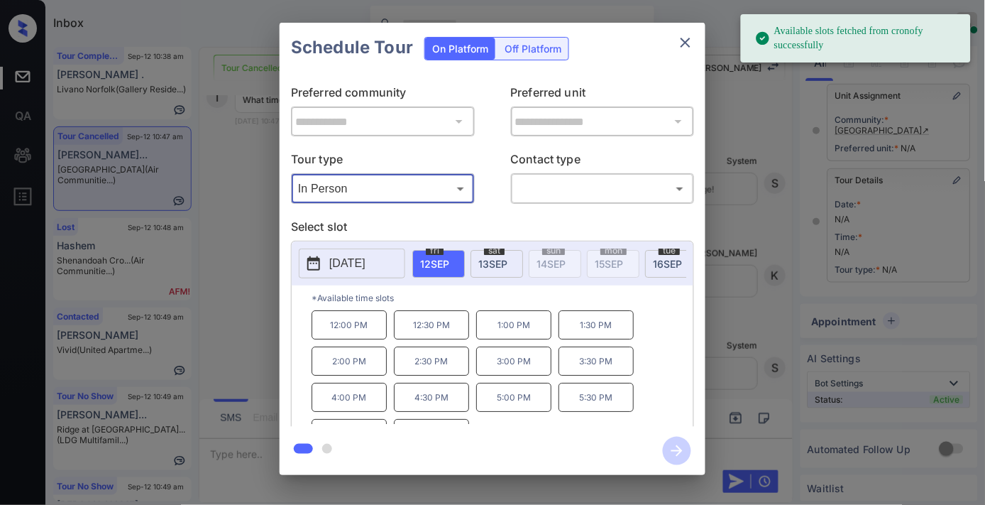
scroll to position [24, 0]
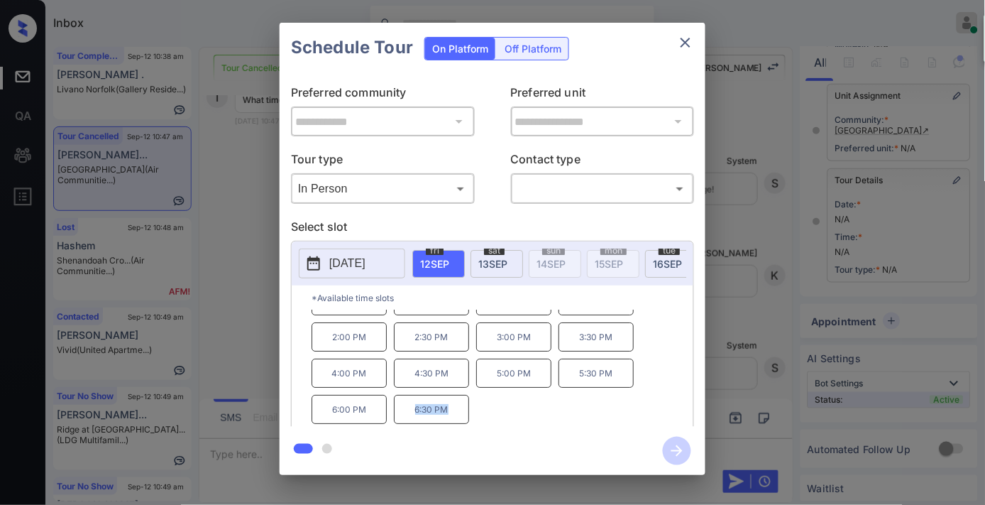
drag, startPoint x: 466, startPoint y: 412, endPoint x: 402, endPoint y: 412, distance: 63.2
click at [402, 412] on p "6:30 PM" at bounding box center [431, 409] width 75 height 29
copy p "6:30 PM"
click at [679, 40] on icon "close" at bounding box center [685, 42] width 17 height 17
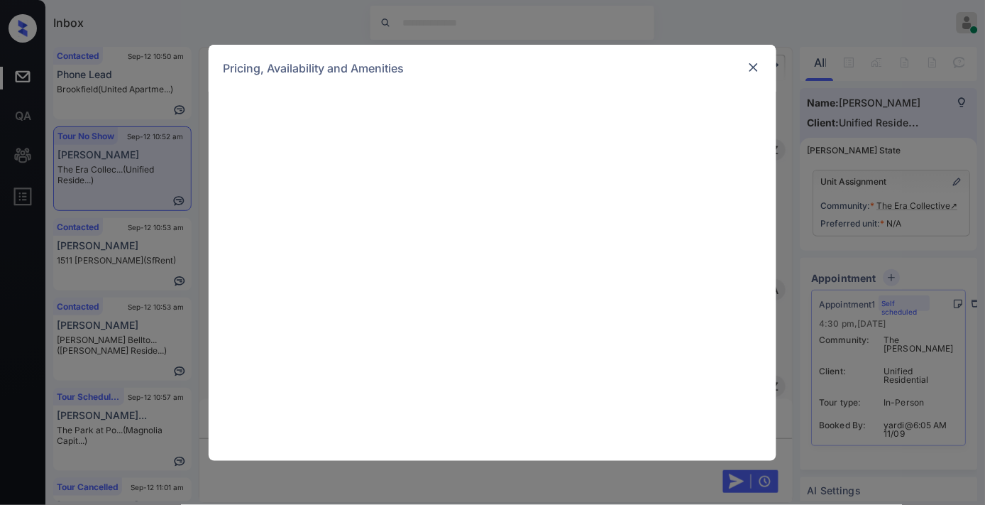
scroll to position [1037, 0]
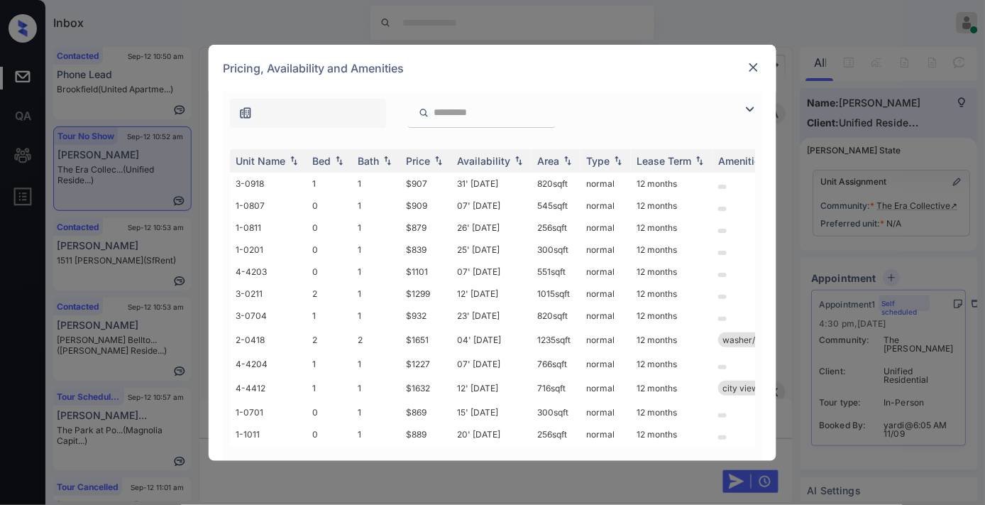
click at [427, 164] on div "Price" at bounding box center [418, 161] width 24 height 12
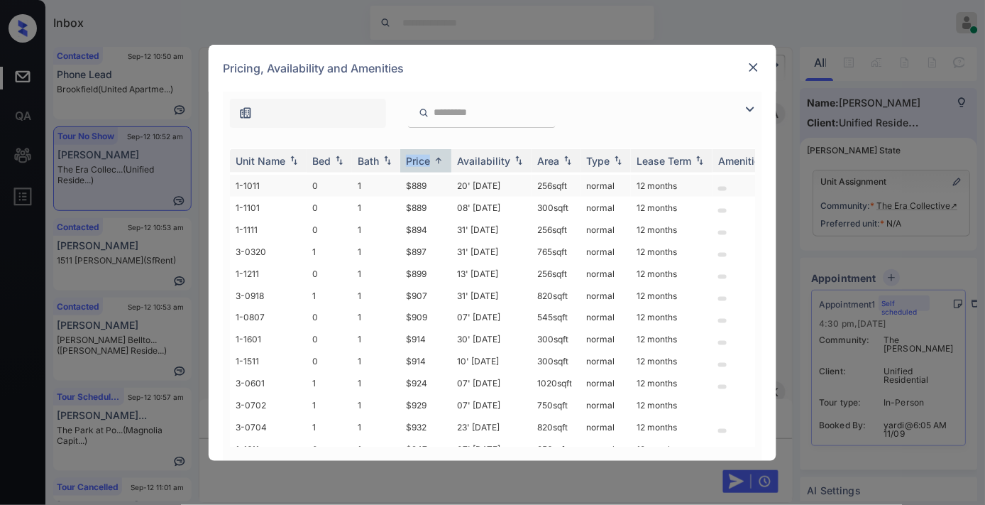
scroll to position [236, 0]
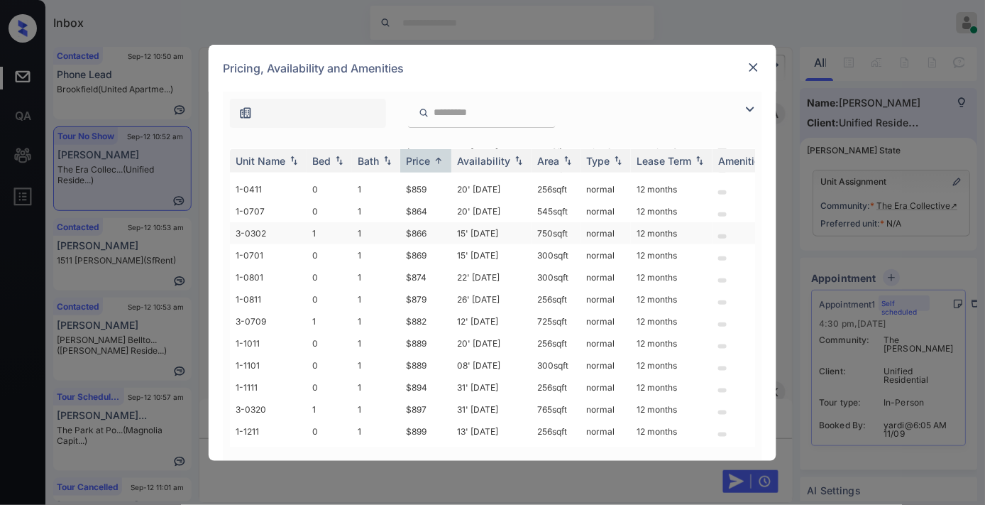
click at [432, 230] on td "$866" at bounding box center [425, 233] width 51 height 22
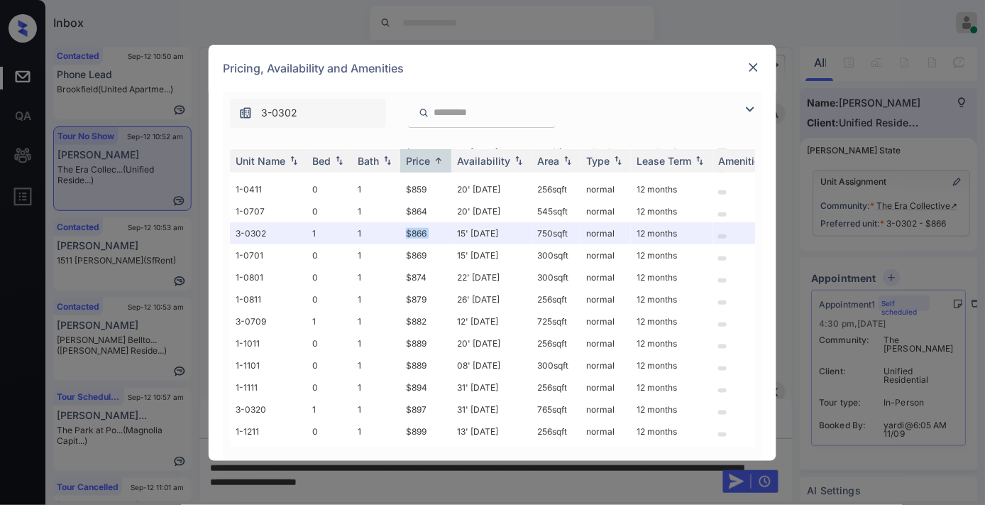
click at [750, 67] on img at bounding box center [754, 67] width 14 height 14
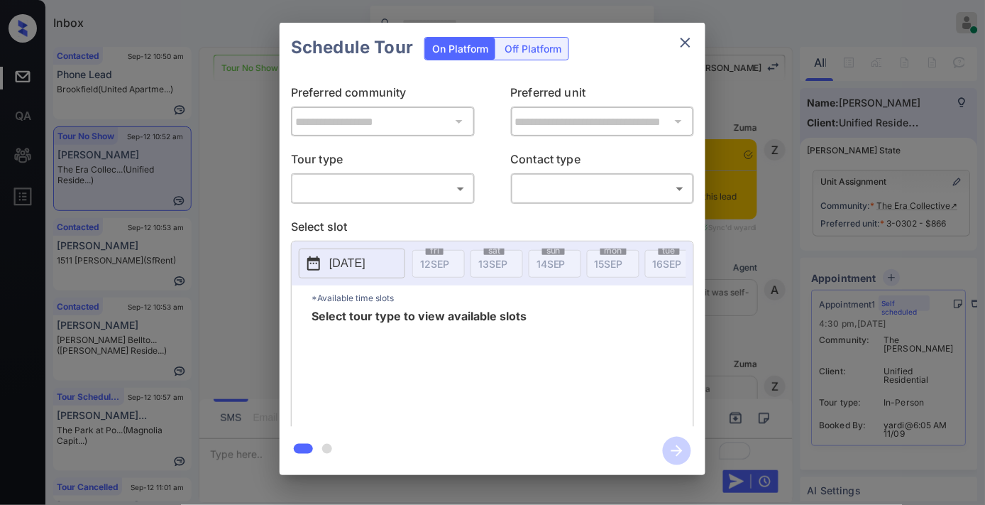
click at [446, 189] on body "Inbox Samantha Soliven Online Set yourself offline Set yourself on break Profil…" at bounding box center [492, 252] width 985 height 505
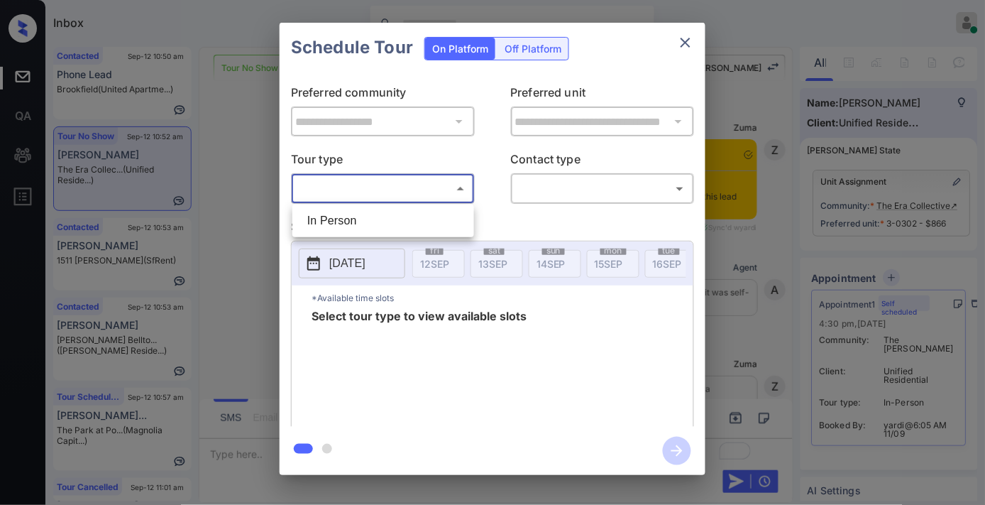
scroll to position [3212, 0]
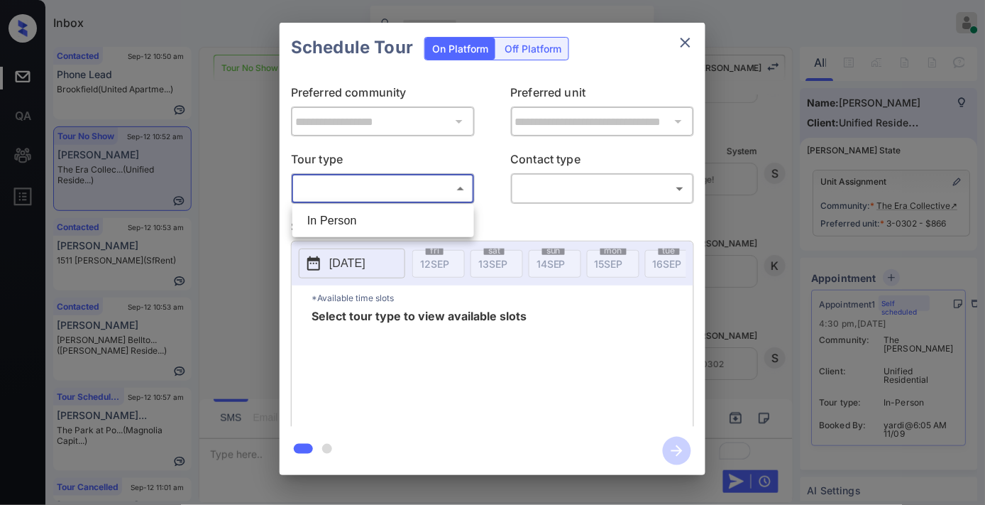
click at [429, 211] on li "In Person" at bounding box center [383, 221] width 175 height 26
type input "********"
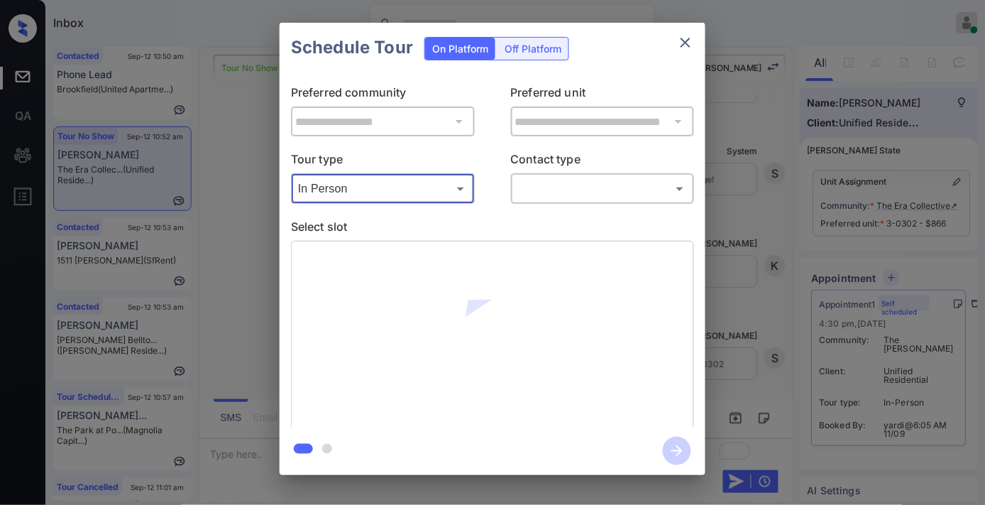
click at [573, 188] on body "Inbox Samantha Soliven Online Set yourself offline Set yourself on break Profil…" at bounding box center [492, 252] width 985 height 505
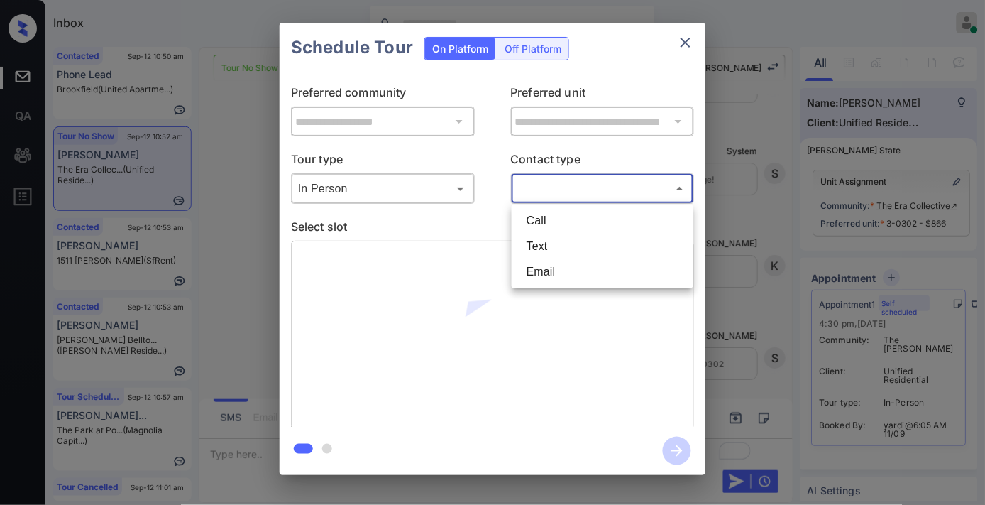
click at [559, 251] on li "Text" at bounding box center [602, 247] width 175 height 26
type input "****"
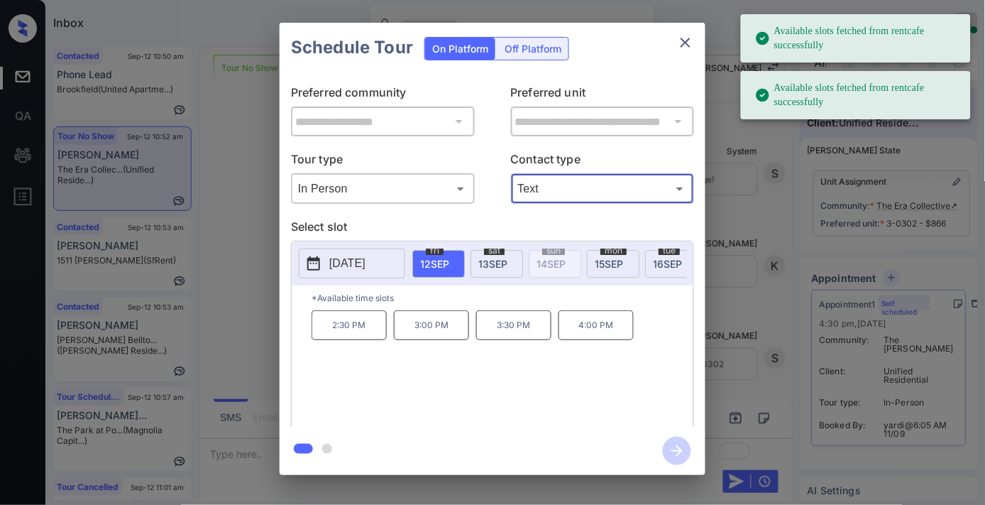
click at [365, 261] on p "2025-09-12" at bounding box center [347, 263] width 36 height 17
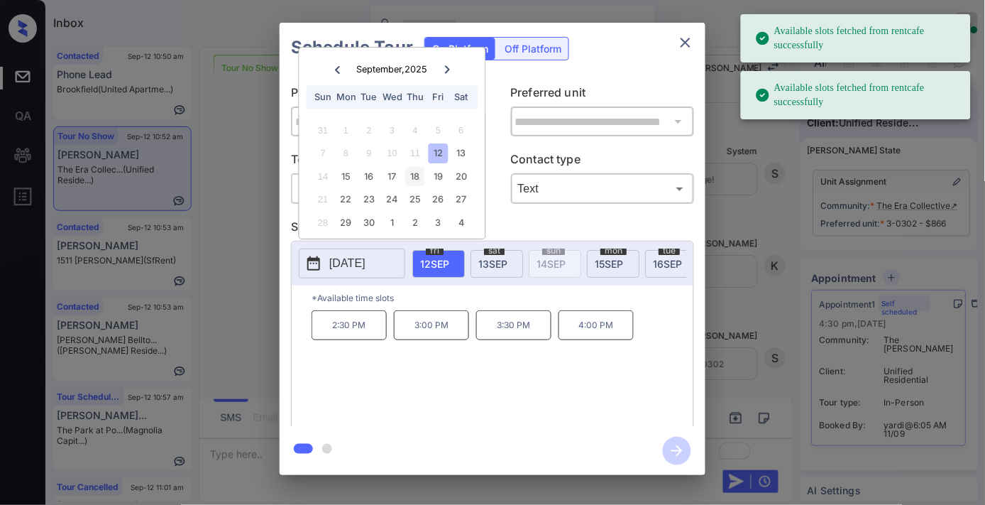
click at [416, 179] on div "18" at bounding box center [415, 176] width 19 height 19
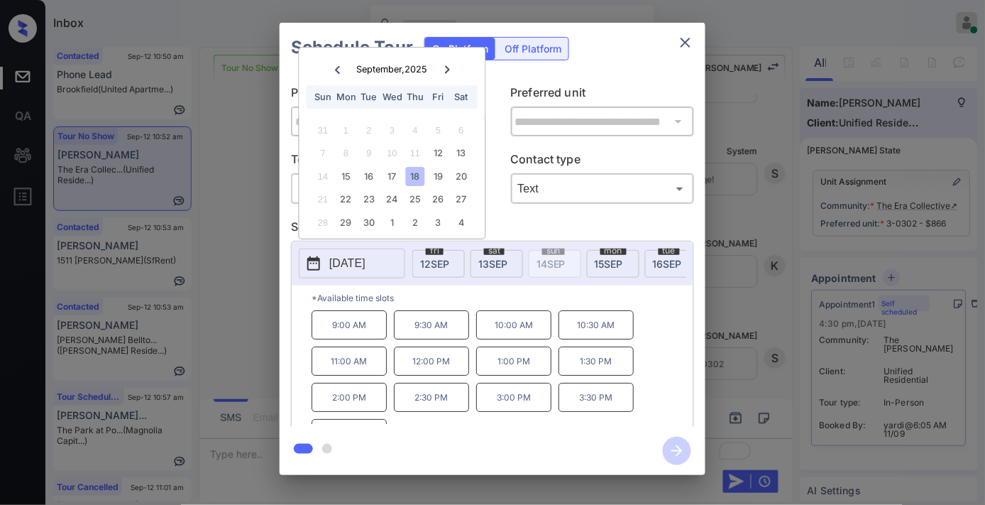
scroll to position [24, 0]
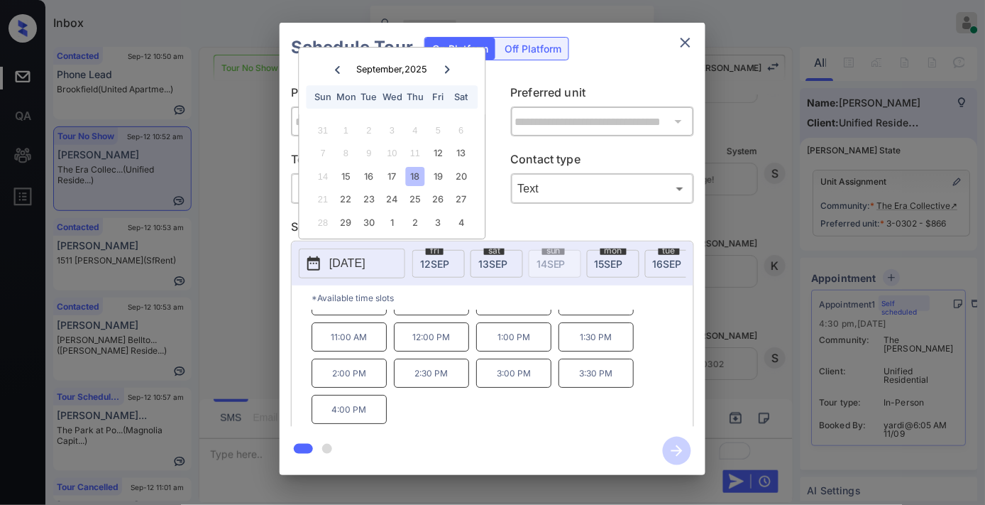
click at [357, 422] on p "4:00 PM" at bounding box center [349, 409] width 75 height 29
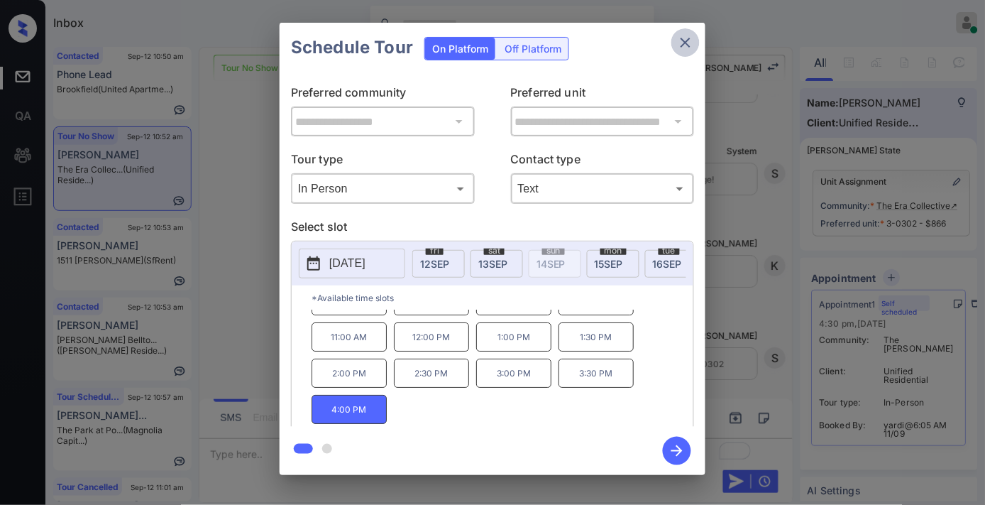
click at [689, 44] on icon "close" at bounding box center [685, 42] width 17 height 17
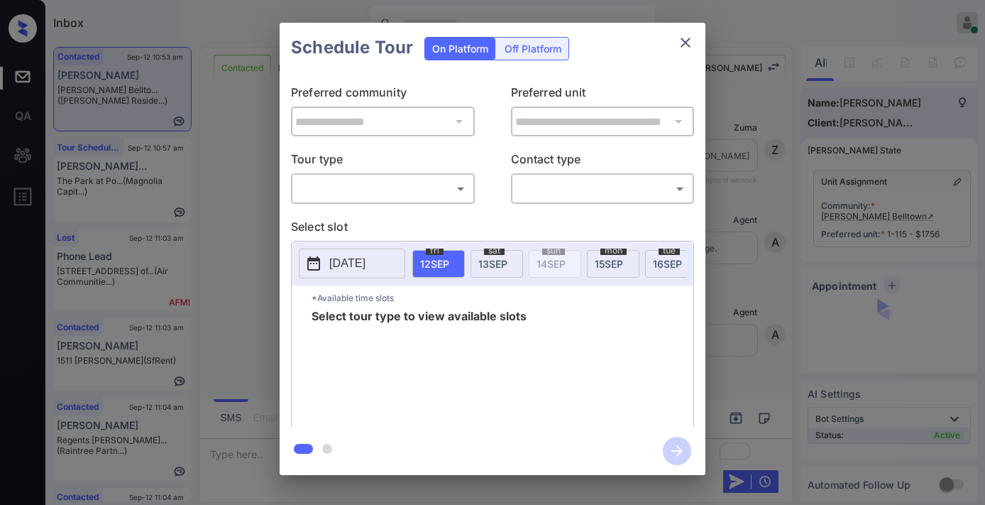
click at [388, 185] on body "Inbox [PERSON_NAME] Online Set yourself offline Set yourself on break Profile S…" at bounding box center [492, 252] width 985 height 505
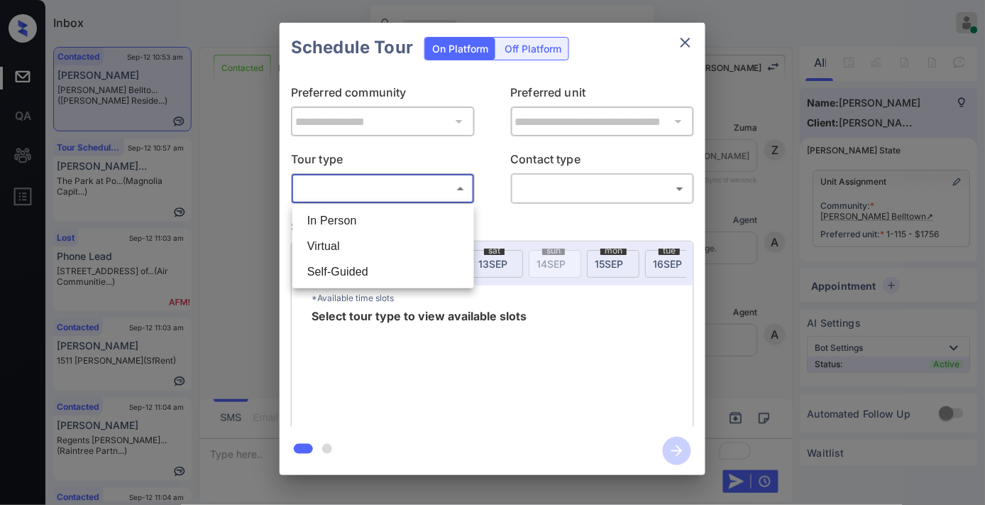
scroll to position [17776, 0]
click at [379, 249] on li "Virtual" at bounding box center [383, 247] width 175 height 26
type input "*******"
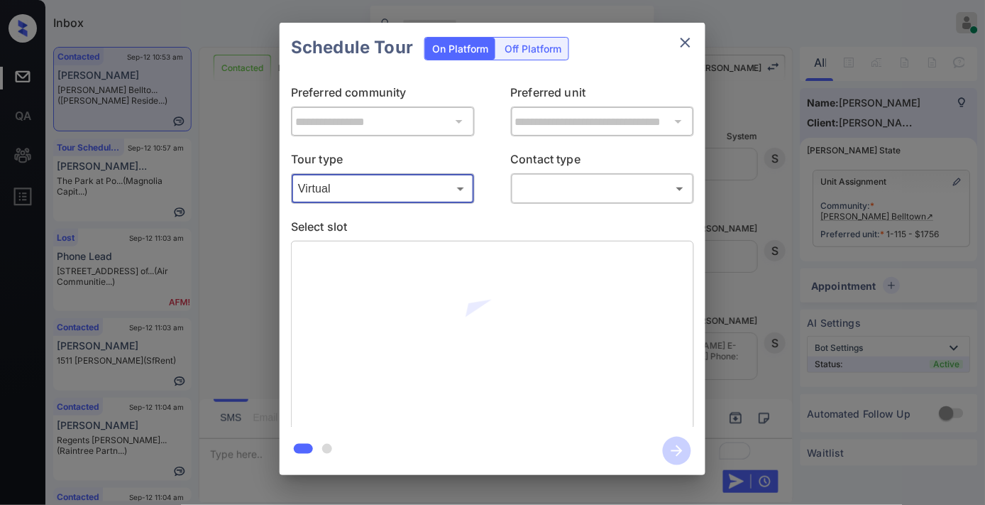
click at [559, 186] on body "Inbox [PERSON_NAME] Online Set yourself offline Set yourself on break Profile S…" at bounding box center [492, 252] width 985 height 505
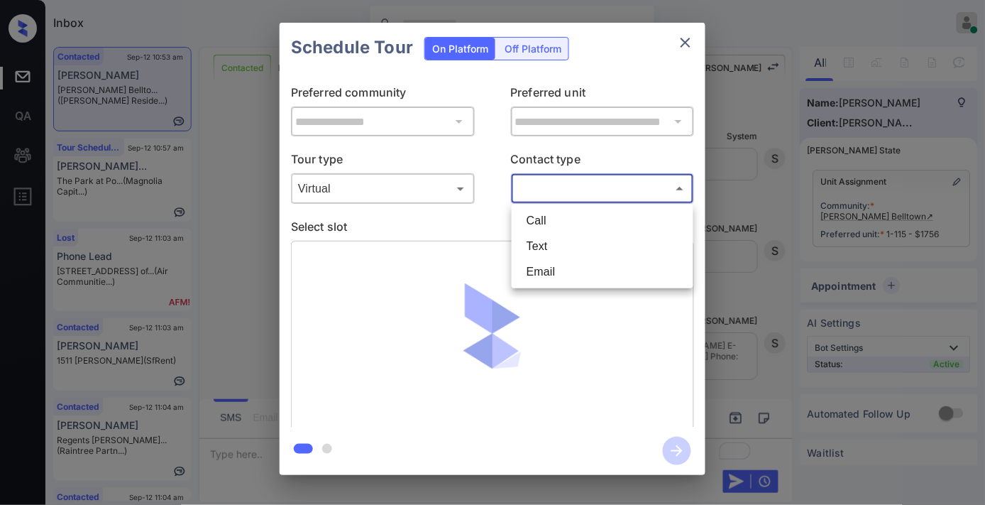
click at [561, 268] on li "Email" at bounding box center [602, 272] width 175 height 26
type input "*****"
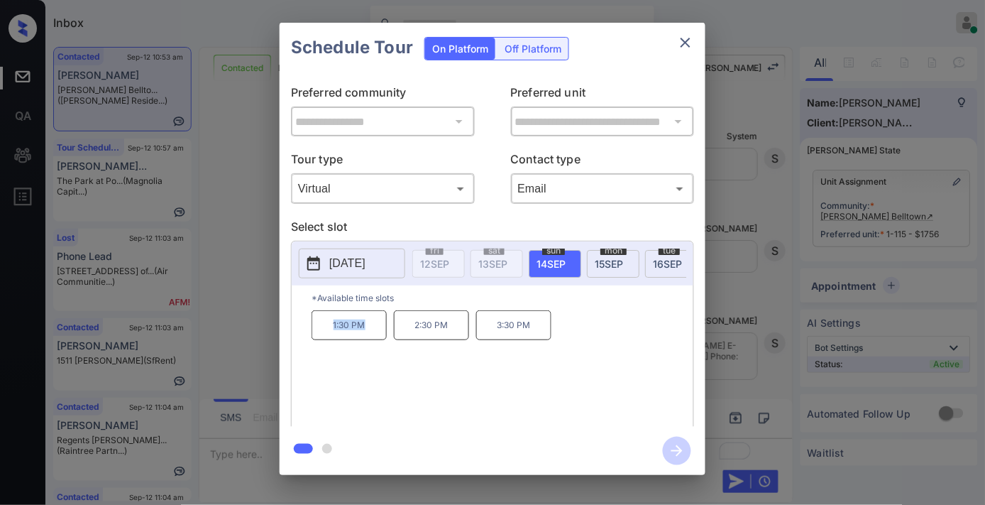
drag, startPoint x: 369, startPoint y: 337, endPoint x: 305, endPoint y: 337, distance: 63.9
click at [305, 337] on div "*Available time slots 1:30 PM 2:30 PM 3:30 PM" at bounding box center [493, 358] width 402 height 146
copy p "1:30 PM"
click at [686, 45] on icon "close" at bounding box center [685, 42] width 17 height 17
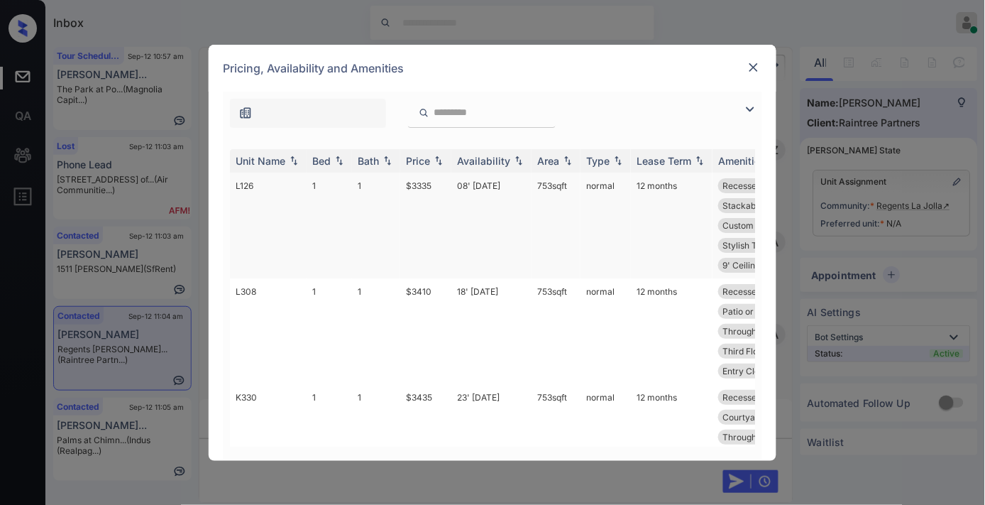
scroll to position [1445, 0]
click at [427, 160] on div "Price" at bounding box center [418, 161] width 24 height 12
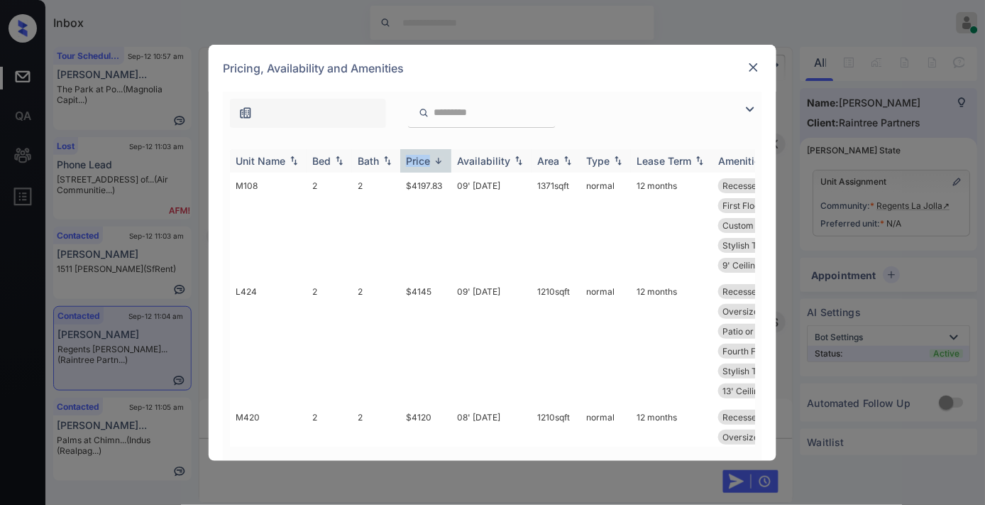
click at [427, 160] on div "Price" at bounding box center [418, 161] width 24 height 12
click at [745, 106] on img at bounding box center [750, 109] width 17 height 17
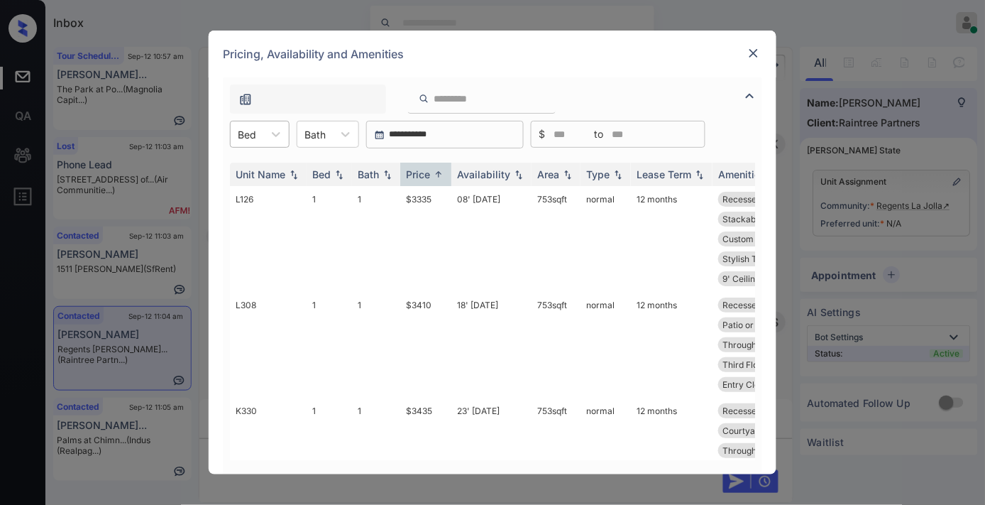
click at [258, 136] on div "Bed" at bounding box center [247, 134] width 33 height 21
click at [268, 199] on div "2" at bounding box center [260, 195] width 60 height 26
click at [341, 124] on div "Bath" at bounding box center [324, 134] width 35 height 21
click at [341, 169] on div "1" at bounding box center [337, 169] width 62 height 26
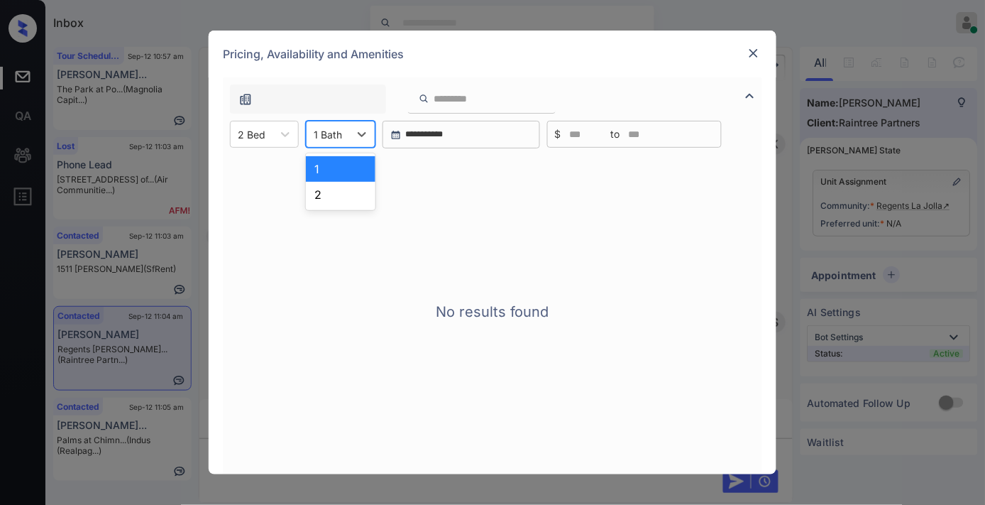
click at [346, 137] on div "1 Bath" at bounding box center [328, 134] width 43 height 21
click at [352, 193] on div "2" at bounding box center [341, 195] width 70 height 26
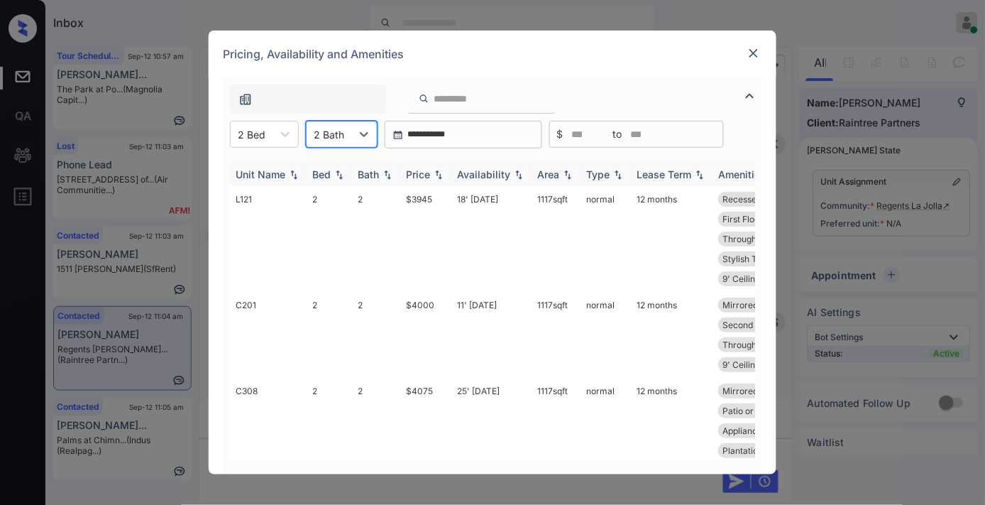
click at [443, 166] on th "Price" at bounding box center [425, 174] width 51 height 23
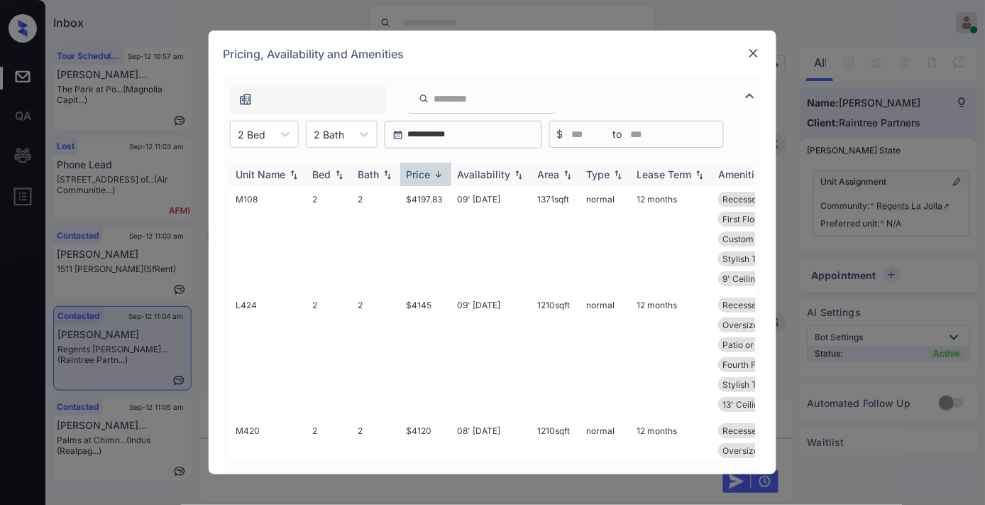
click at [438, 177] on img at bounding box center [439, 174] width 14 height 11
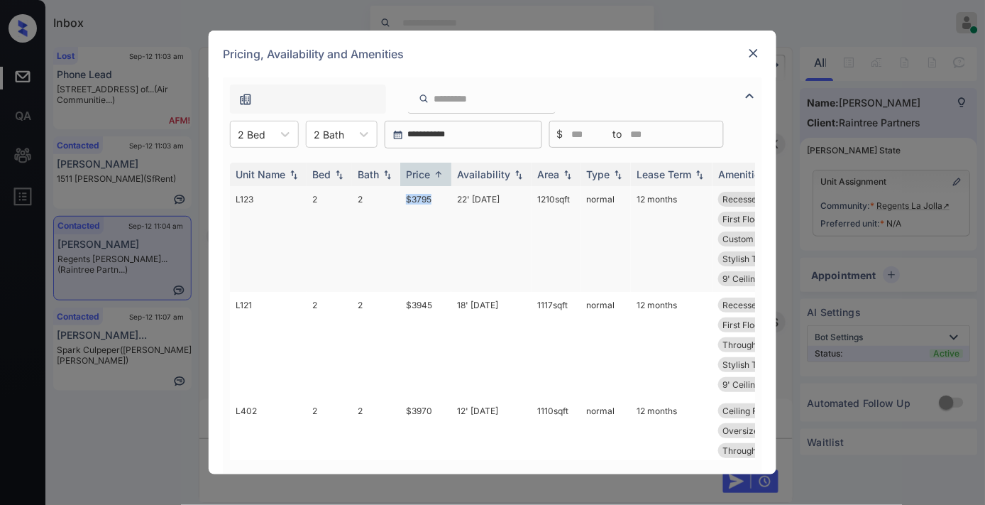
drag, startPoint x: 443, startPoint y: 200, endPoint x: 402, endPoint y: 193, distance: 41.1
click at [402, 193] on td "$3795" at bounding box center [425, 239] width 51 height 106
copy td "$3795"
click at [464, 131] on input "**********" at bounding box center [469, 134] width 131 height 11
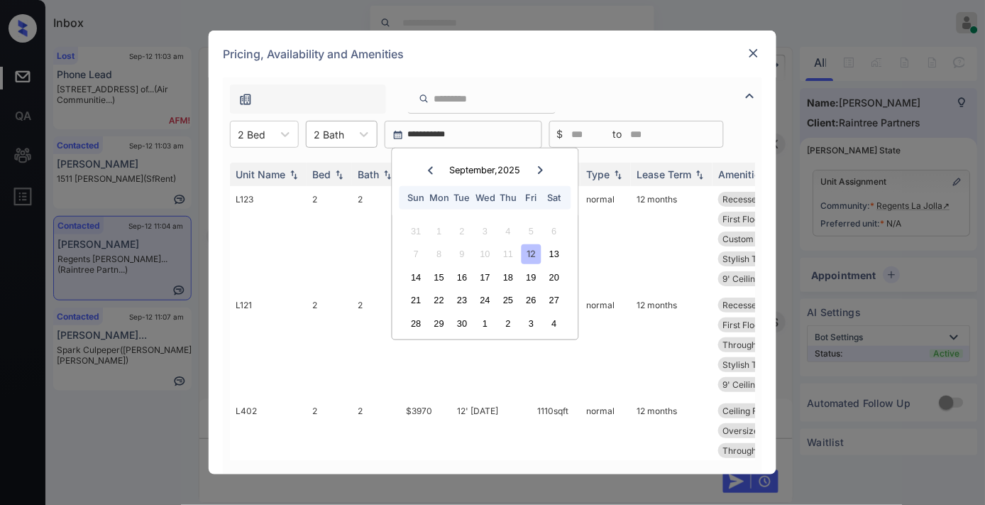
click at [337, 129] on div at bounding box center [329, 134] width 31 height 15
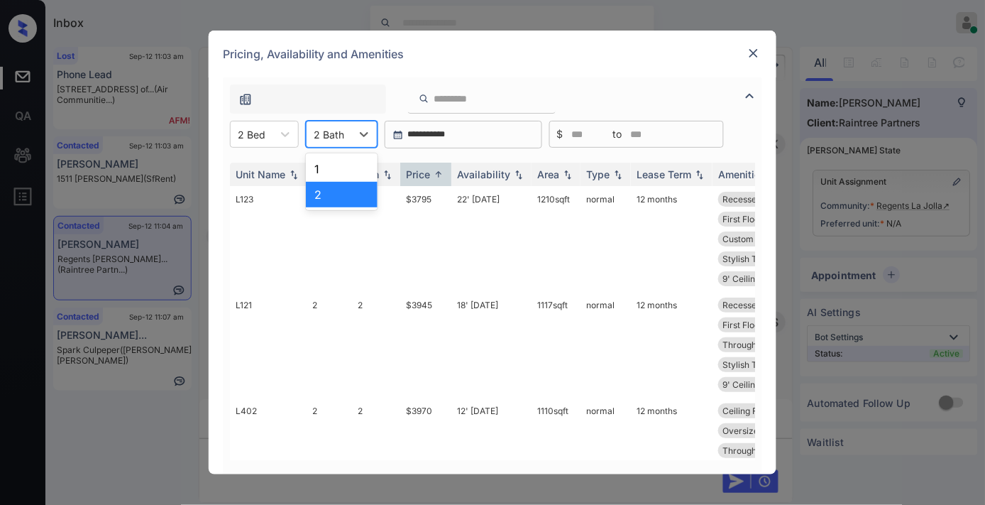
click at [342, 199] on div "2" at bounding box center [342, 195] width 72 height 26
click at [270, 142] on div "2 Bed" at bounding box center [252, 134] width 42 height 21
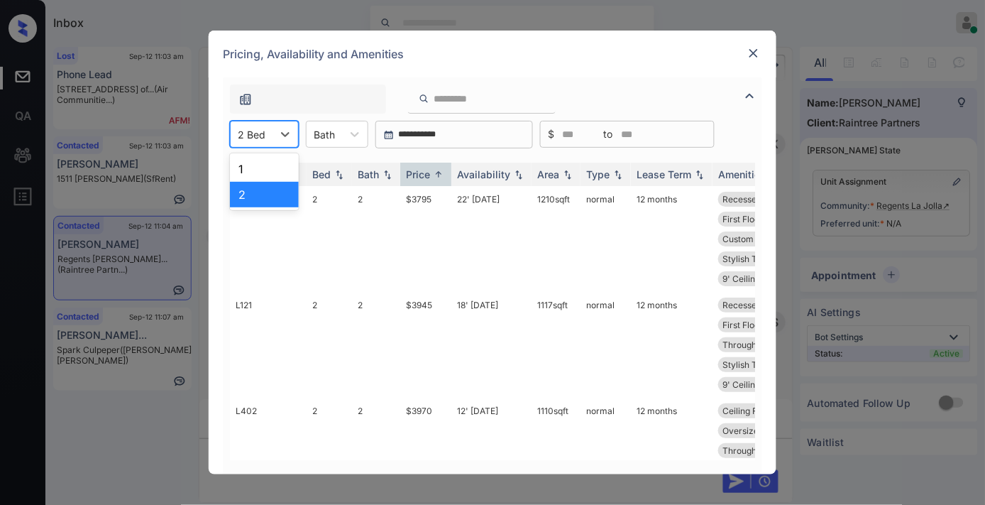
click at [285, 190] on div "2" at bounding box center [264, 195] width 69 height 26
click at [479, 136] on input "**********" at bounding box center [450, 134] width 131 height 11
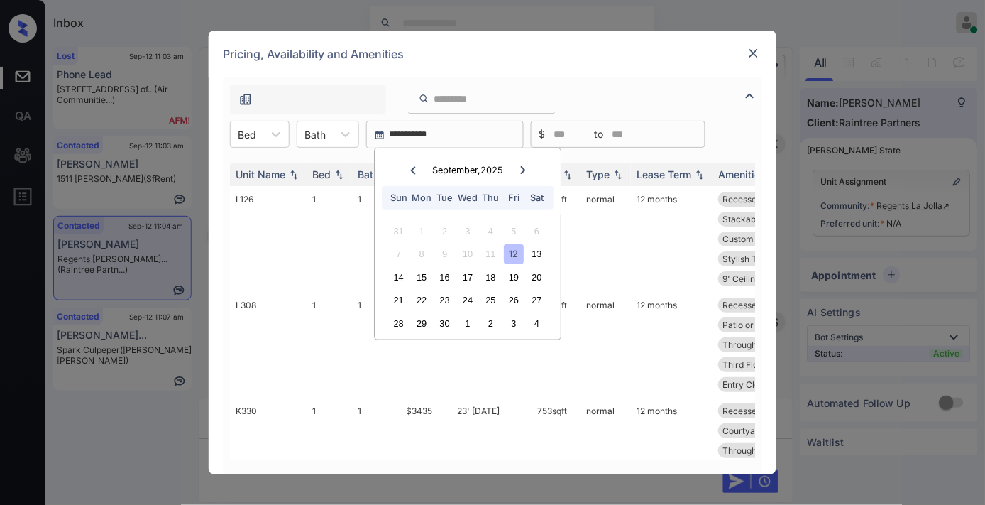
click at [518, 258] on div "12" at bounding box center [514, 253] width 19 height 19
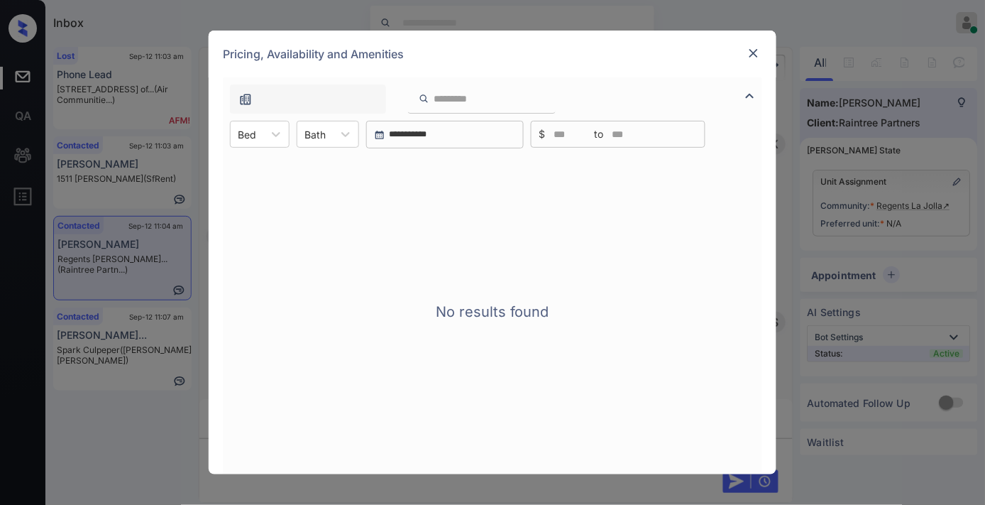
click at [444, 132] on input "**********" at bounding box center [450, 134] width 131 height 11
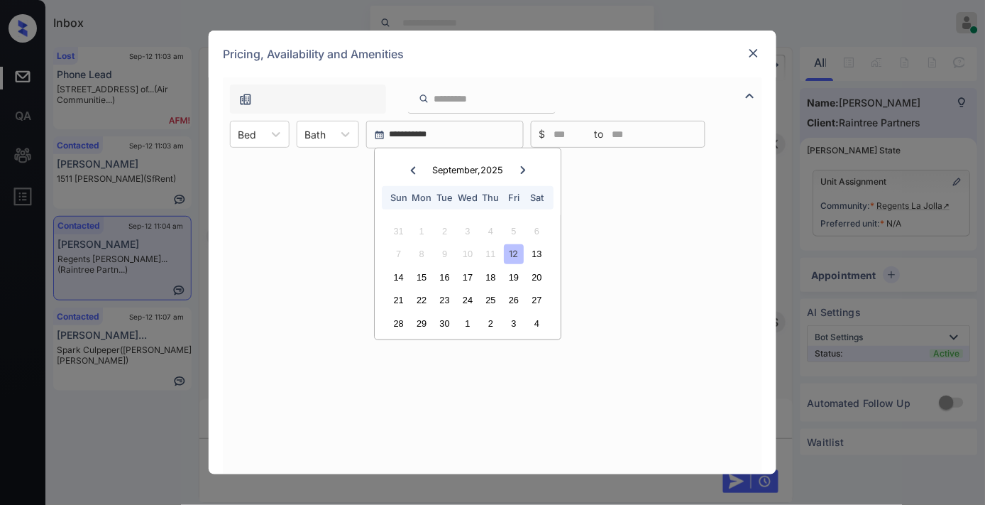
click at [513, 256] on div "12" at bounding box center [514, 253] width 19 height 19
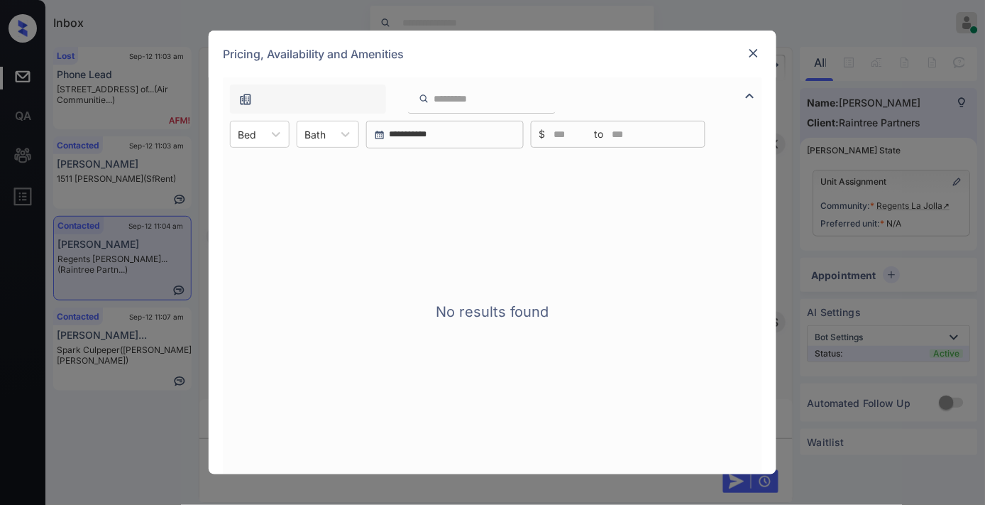
click at [750, 57] on img at bounding box center [754, 53] width 14 height 14
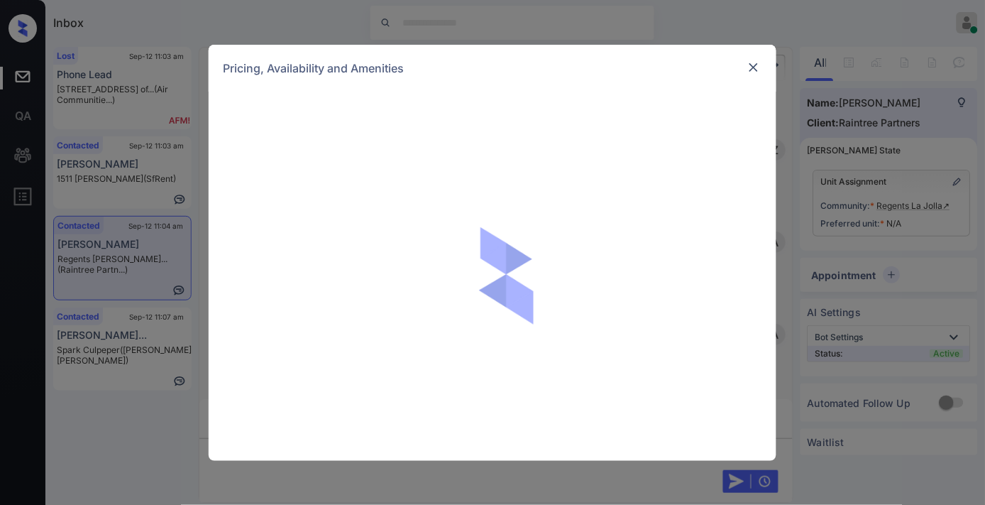
scroll to position [1445, 0]
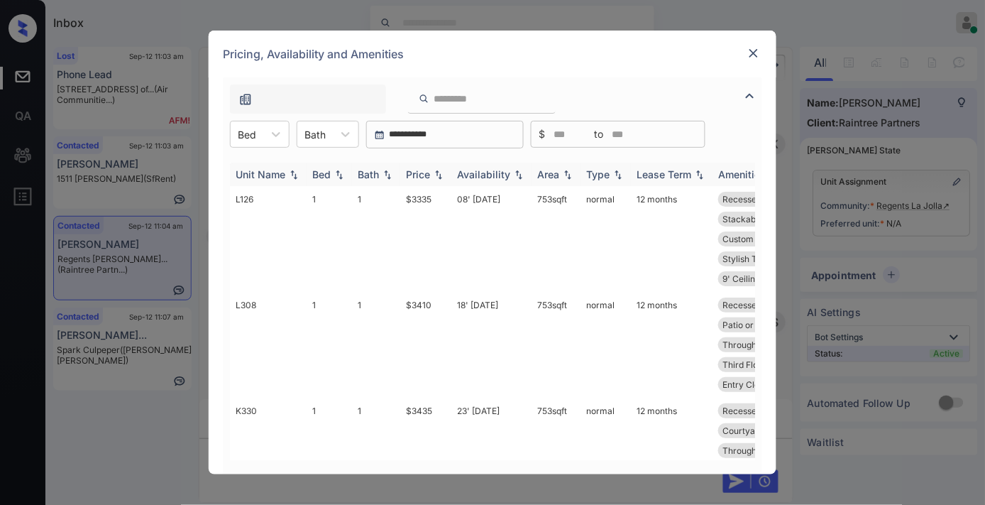
click at [422, 173] on div "Price" at bounding box center [418, 174] width 24 height 12
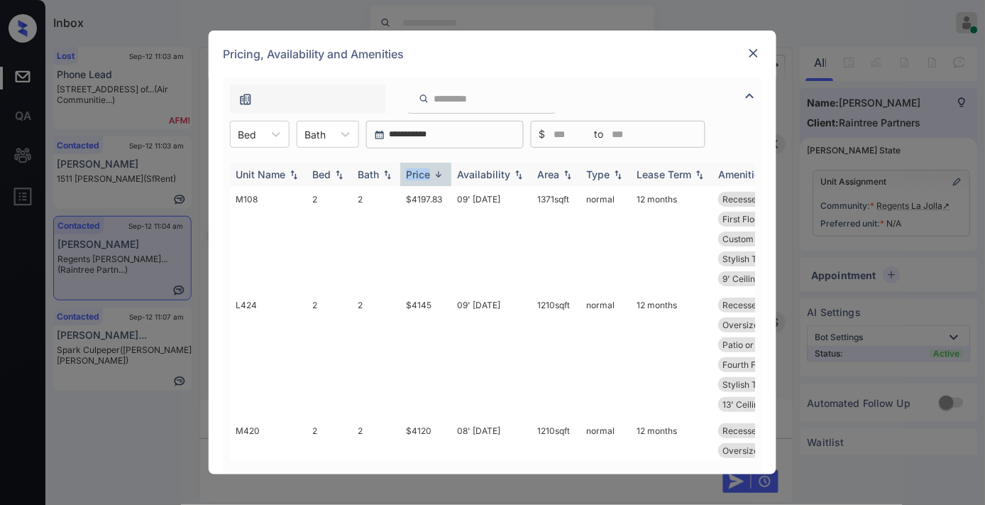
click at [422, 173] on div "Price" at bounding box center [418, 174] width 24 height 12
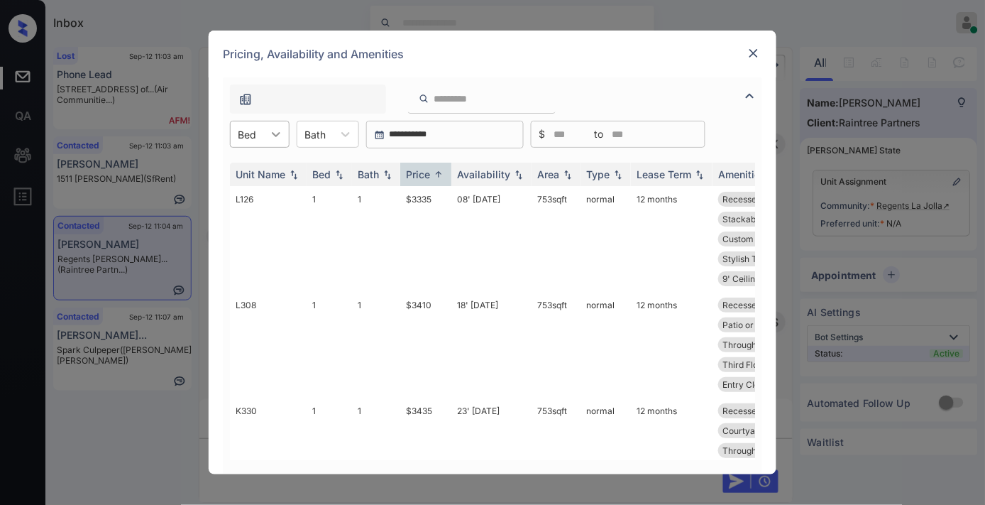
click at [273, 138] on icon at bounding box center [276, 134] width 14 height 14
click at [283, 195] on div "2" at bounding box center [260, 195] width 60 height 26
drag, startPoint x: 441, startPoint y: 195, endPoint x: 400, endPoint y: 197, distance: 40.5
click at [400, 197] on td "$3795" at bounding box center [425, 239] width 51 height 106
copy td "$3795"
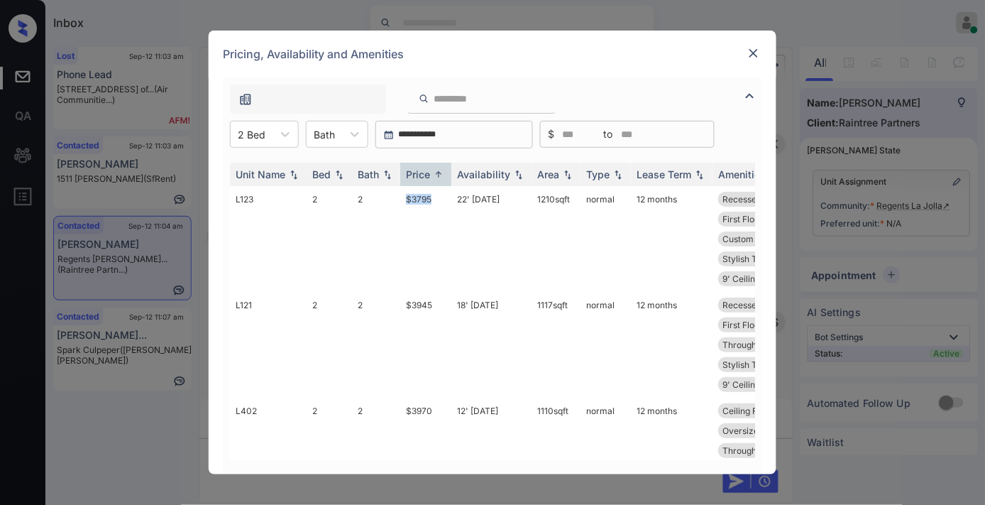
click at [757, 51] on img at bounding box center [754, 53] width 14 height 14
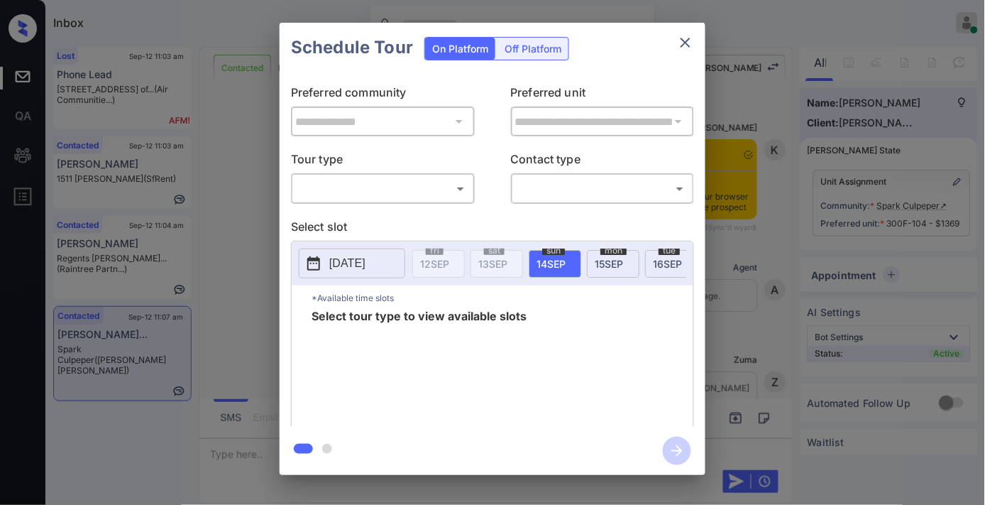
scroll to position [3366, 0]
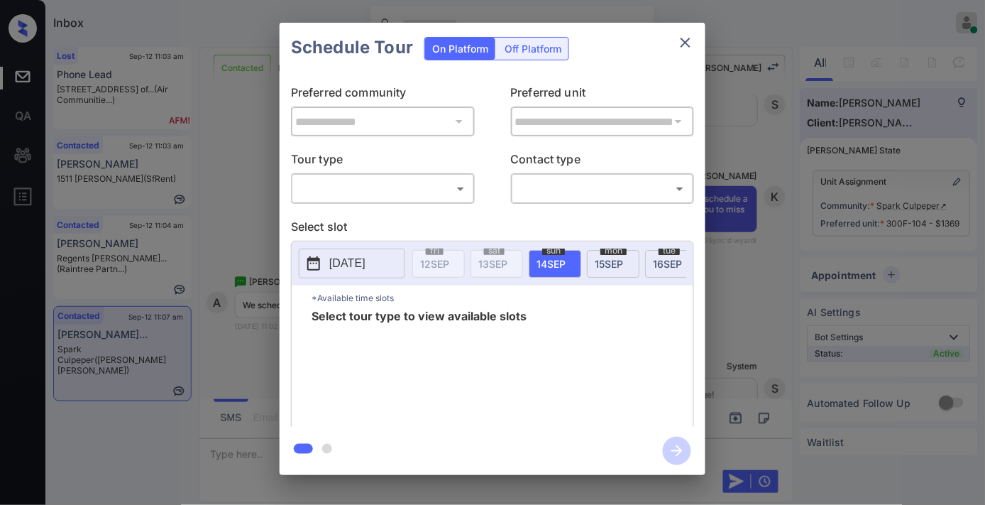
click at [442, 197] on body "Inbox [PERSON_NAME] Online Set yourself offline Set yourself on break Profile S…" at bounding box center [492, 252] width 985 height 505
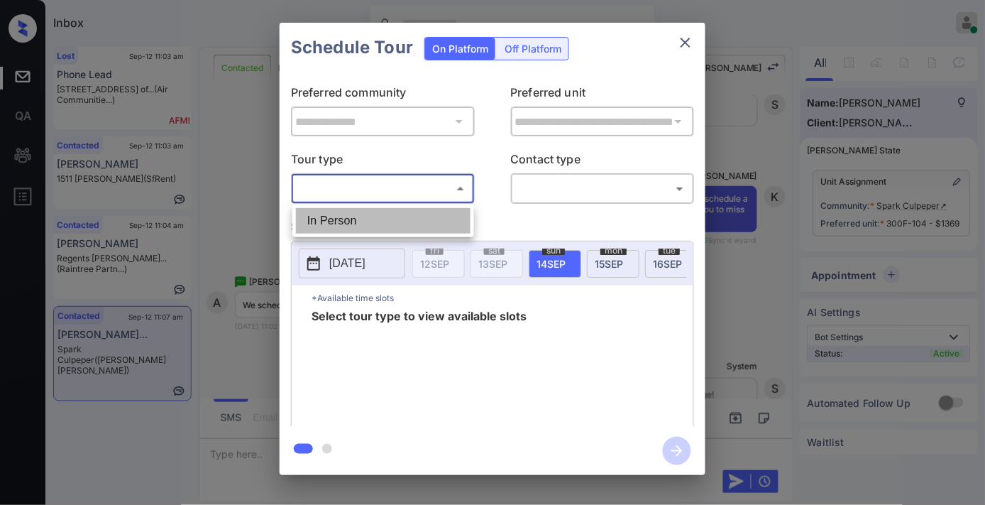
click at [427, 217] on li "In Person" at bounding box center [383, 221] width 175 height 26
type input "********"
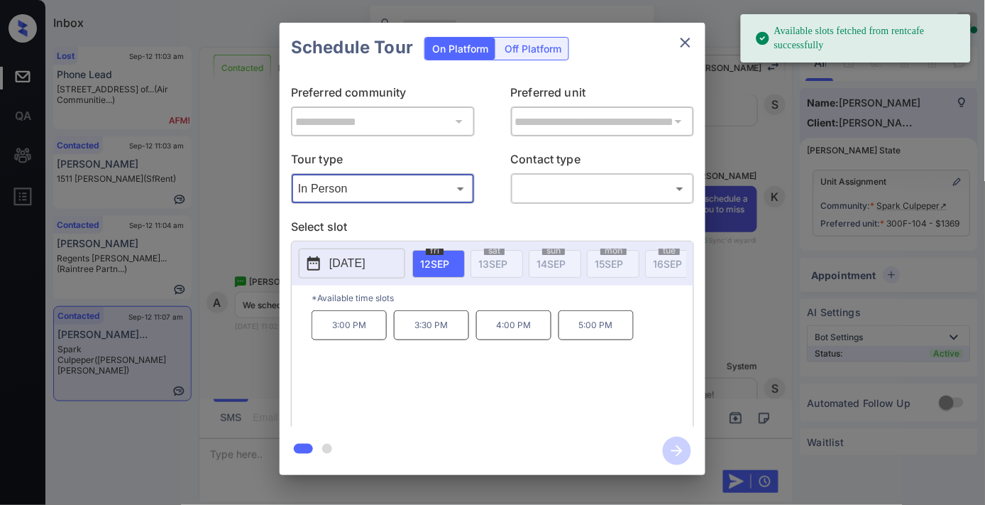
click at [328, 270] on button "[DATE]" at bounding box center [352, 263] width 106 height 30
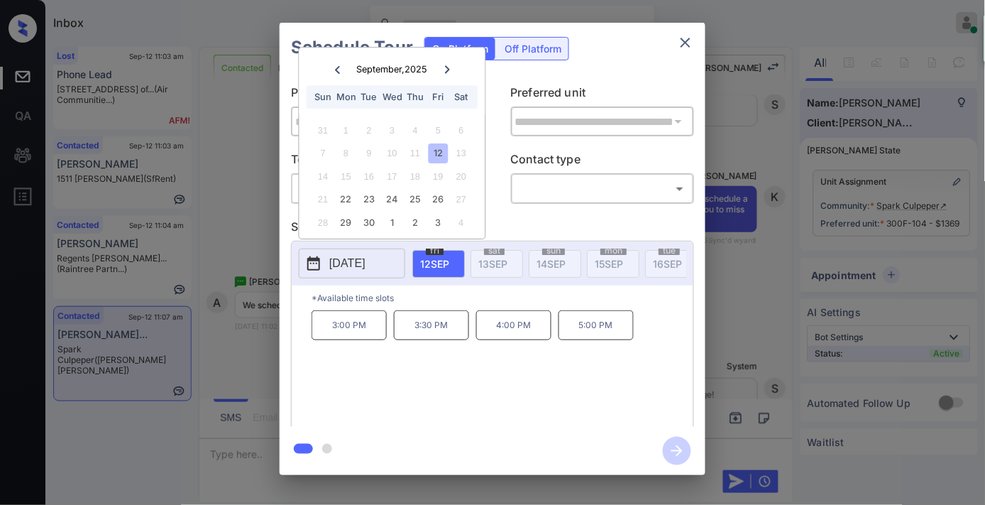
click at [446, 67] on icon at bounding box center [447, 69] width 9 height 9
click at [683, 46] on icon "close" at bounding box center [686, 43] width 10 height 10
